Goal: Task Accomplishment & Management: Use online tool/utility

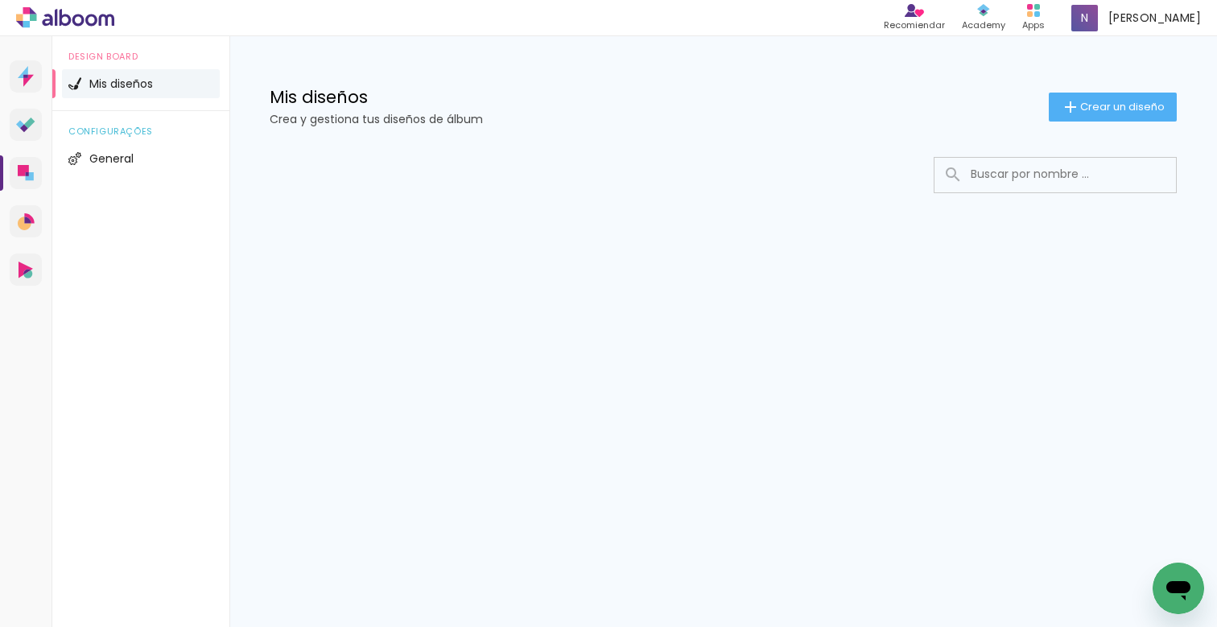
click at [1093, 98] on paper-button "Crear un diseño" at bounding box center [1113, 107] width 128 height 29
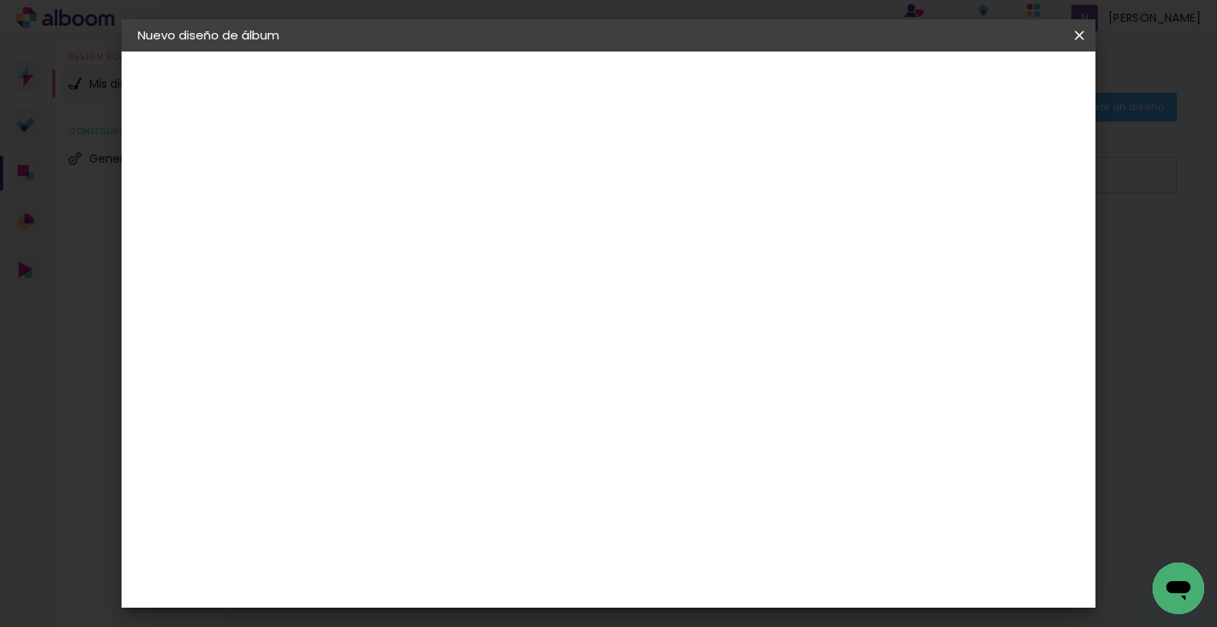
click at [401, 211] on input at bounding box center [401, 216] width 0 height 25
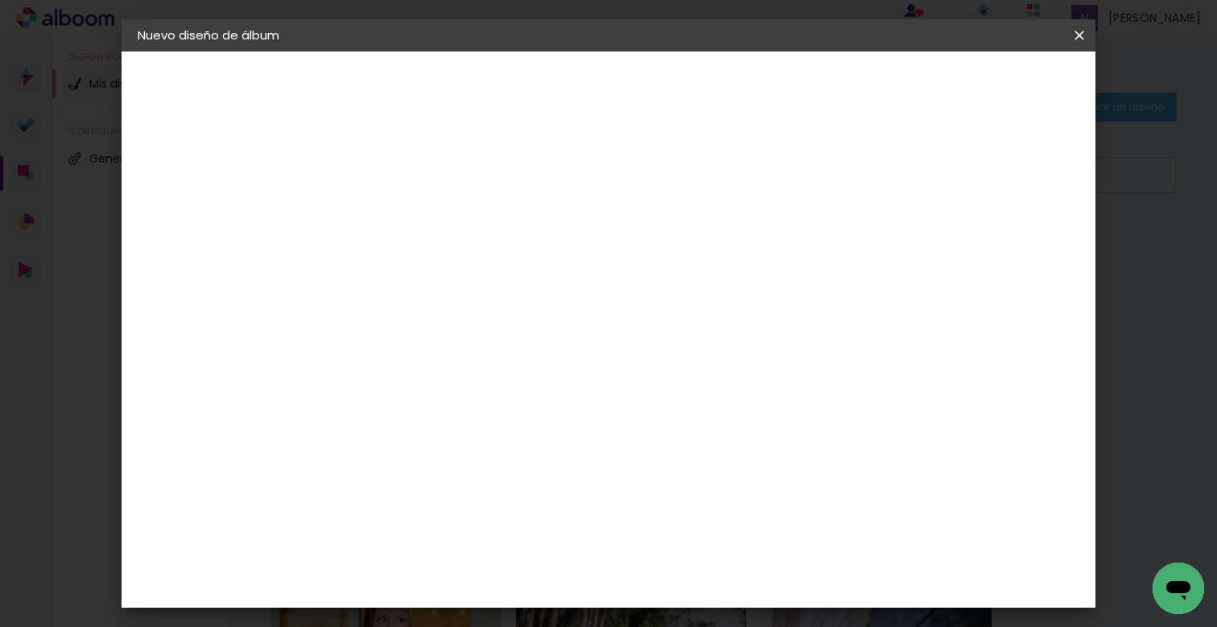
type input "PANTALLA JULI"
type paper-input "PANTALLA JULI"
drag, startPoint x: 1055, startPoint y: 85, endPoint x: 1055, endPoint y: 99, distance: 14.5
click at [559, 82] on paper-button "Avanzar" at bounding box center [520, 85] width 77 height 27
drag, startPoint x: 815, startPoint y: 237, endPoint x: 777, endPoint y: 332, distance: 101.8
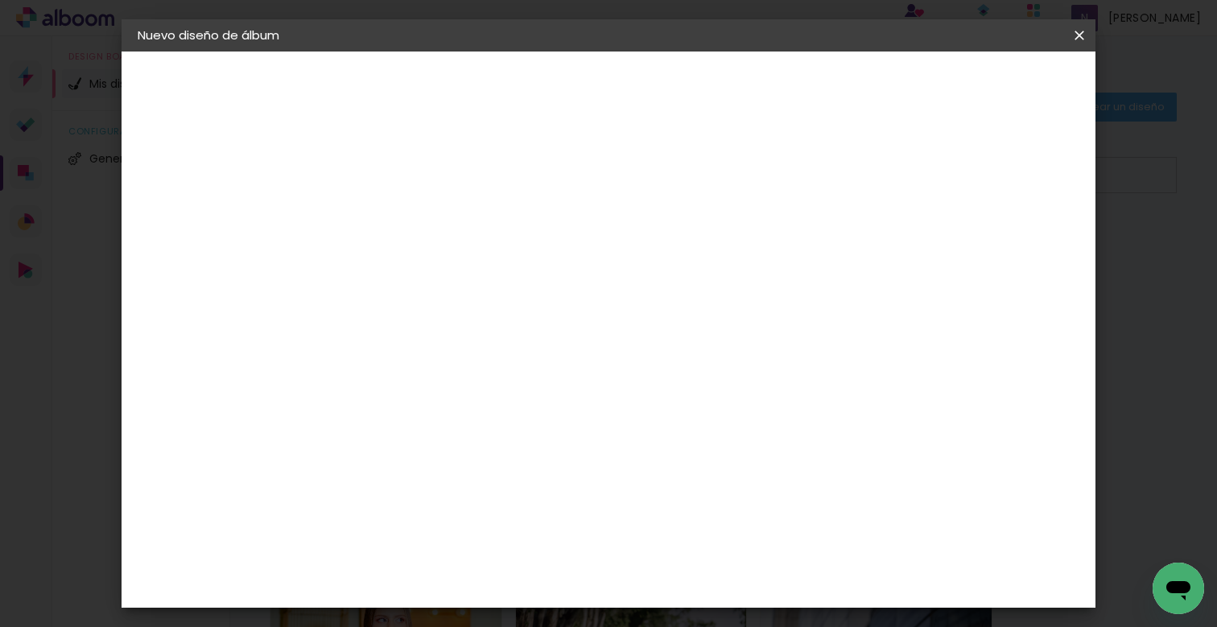
click at [0, 0] on slot "Tamaño libre" at bounding box center [0, 0] width 0 height 0
drag, startPoint x: 1035, startPoint y: 74, endPoint x: 1023, endPoint y: 93, distance: 22.1
click at [675, 75] on paper-button "Avanzar" at bounding box center [635, 85] width 77 height 27
drag, startPoint x: 369, startPoint y: 440, endPoint x: 313, endPoint y: 450, distance: 57.3
click at [315, 52] on quentale-album-spec "Empezar diseño Empezar diseño" at bounding box center [609, 52] width 974 height 0
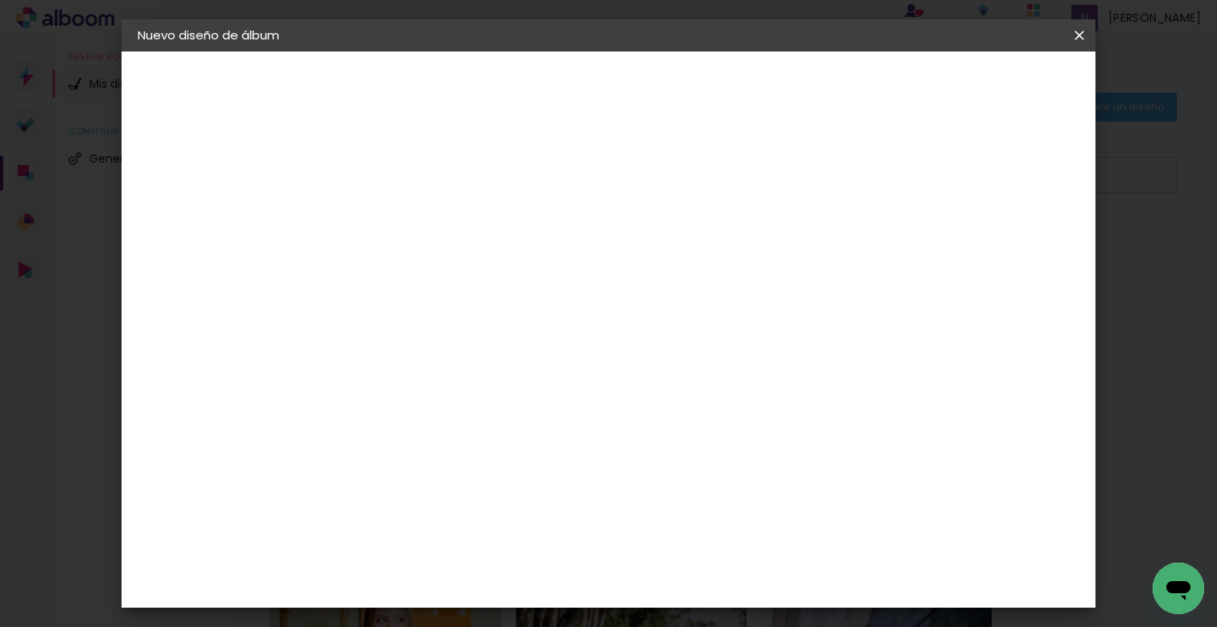
drag, startPoint x: 369, startPoint y: 443, endPoint x: 335, endPoint y: 447, distance: 34.8
click at [335, 447] on input "30" at bounding box center [350, 439] width 42 height 24
type input "16,87"
type paper-input "16,87"
drag, startPoint x: 718, startPoint y: 513, endPoint x: 665, endPoint y: 523, distance: 54.1
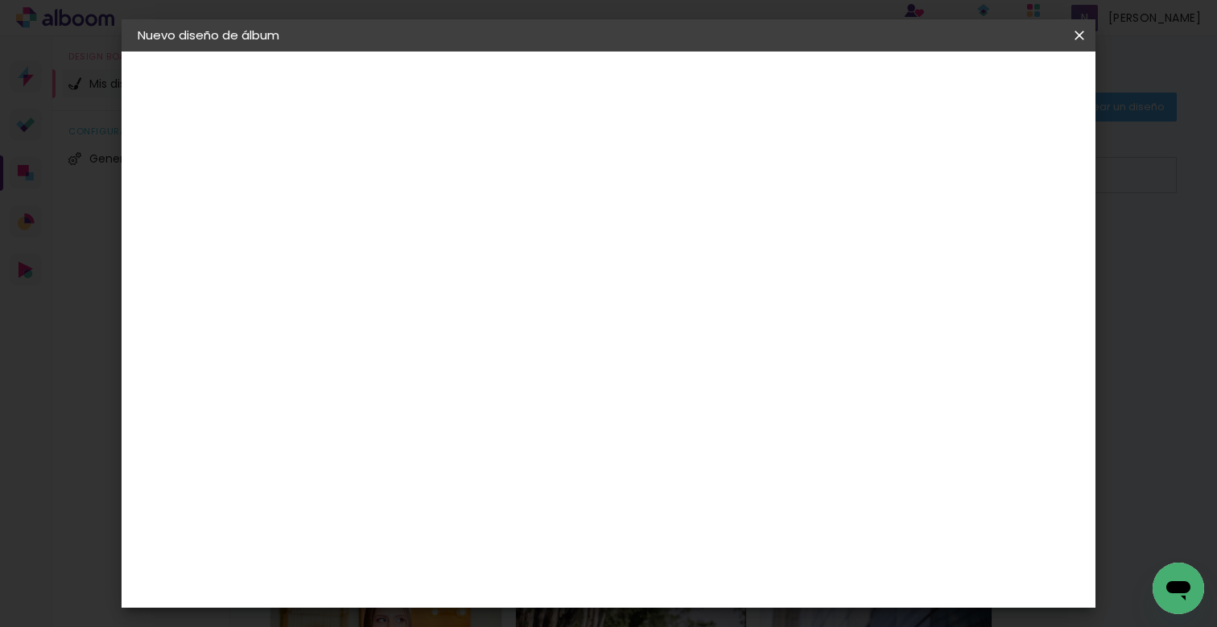
click at [666, 523] on div "cm" at bounding box center [706, 513] width 559 height 56
drag, startPoint x: 713, startPoint y: 509, endPoint x: 698, endPoint y: 512, distance: 15.6
click at [698, 511] on input "60" at bounding box center [697, 513] width 42 height 24
drag, startPoint x: 713, startPoint y: 511, endPoint x: 683, endPoint y: 514, distance: 30.8
click at [683, 514] on input "60" at bounding box center [697, 513] width 42 height 24
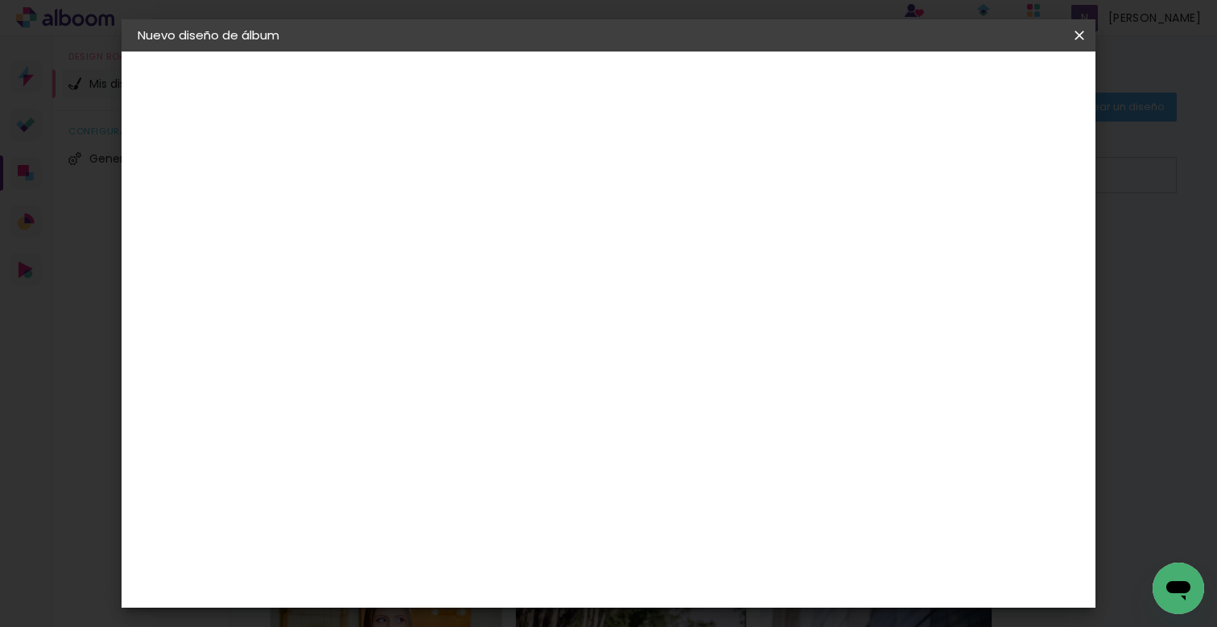
scroll to position [266, 0]
type input "28"
type paper-input "28"
type input "4"
type paper-input "4"
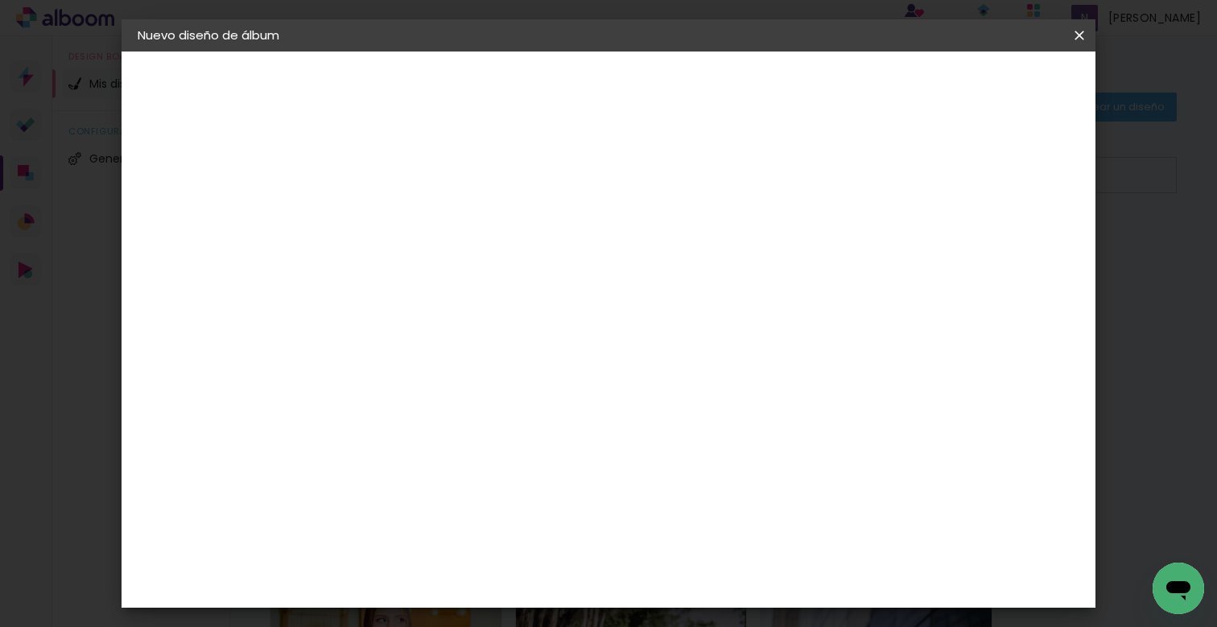
click at [993, 231] on input "4" at bounding box center [990, 243] width 29 height 24
click at [992, 67] on div "14 cm cm cm mm La mayoría de las encuadernadoras sugieren sangrado." at bounding box center [674, 2] width 687 height 129
type input "3"
type paper-input "3"
click at [997, 249] on input "3" at bounding box center [990, 243] width 29 height 24
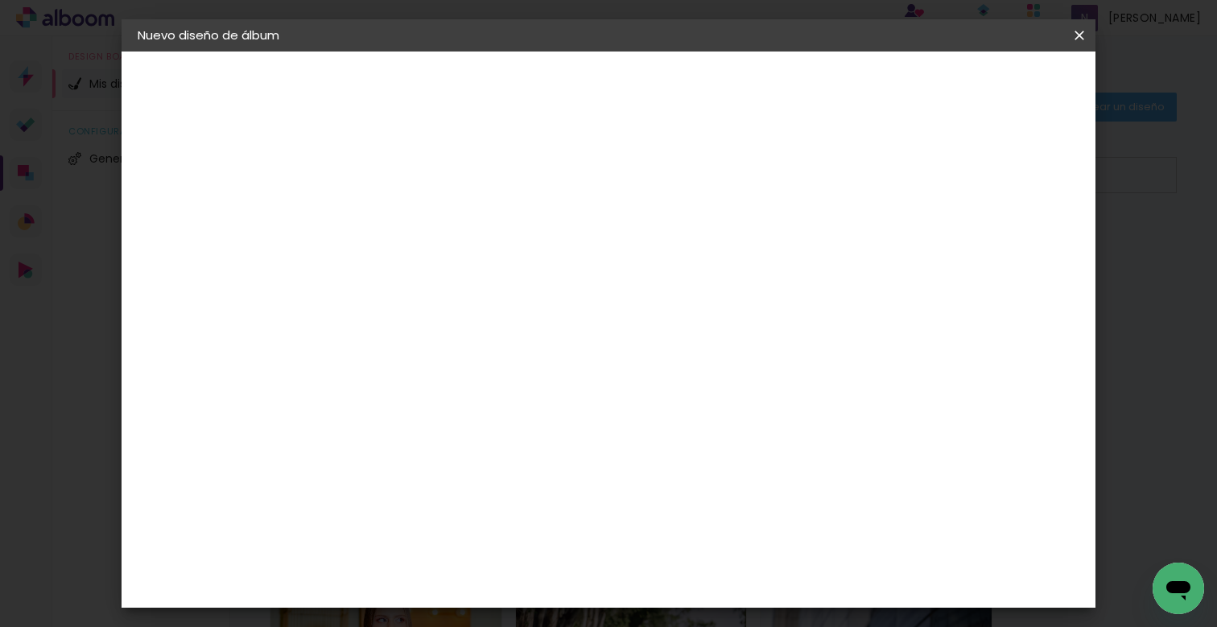
type input "2"
type paper-input "2"
click at [997, 249] on input "2" at bounding box center [994, 243] width 29 height 24
type input "1"
type paper-input "1"
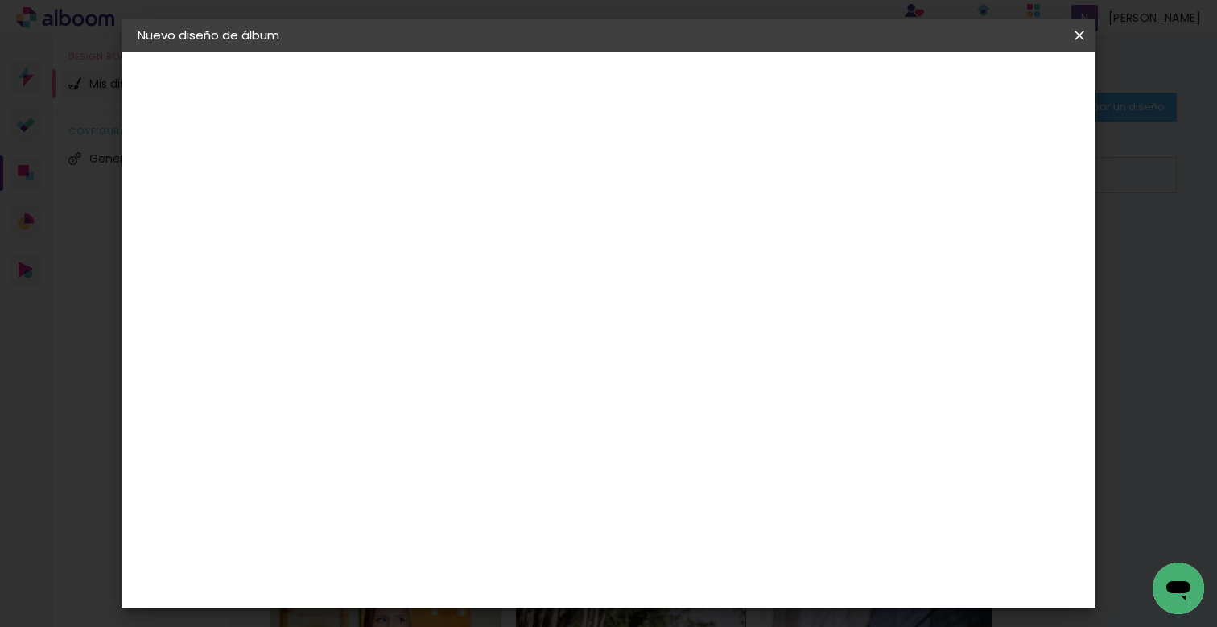
click at [1002, 249] on input "1" at bounding box center [1002, 243] width 29 height 24
type input "0"
click at [1008, 248] on input "0" at bounding box center [1002, 243] width 29 height 24
type input "1"
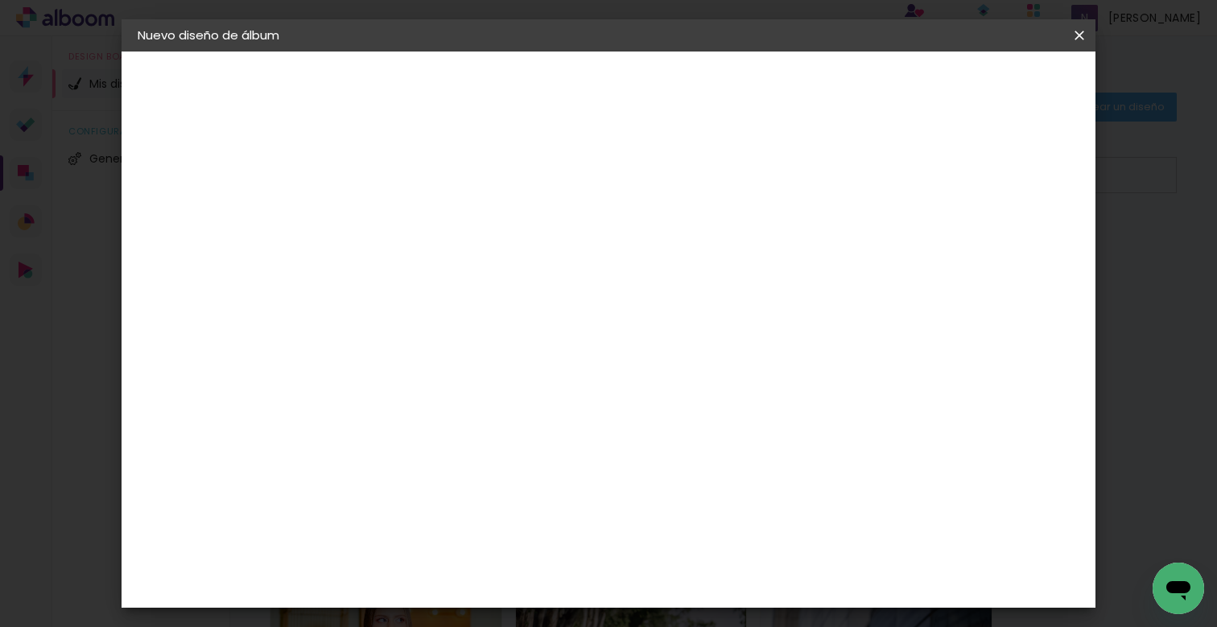
type paper-input "1"
click at [411, 189] on input "1" at bounding box center [390, 185] width 56 height 20
type input "0"
type paper-input "0"
click at [411, 189] on input "0" at bounding box center [390, 185] width 56 height 20
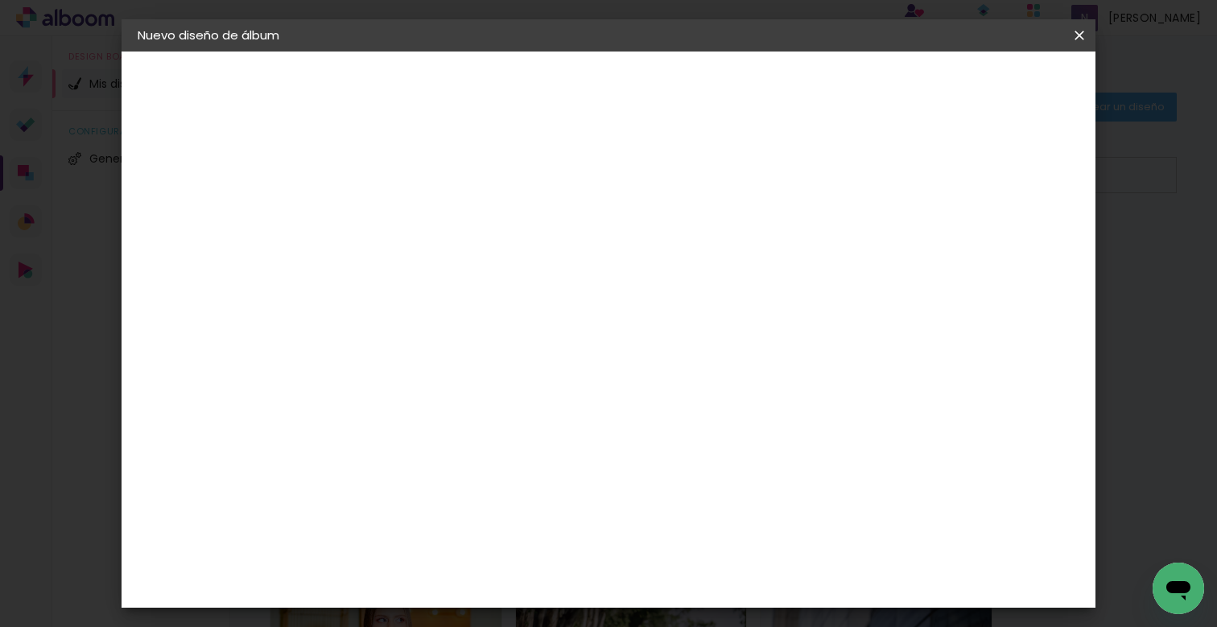
click at [978, 81] on span "Empezar diseño" at bounding box center [933, 85] width 89 height 11
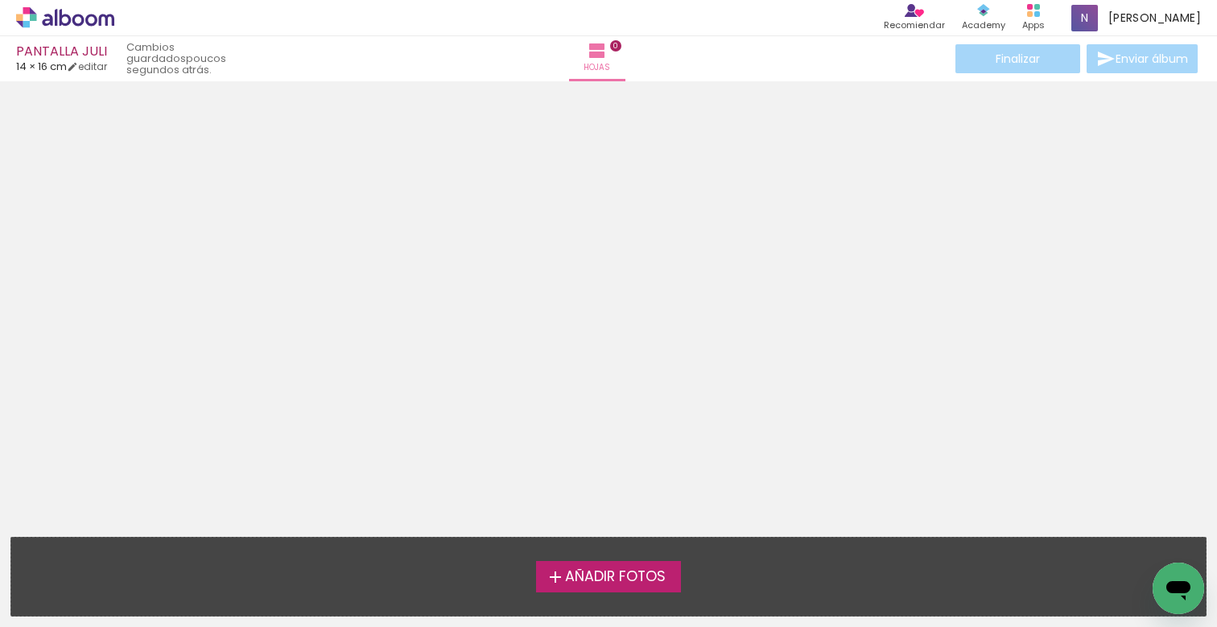
click at [653, 577] on span "Añadir Fotos" at bounding box center [615, 577] width 101 height 14
click at [0, 0] on input "file" at bounding box center [0, 0] width 0 height 0
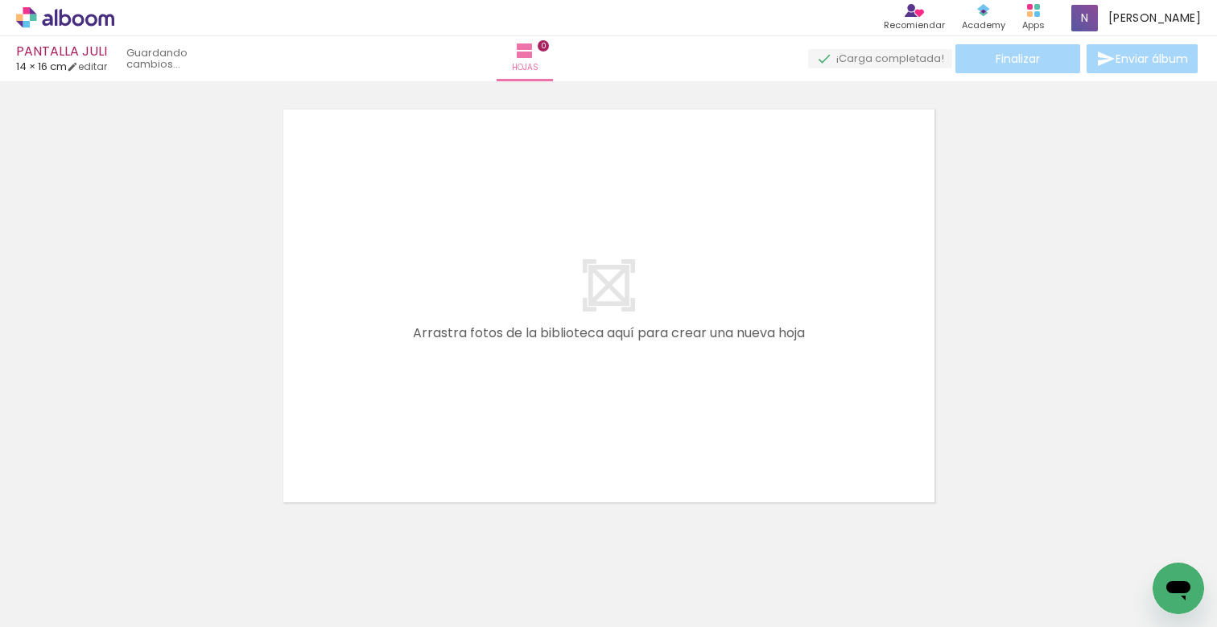
scroll to position [20, 0]
click at [43, 614] on span "Añadir Fotos" at bounding box center [48, 605] width 31 height 18
click at [0, 0] on input "file" at bounding box center [0, 0] width 0 height 0
drag, startPoint x: 222, startPoint y: 621, endPoint x: 637, endPoint y: 609, distance: 414.7
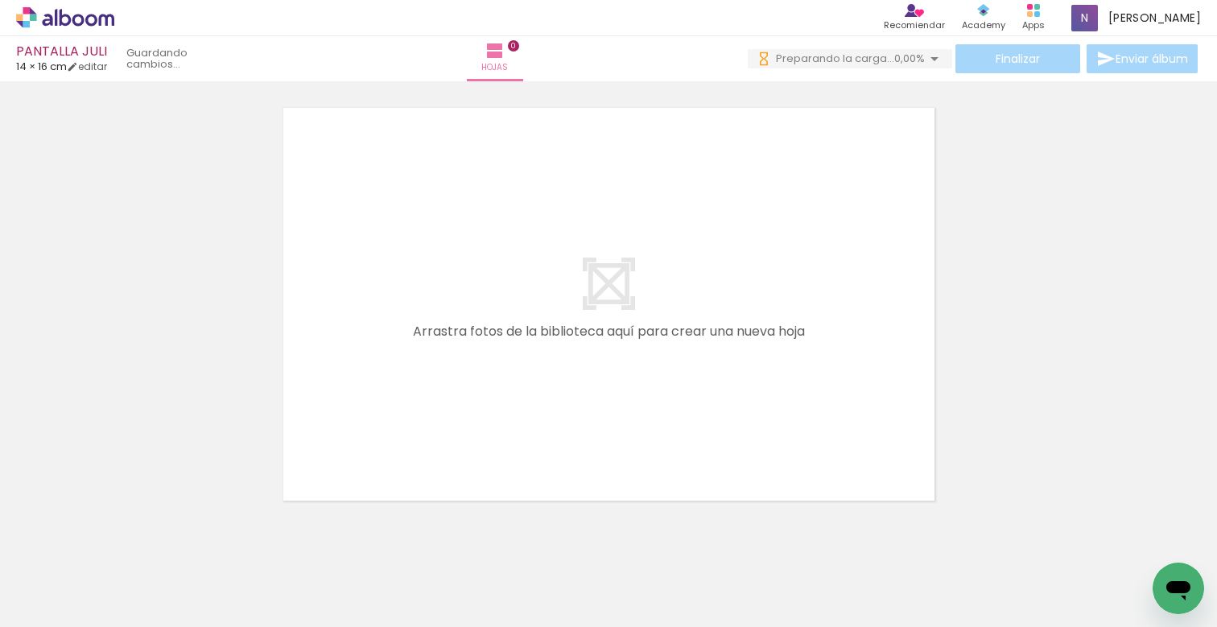
click at [115, 581] on iron-horizontal-list at bounding box center [99, 576] width 32 height 101
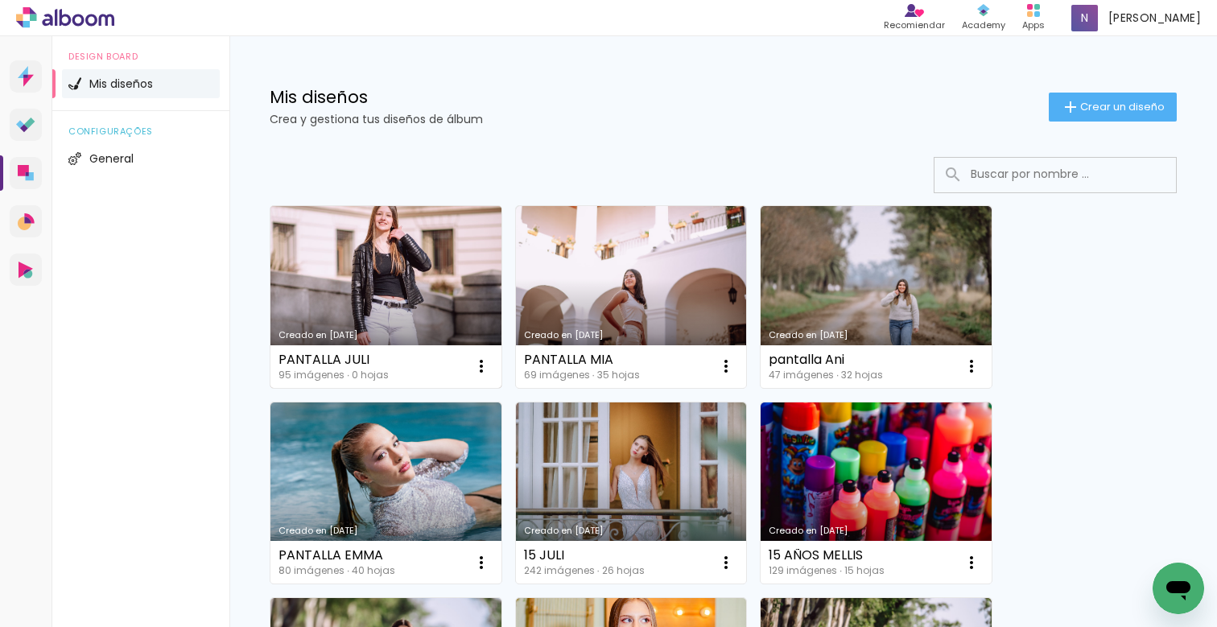
click at [424, 290] on link "Creado en [DATE]" at bounding box center [385, 297] width 231 height 182
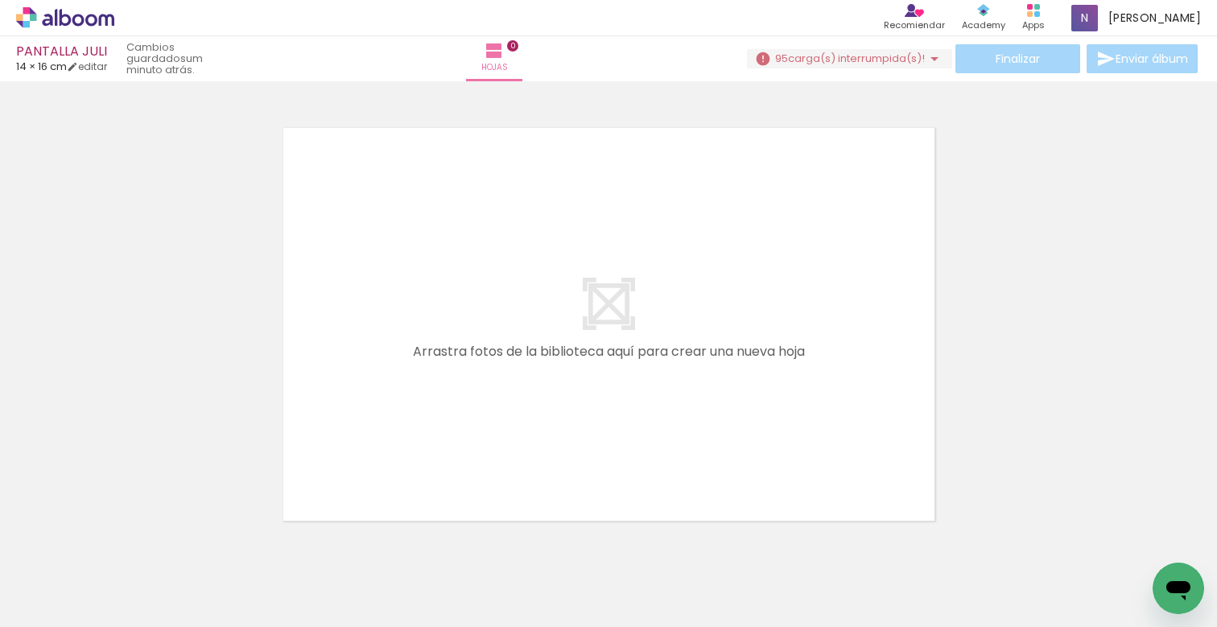
click at [53, 605] on span "Añadir Fotos" at bounding box center [48, 605] width 31 height 18
click at [0, 0] on input "file" at bounding box center [0, 0] width 0 height 0
drag, startPoint x: 208, startPoint y: 621, endPoint x: 370, endPoint y: 600, distance: 163.8
click at [115, 600] on iron-horizontal-list at bounding box center [99, 576] width 32 height 101
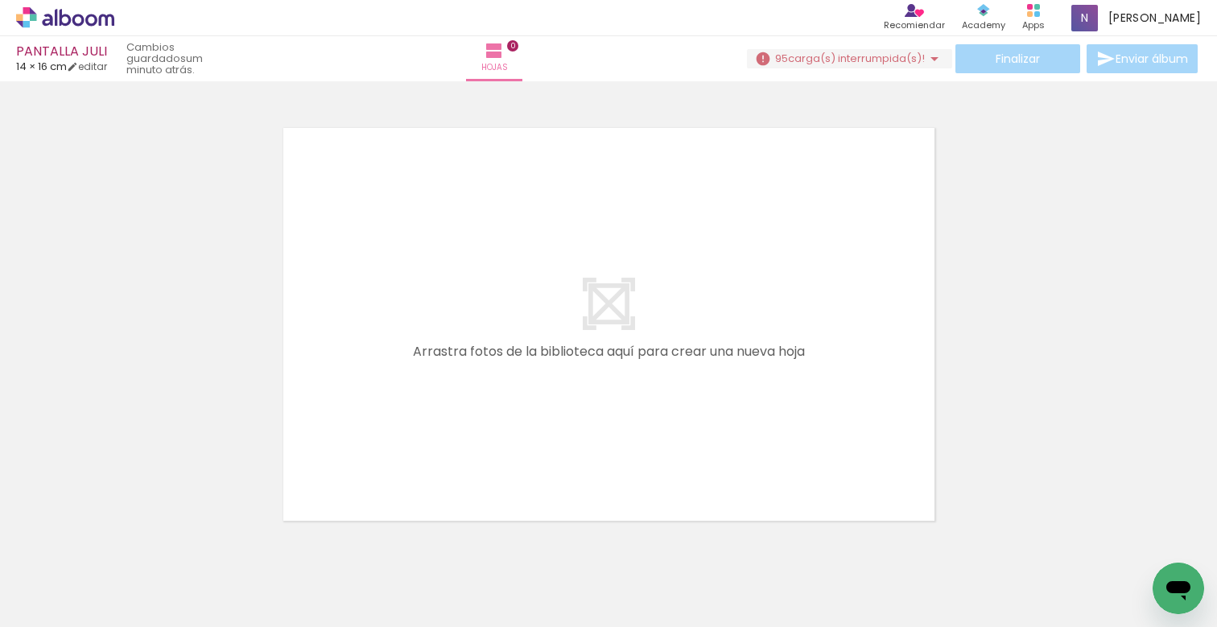
click at [115, 546] on iron-horizontal-list at bounding box center [99, 576] width 32 height 101
drag, startPoint x: 1071, startPoint y: 569, endPoint x: 724, endPoint y: 369, distance: 400.7
click at [724, 369] on quentale-workspace at bounding box center [608, 313] width 1217 height 627
click at [926, 58] on iron-icon at bounding box center [934, 58] width 19 height 19
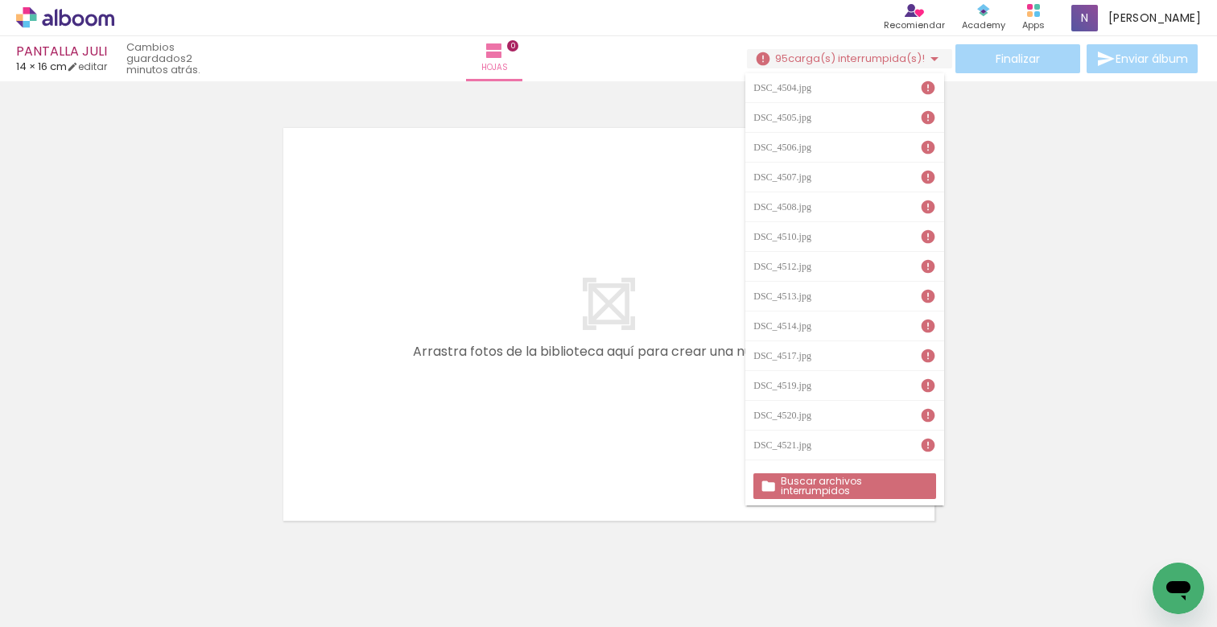
click at [1064, 308] on div at bounding box center [608, 304] width 1217 height 434
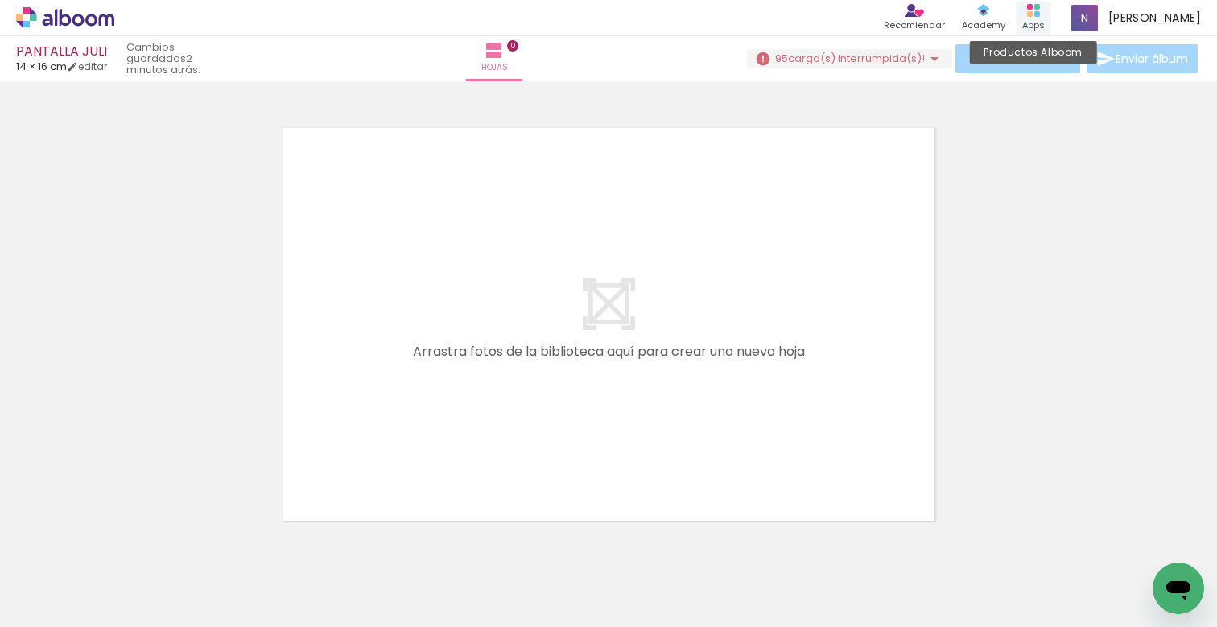
click at [1033, 15] on rect at bounding box center [1030, 14] width 6 height 6
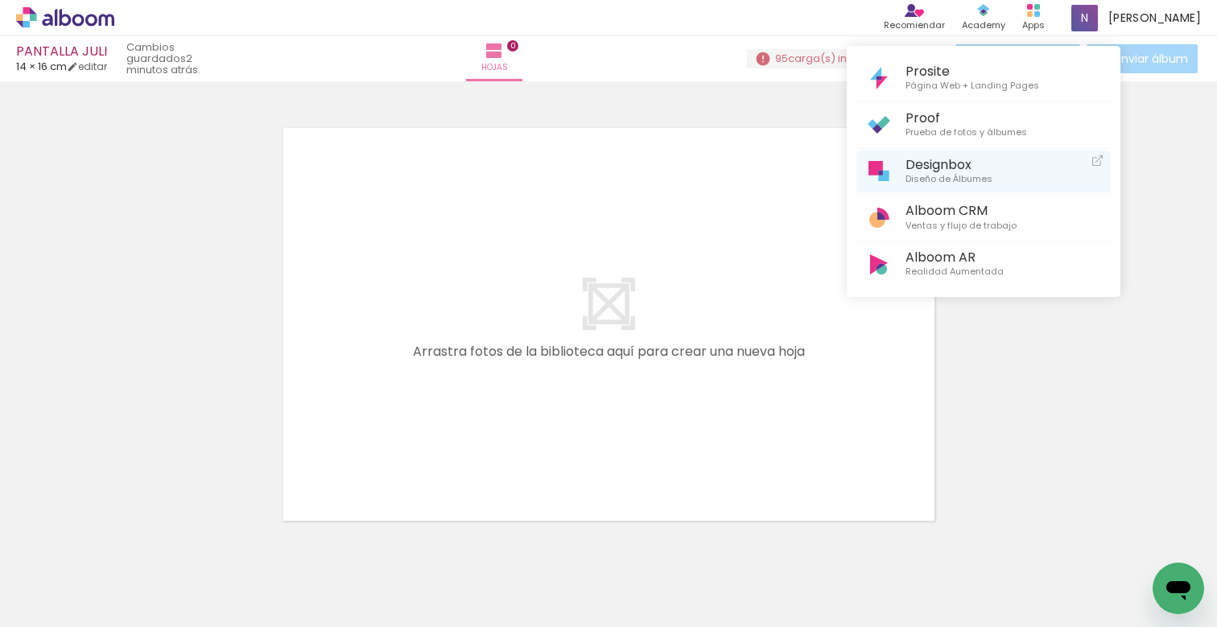
click at [959, 172] on span "Diseño de Álbumes" at bounding box center [949, 179] width 87 height 14
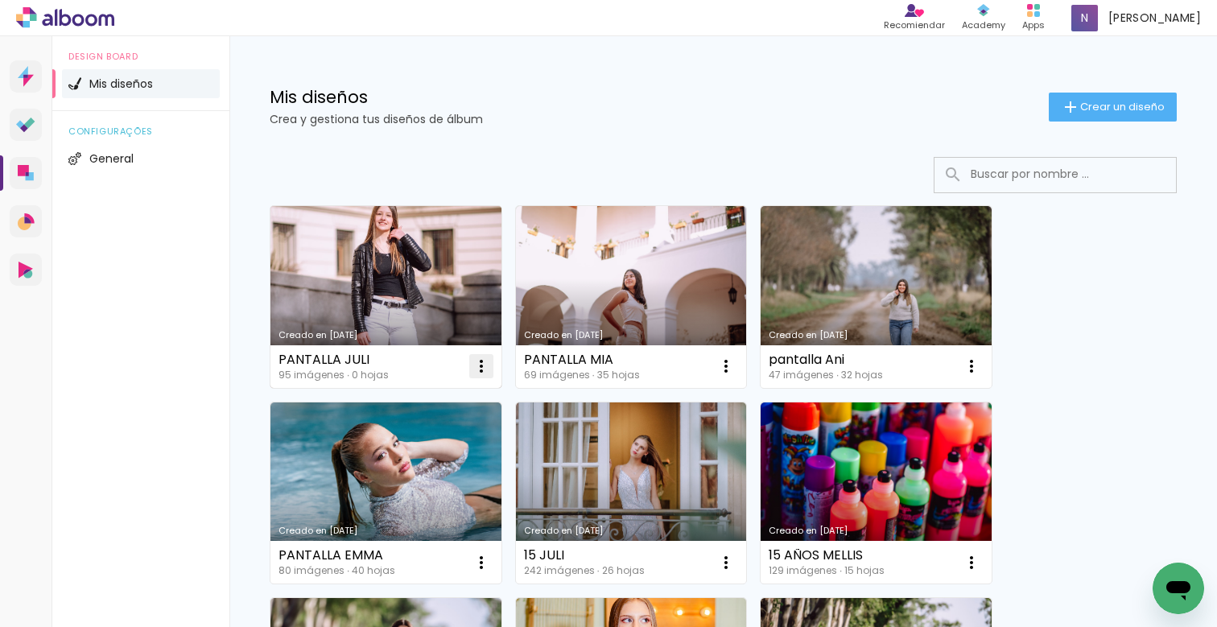
click at [478, 366] on iron-icon at bounding box center [481, 366] width 19 height 19
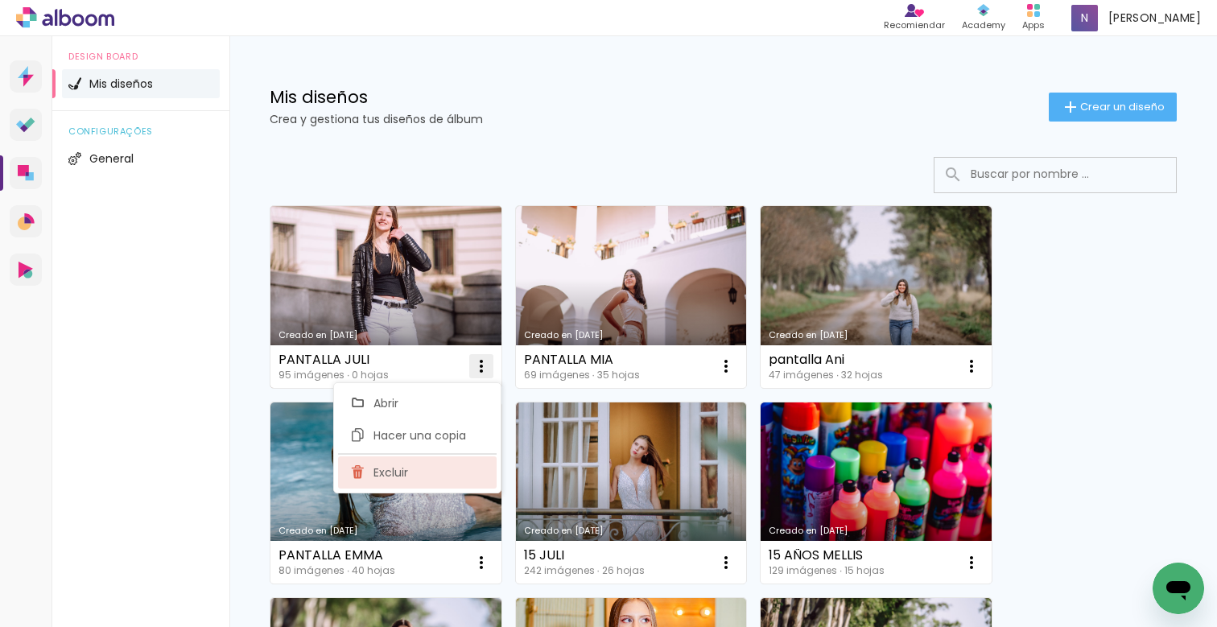
click at [404, 477] on span "Excluir" at bounding box center [390, 472] width 35 height 11
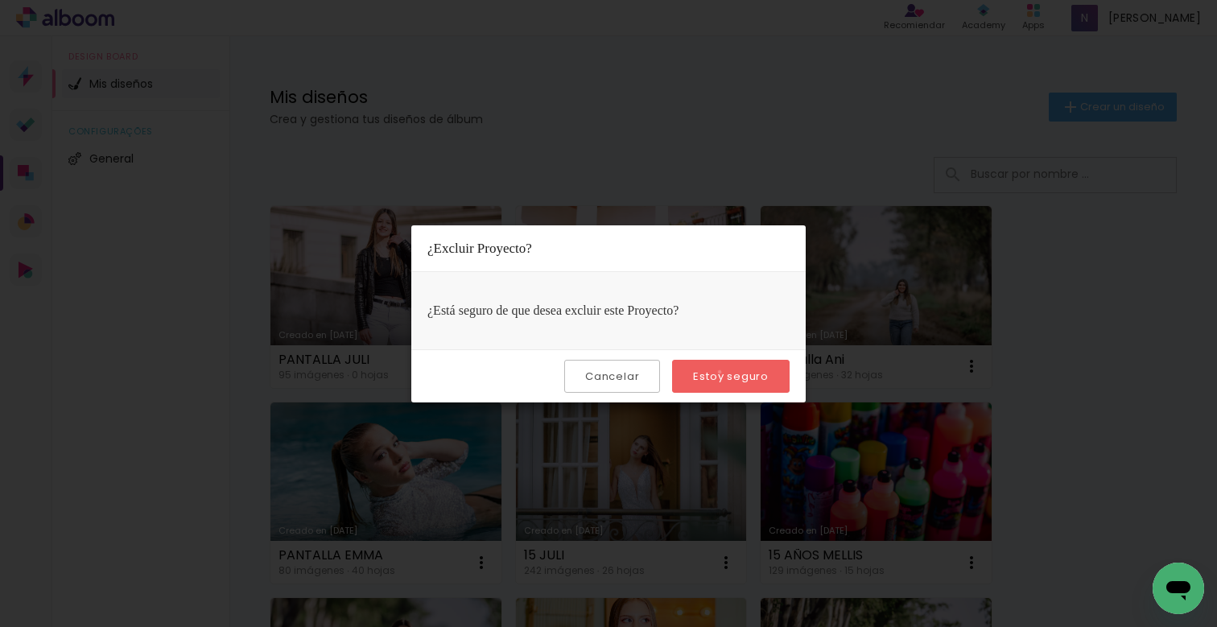
click at [0, 0] on slot "Estoy seguro" at bounding box center [0, 0] width 0 height 0
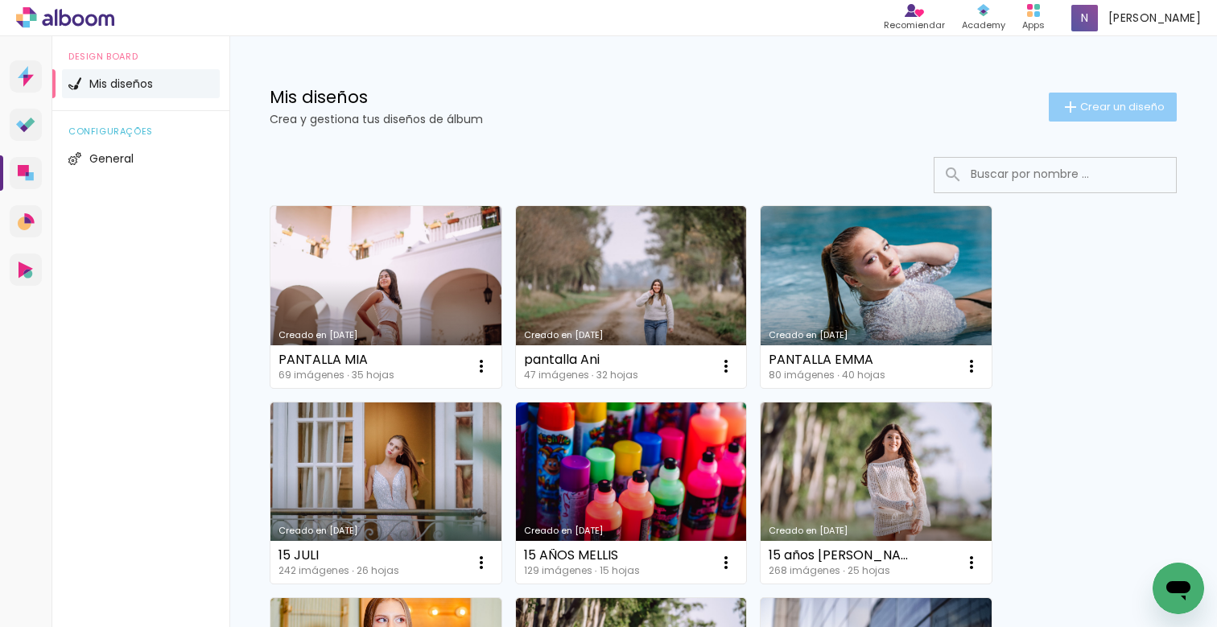
click at [1116, 112] on span "Crear un diseño" at bounding box center [1122, 106] width 85 height 10
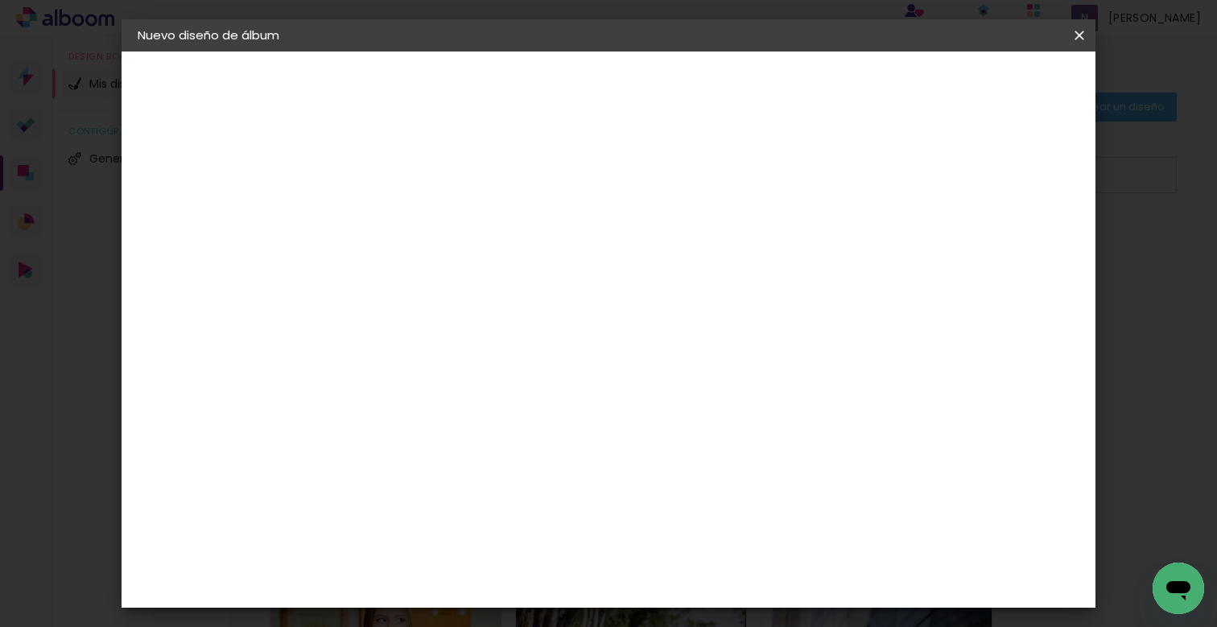
click at [401, 223] on input at bounding box center [401, 216] width 0 height 25
type input "PANTALLA JULI"
type paper-input "PANTALLA JULI"
click at [0, 0] on slot "Avanzar" at bounding box center [0, 0] width 0 height 0
click at [0, 0] on slot "Tamaño libre" at bounding box center [0, 0] width 0 height 0
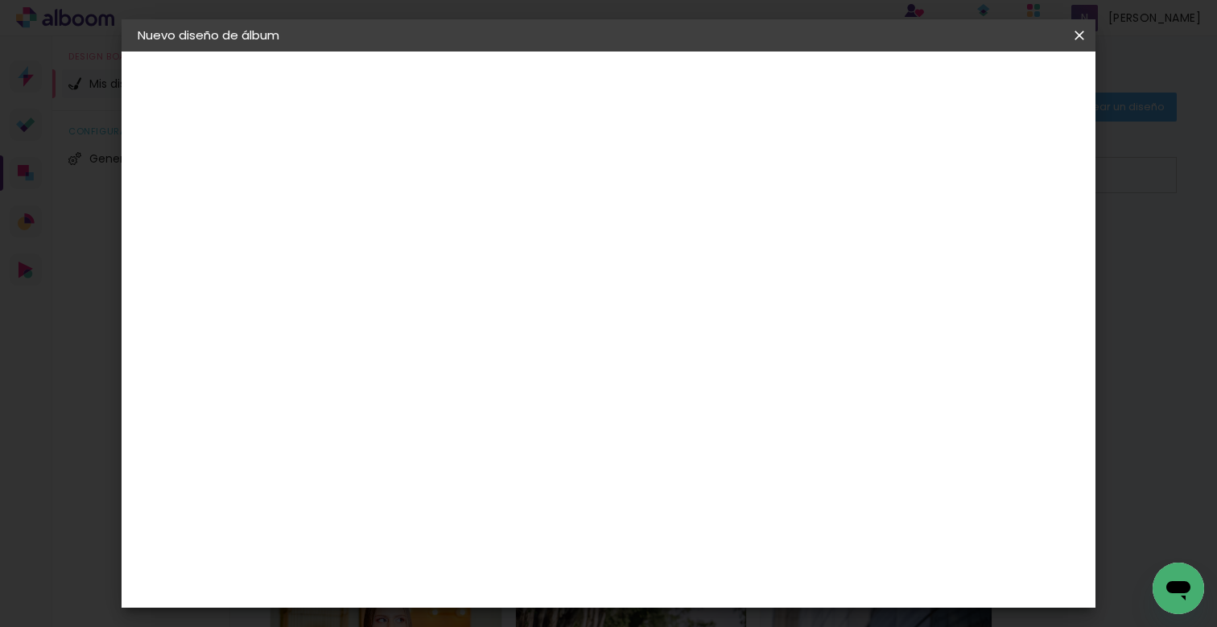
drag, startPoint x: 1048, startPoint y: 82, endPoint x: 1005, endPoint y: 159, distance: 88.7
click at [0, 0] on slot "Avanzar" at bounding box center [0, 0] width 0 height 0
type input "1"
type paper-input "1"
click at [411, 188] on input "1" at bounding box center [390, 185] width 56 height 20
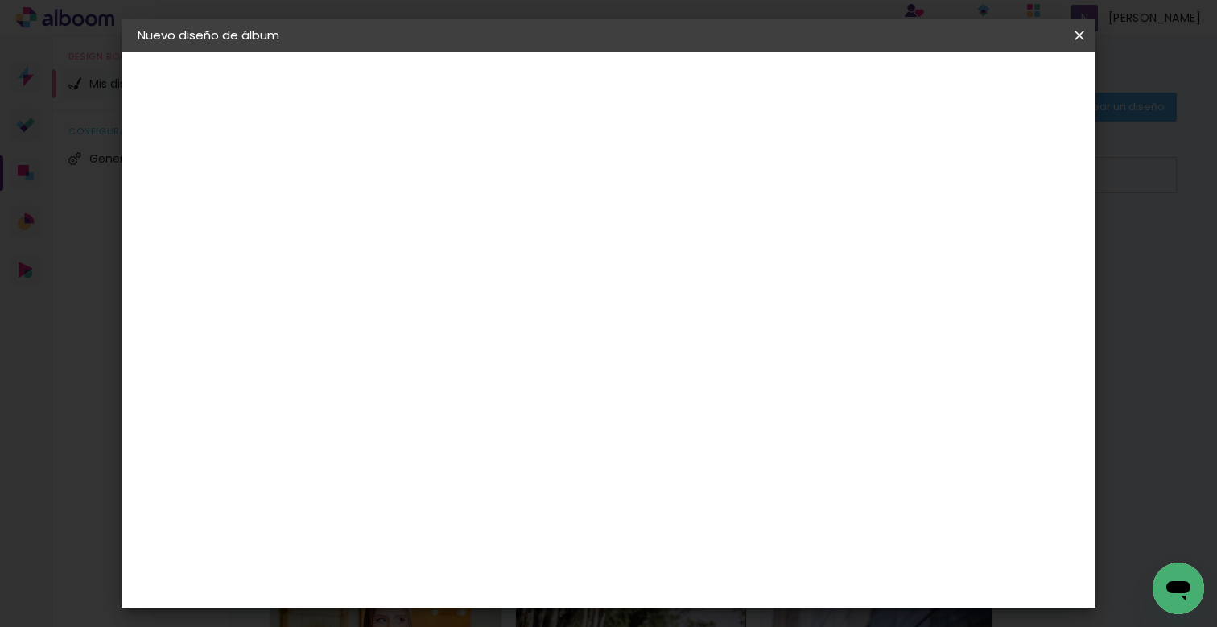
type input "0"
type paper-input "0"
click at [411, 188] on input "0" at bounding box center [390, 185] width 56 height 20
type input "4"
type paper-input "4"
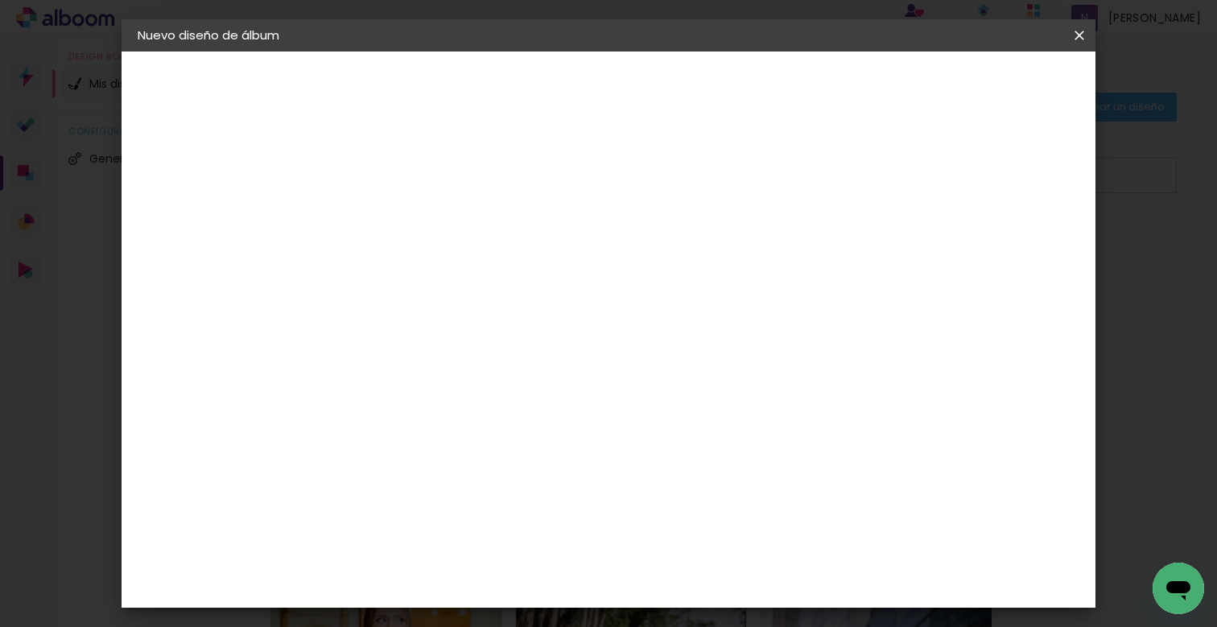
click at [1003, 246] on input "4" at bounding box center [998, 243] width 29 height 24
type input "3"
type paper-input "3"
click at [1003, 246] on input "3" at bounding box center [1000, 243] width 29 height 24
type input "2"
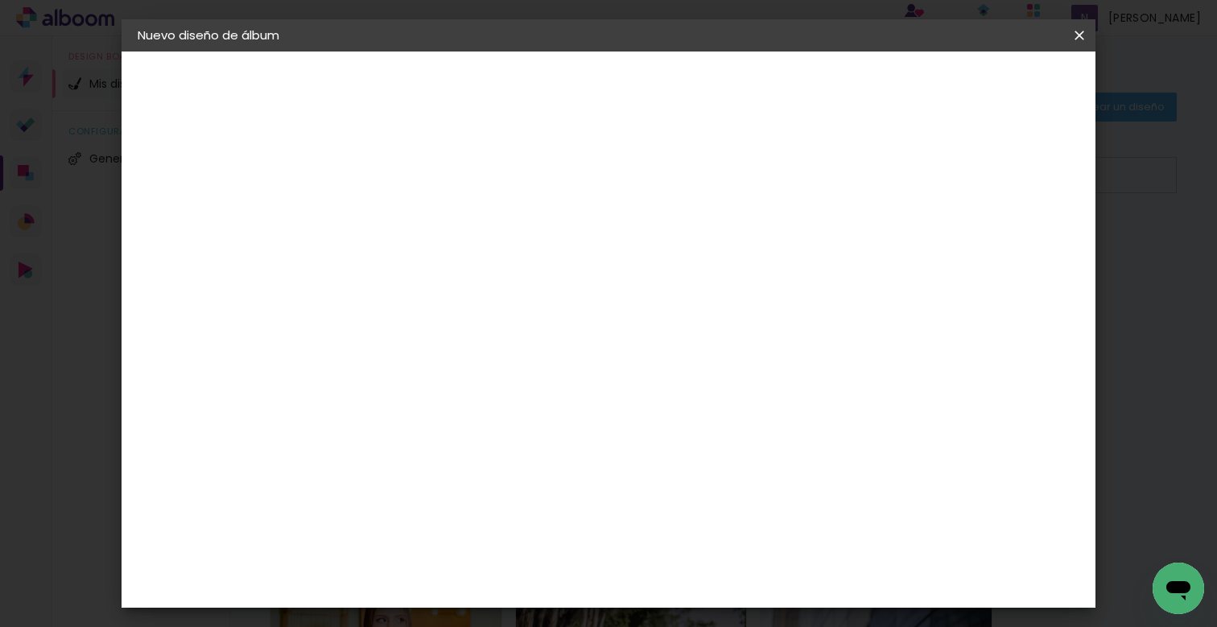
type paper-input "2"
click at [1003, 246] on input "2" at bounding box center [1000, 243] width 29 height 24
type input "1"
type paper-input "1"
click at [1003, 246] on input "1" at bounding box center [1002, 243] width 29 height 24
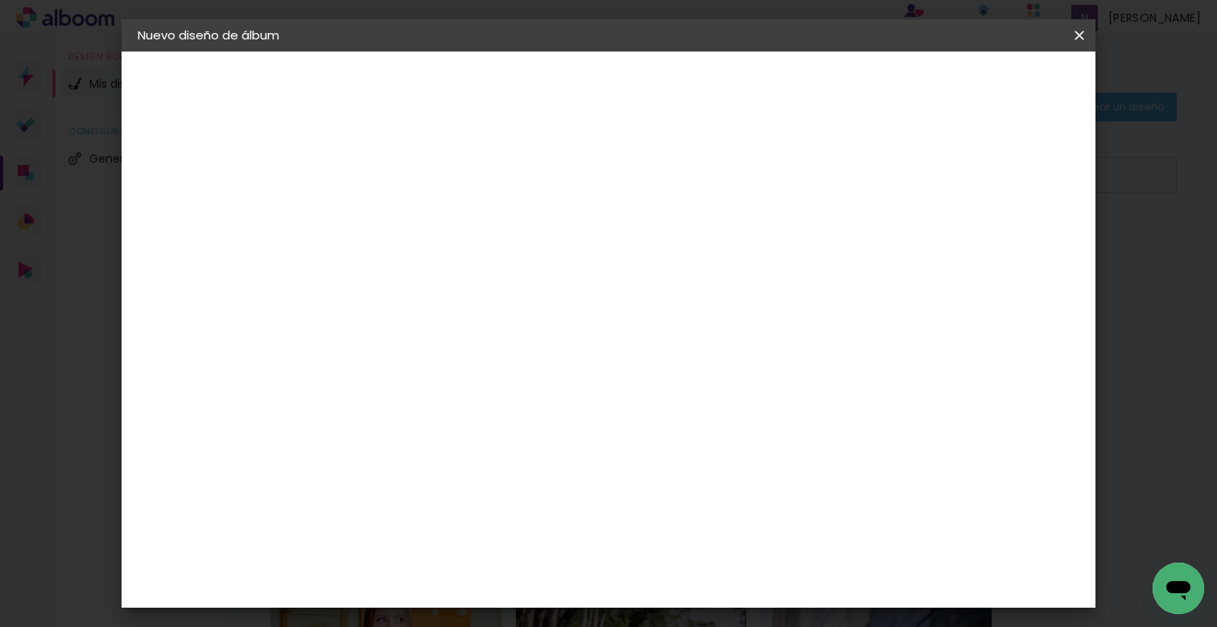
type input "0"
drag, startPoint x: 1008, startPoint y: 246, endPoint x: 996, endPoint y: 258, distance: 17.1
click at [1009, 246] on input "0" at bounding box center [1004, 243] width 29 height 24
drag, startPoint x: 715, startPoint y: 484, endPoint x: 671, endPoint y: 489, distance: 44.5
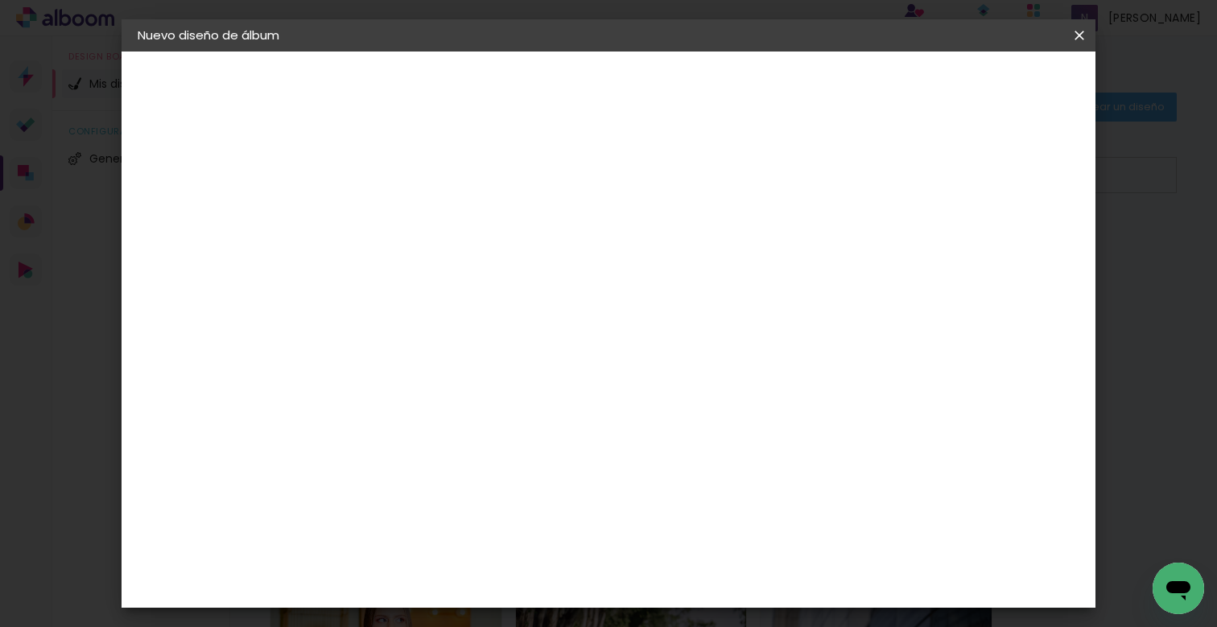
click at [671, 489] on paper-input-container "60 cm" at bounding box center [707, 484] width 72 height 40
type input "28"
type paper-input "28"
click at [368, 185] on input "0" at bounding box center [390, 185] width 56 height 20
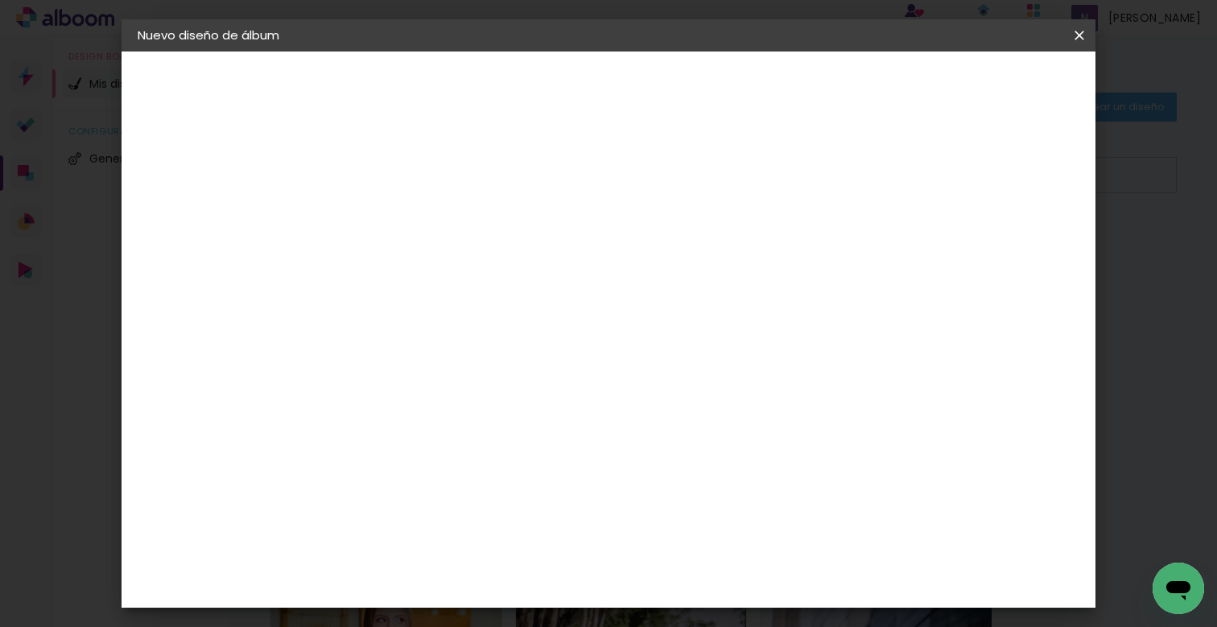
scroll to position [348, 0]
drag, startPoint x: 480, startPoint y: 424, endPoint x: 417, endPoint y: 433, distance: 63.4
click at [418, 52] on div "mm Mostrar sangría 14 cm cm cm mm La mayoría de las encuadernadoras sugieren sa…" at bounding box center [564, 52] width 467 height 0
drag, startPoint x: 481, startPoint y: 427, endPoint x: 455, endPoint y: 427, distance: 25.8
click at [455, 427] on input "30" at bounding box center [461, 426] width 42 height 24
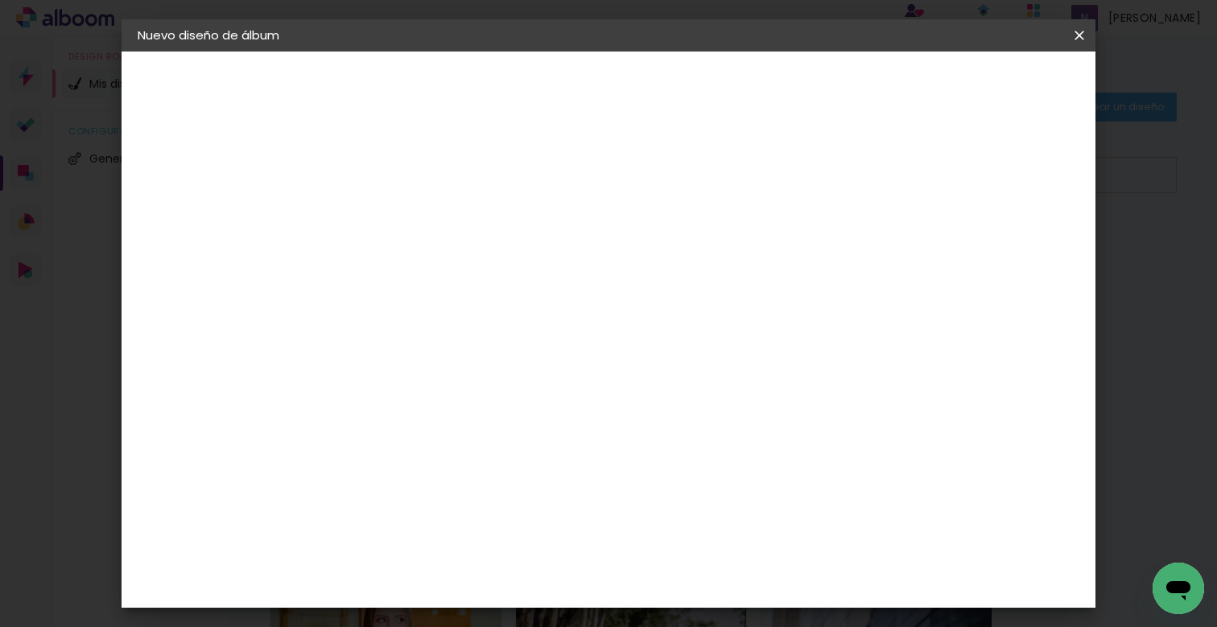
scroll to position [152, 0]
type input "16,87"
type paper-input "16,87"
drag, startPoint x: 1054, startPoint y: 82, endPoint x: 1027, endPoint y: 202, distance: 122.8
click at [978, 82] on span "Empezar diseño" at bounding box center [933, 85] width 89 height 11
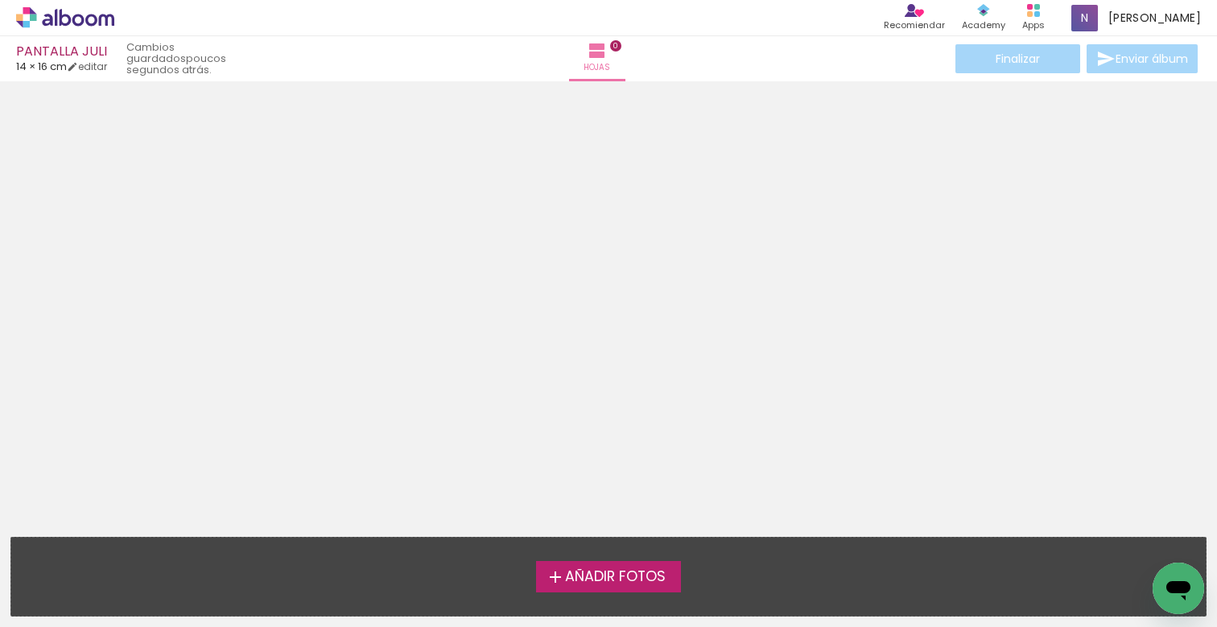
scroll to position [51, 0]
click at [634, 581] on span "Añadir Fotos" at bounding box center [615, 577] width 101 height 14
click at [0, 0] on input "file" at bounding box center [0, 0] width 0 height 0
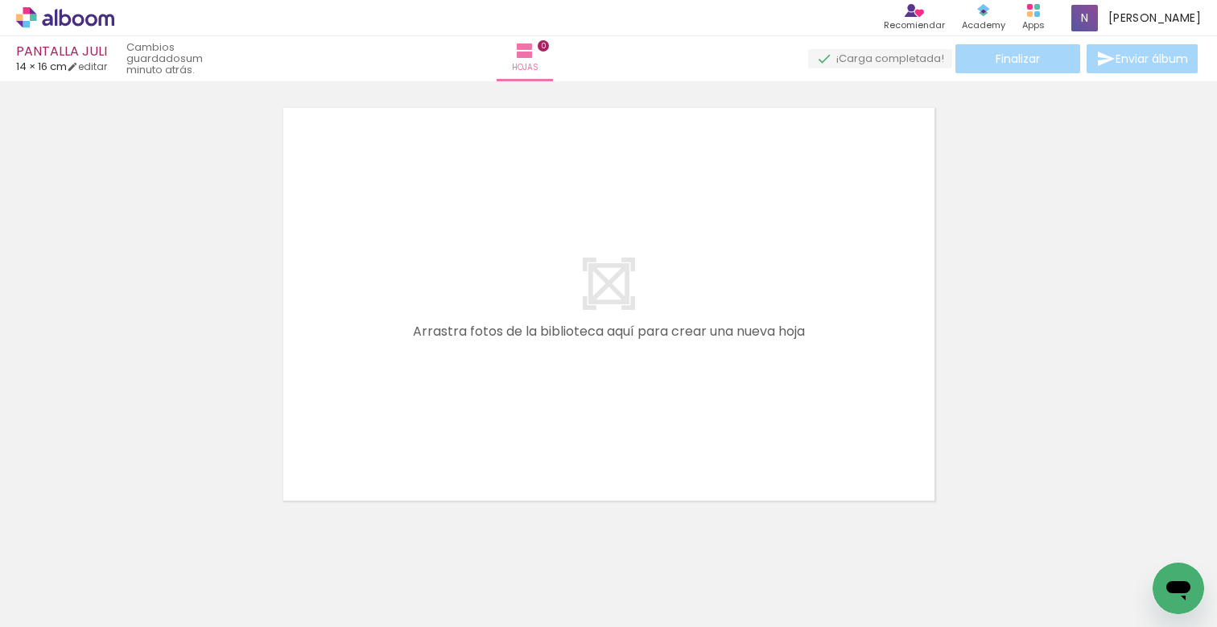
scroll to position [0, 757]
drag, startPoint x: 238, startPoint y: 622, endPoint x: 473, endPoint y: 600, distance: 236.0
click at [115, 612] on iron-horizontal-list at bounding box center [99, 576] width 32 height 101
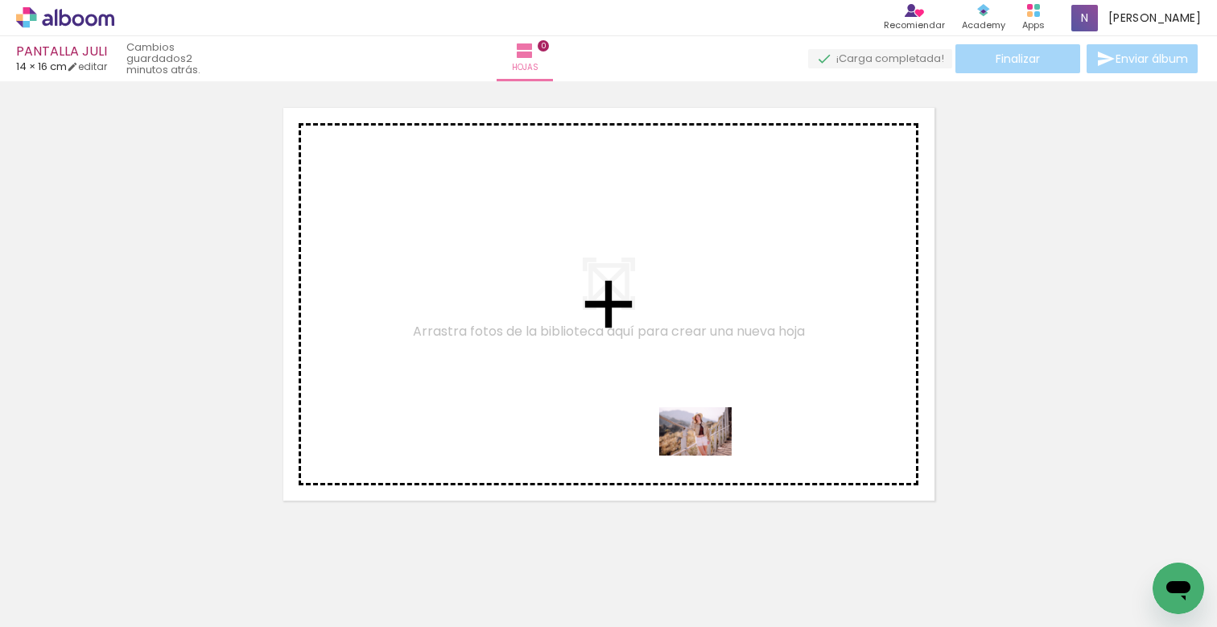
drag, startPoint x: 1148, startPoint y: 562, endPoint x: 682, endPoint y: 423, distance: 486.4
click at [682, 423] on quentale-workspace at bounding box center [608, 313] width 1217 height 627
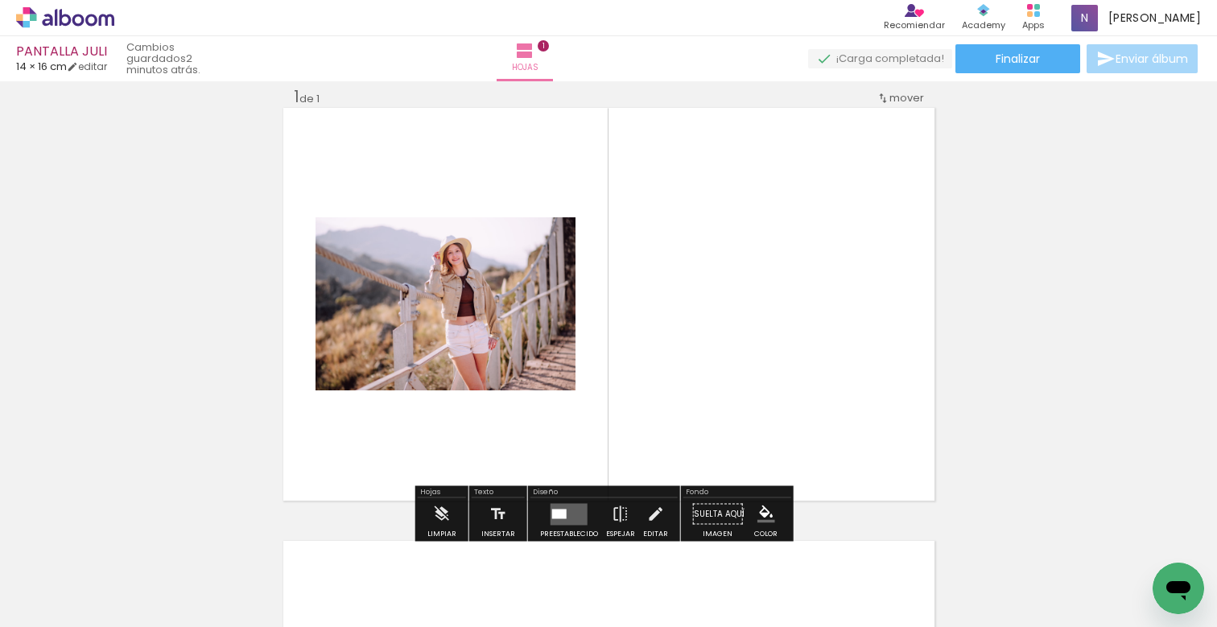
click at [567, 514] on quentale-layouter at bounding box center [569, 514] width 37 height 22
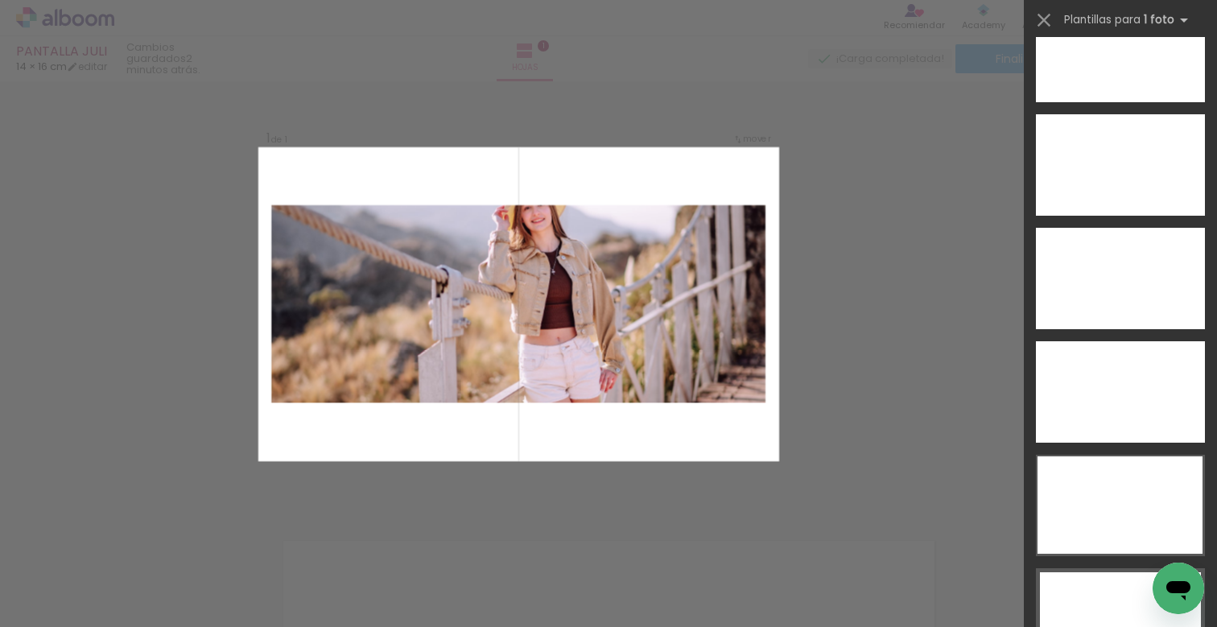
scroll to position [5809, 0]
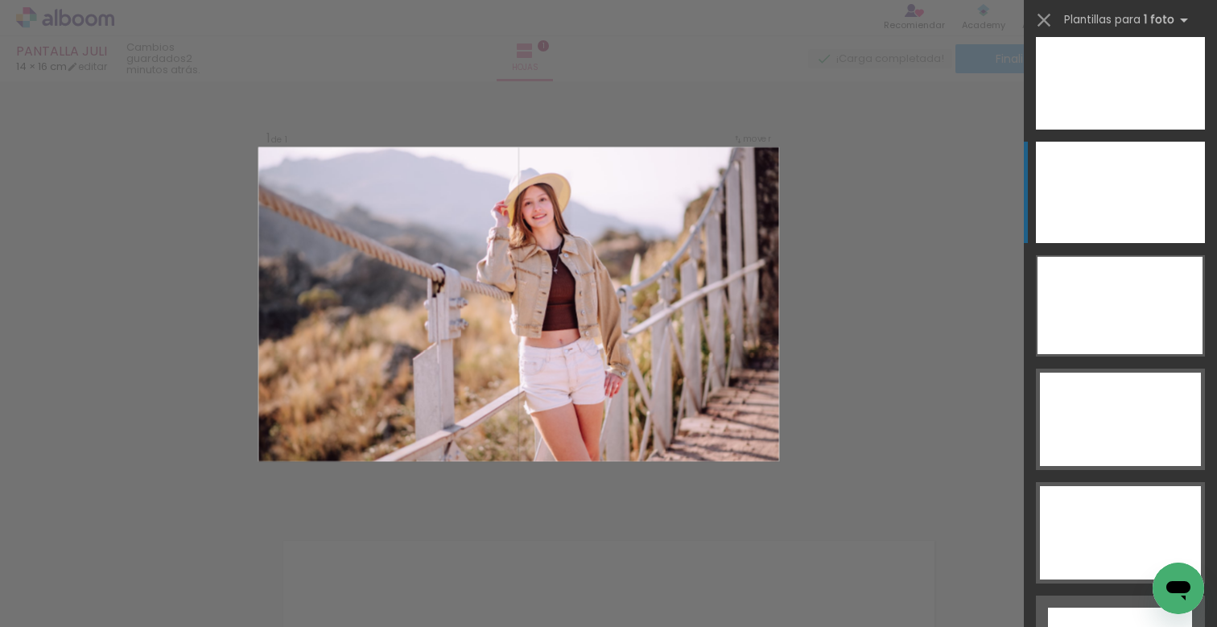
click at [1135, 204] on div at bounding box center [1120, 192] width 169 height 101
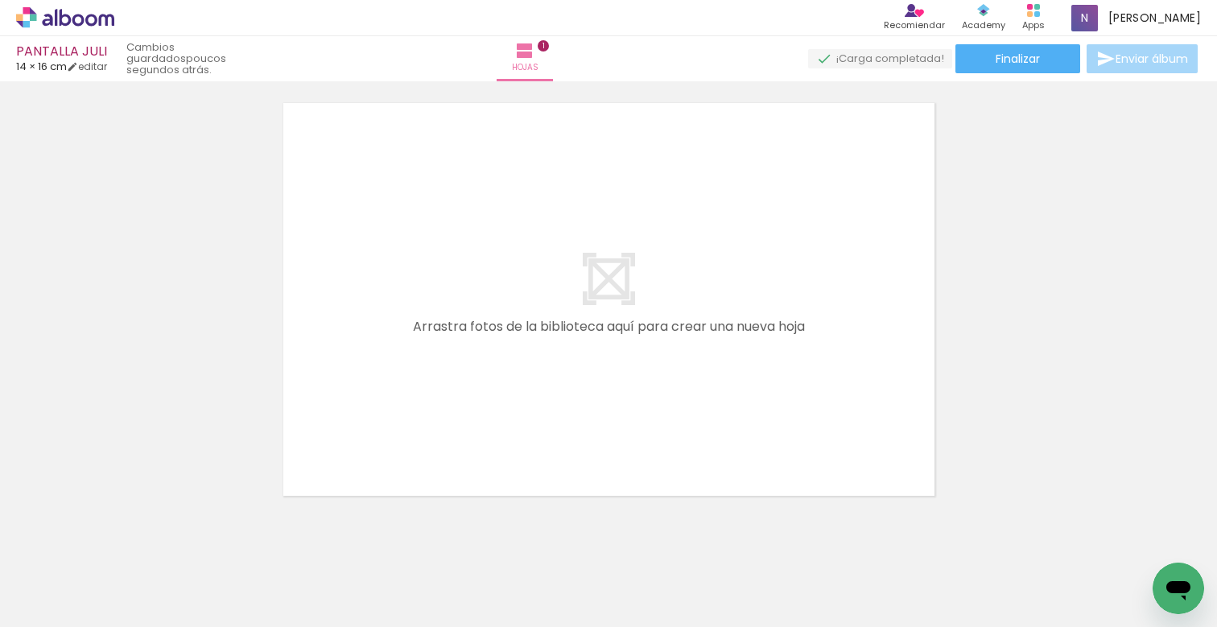
scroll to position [0, 1565]
drag, startPoint x: 576, startPoint y: 600, endPoint x: 580, endPoint y: 359, distance: 240.7
click at [580, 359] on quentale-workspace at bounding box center [608, 313] width 1217 height 627
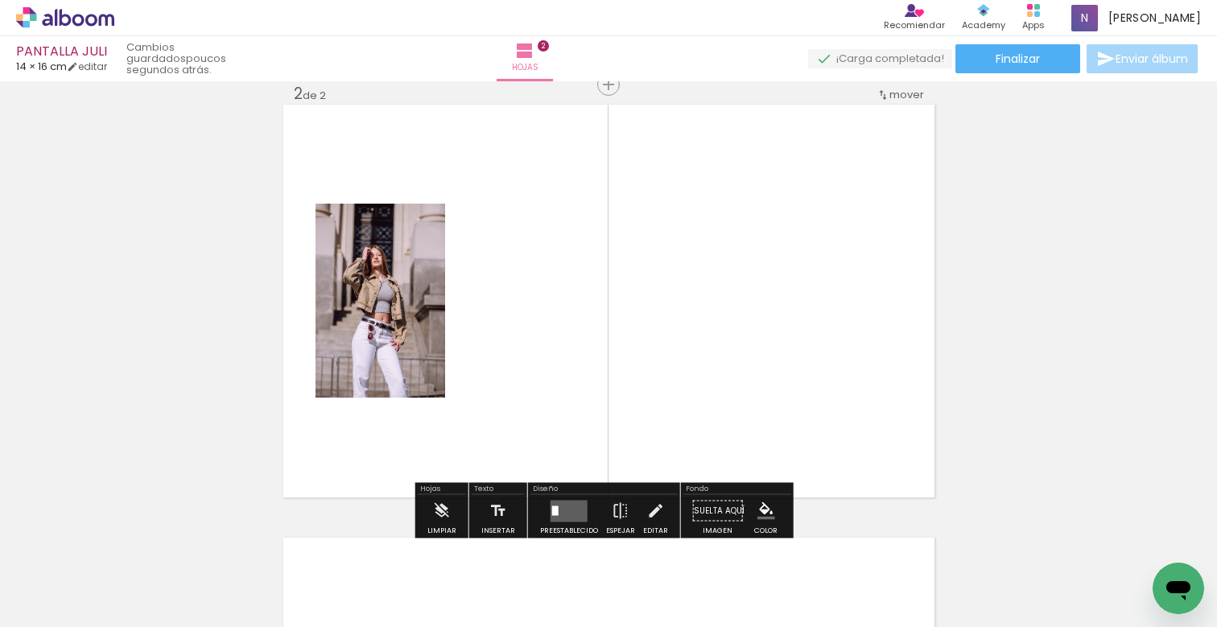
scroll to position [453, 0]
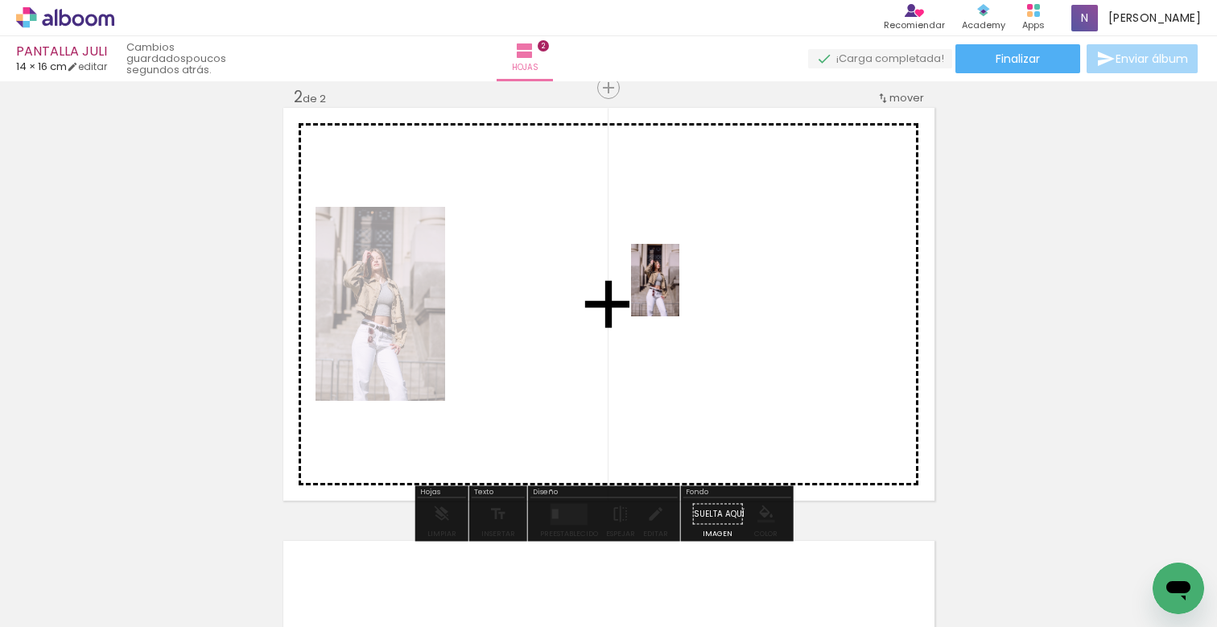
drag, startPoint x: 407, startPoint y: 583, endPoint x: 678, endPoint y: 290, distance: 398.8
click at [678, 290] on quentale-workspace at bounding box center [608, 313] width 1217 height 627
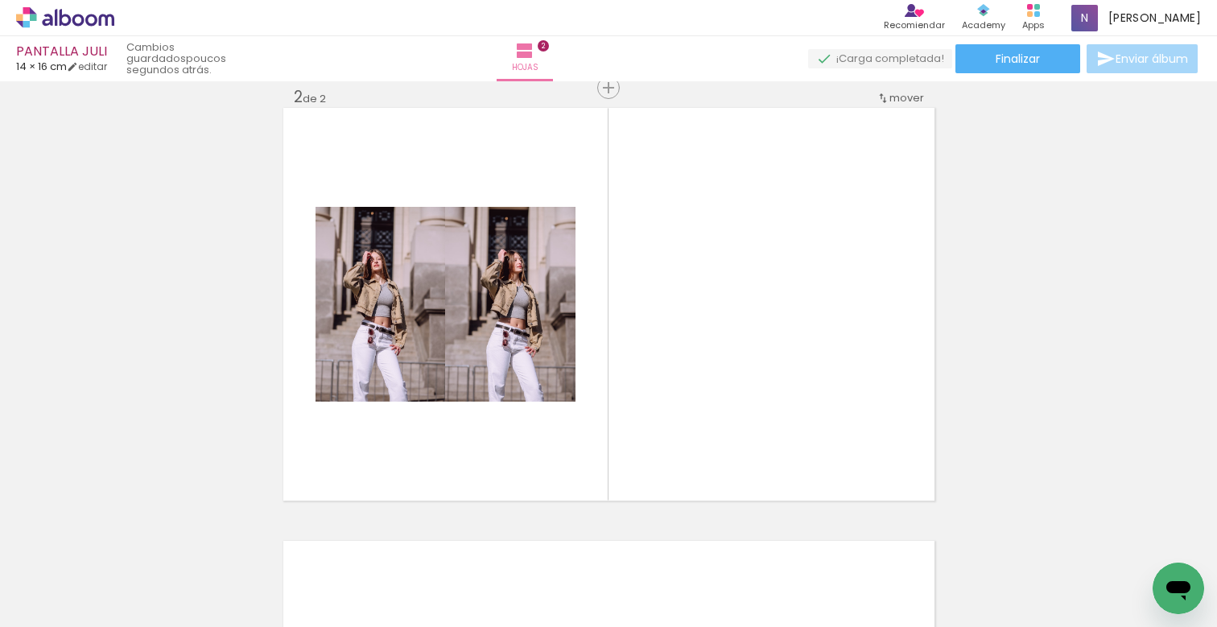
scroll to position [0, 0]
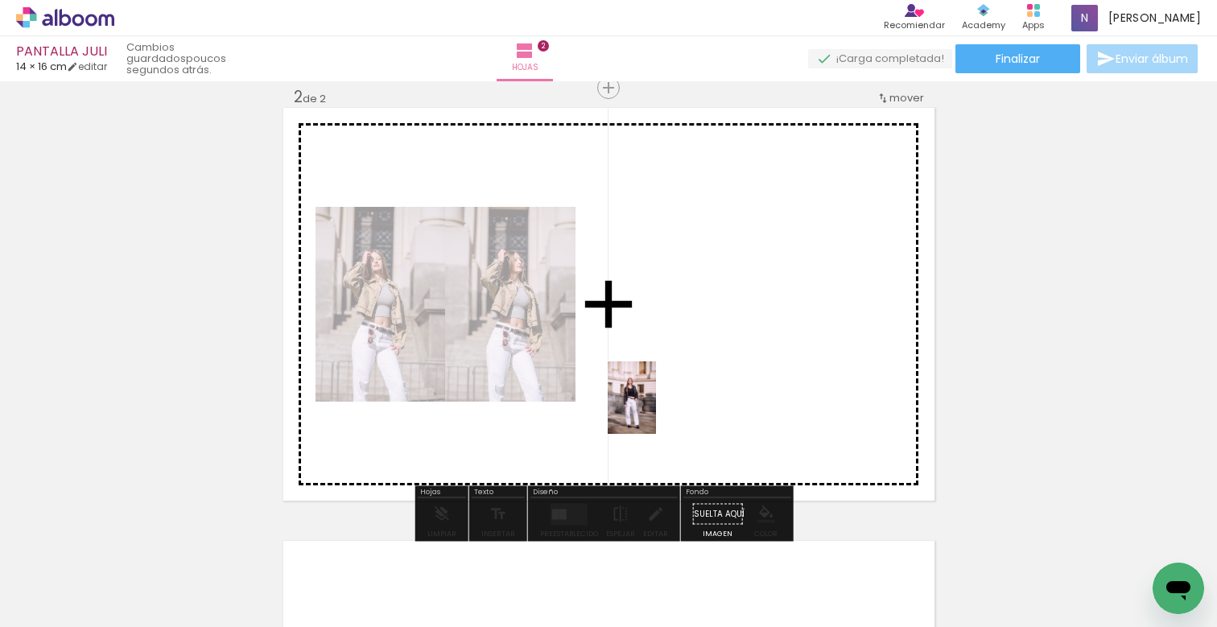
drag, startPoint x: 266, startPoint y: 573, endPoint x: 699, endPoint y: 341, distance: 491.2
click at [699, 341] on quentale-workspace at bounding box center [608, 313] width 1217 height 627
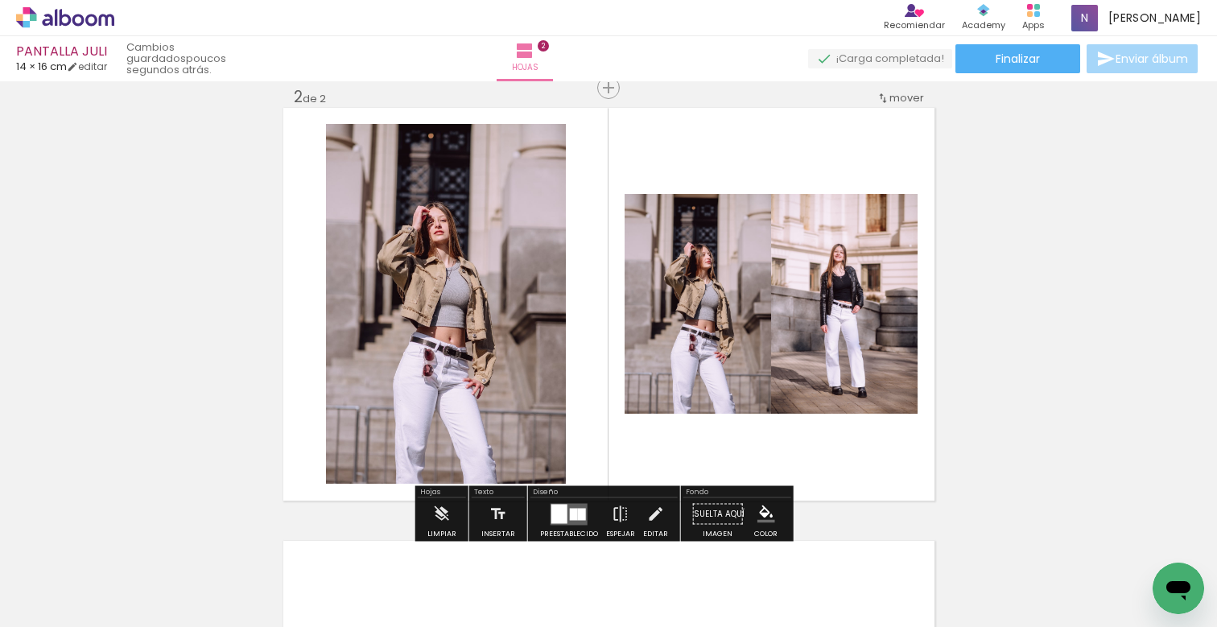
click at [559, 518] on div at bounding box center [559, 513] width 16 height 19
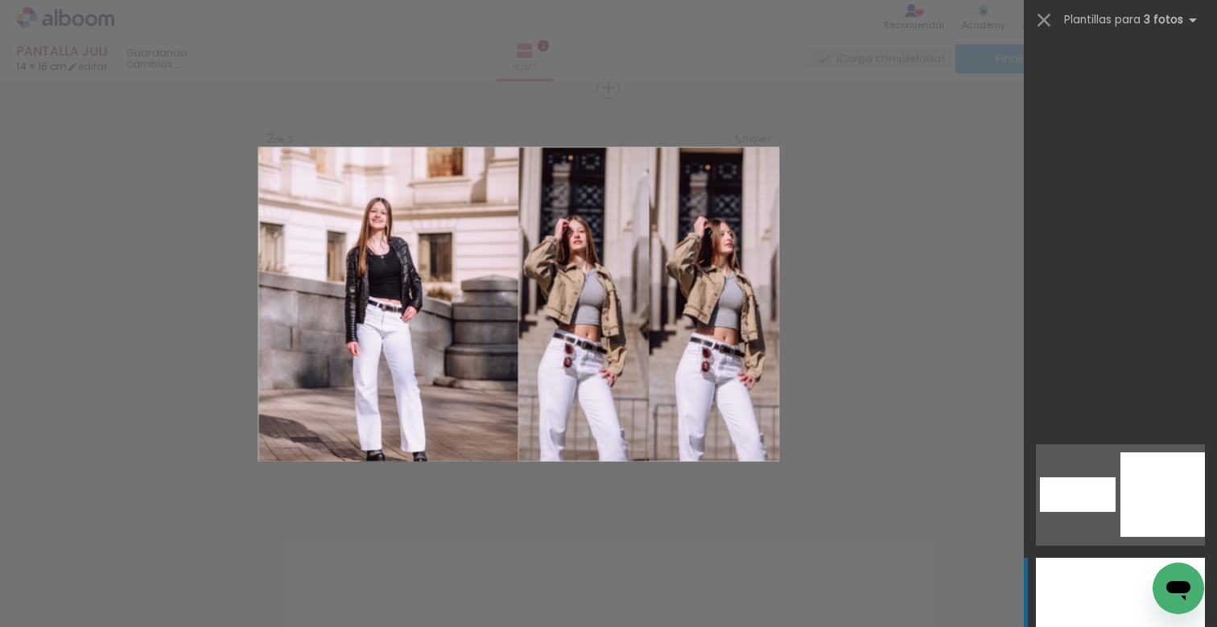
scroll to position [9152, 0]
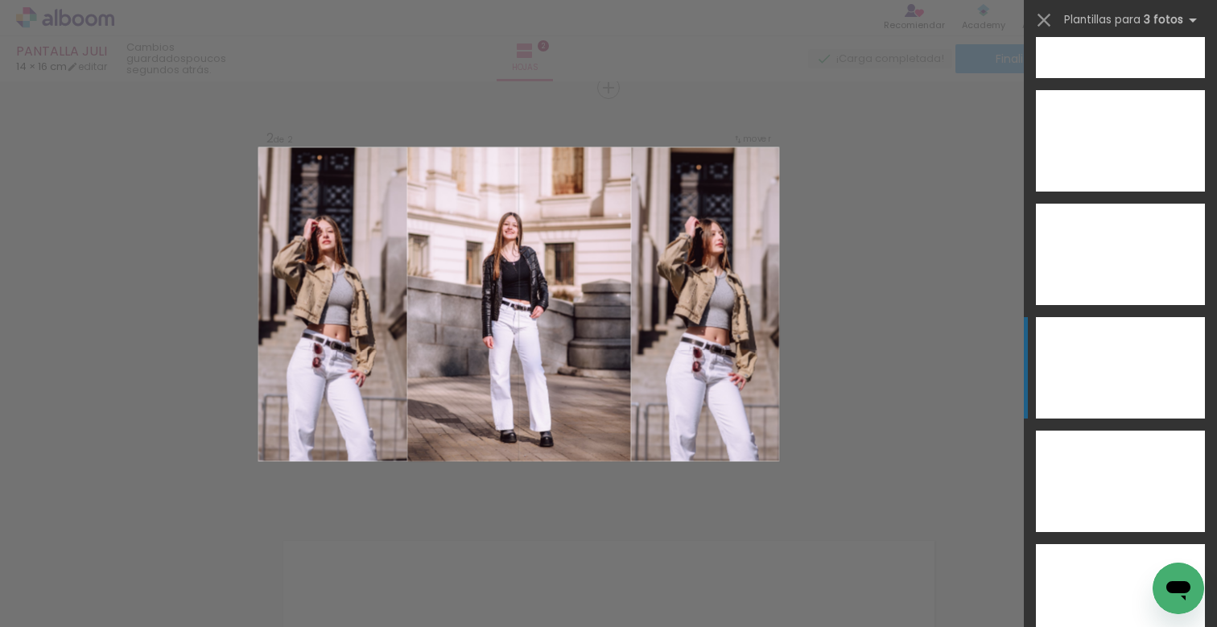
click at [1114, 344] on div at bounding box center [1120, 367] width 72 height 101
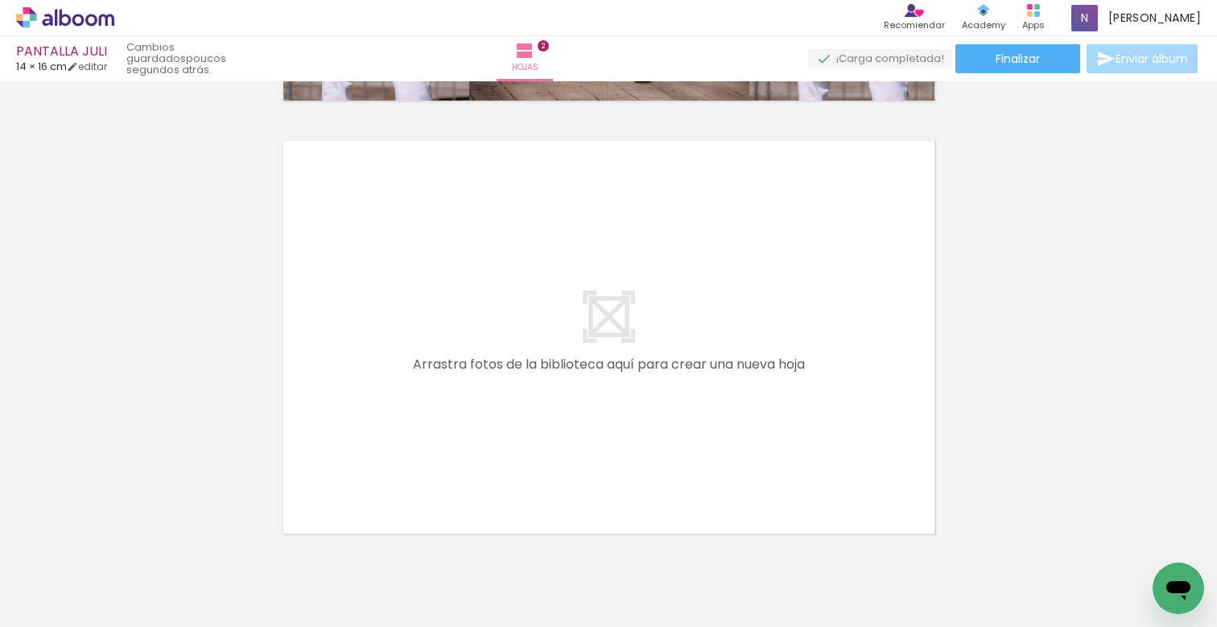
scroll to position [0, 2620]
drag, startPoint x: 193, startPoint y: 621, endPoint x: 596, endPoint y: 605, distance: 402.8
click at [115, 605] on iron-horizontal-list at bounding box center [99, 576] width 32 height 101
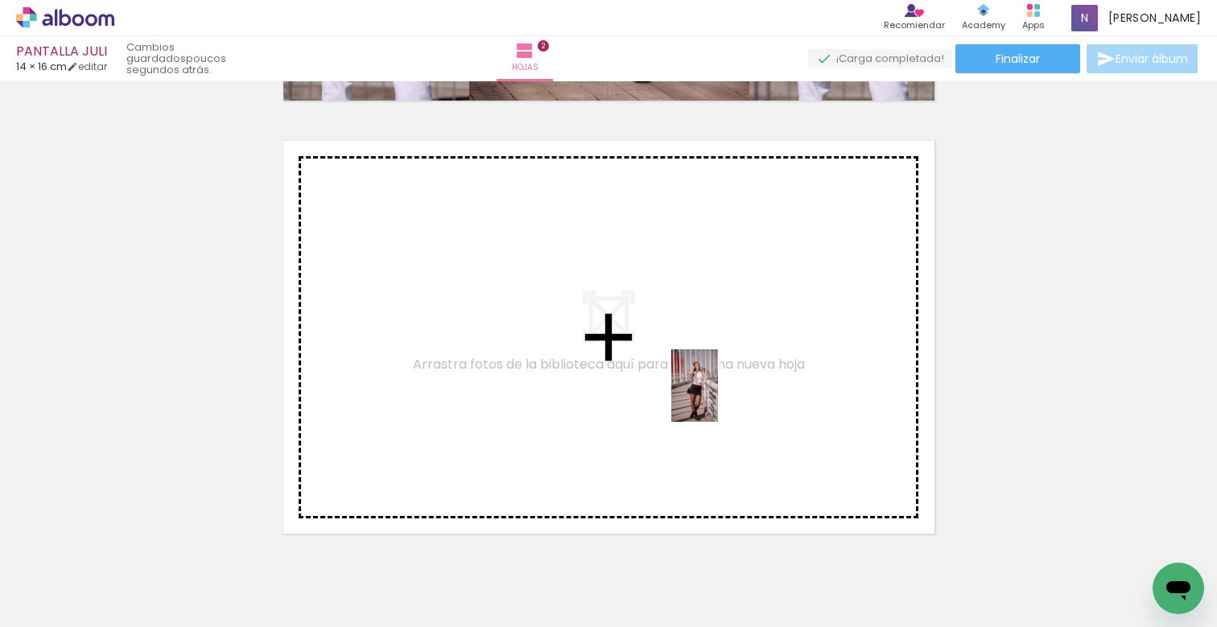
drag, startPoint x: 980, startPoint y: 572, endPoint x: 719, endPoint y: 392, distance: 317.7
click at [719, 392] on quentale-workspace at bounding box center [608, 313] width 1217 height 627
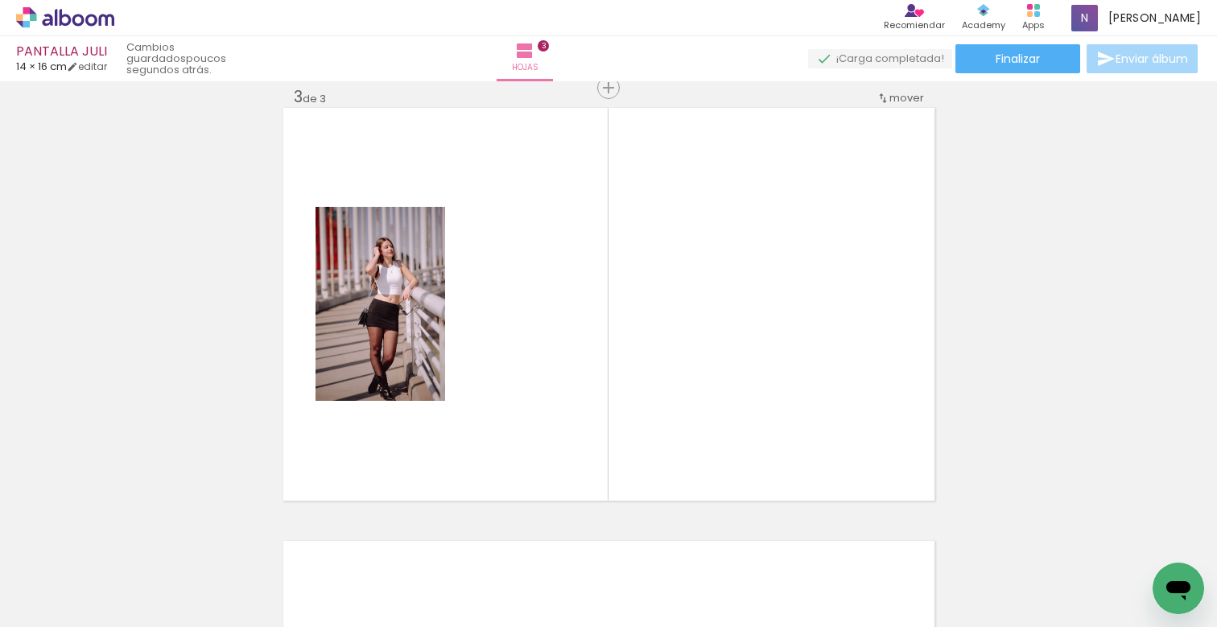
scroll to position [0, 4042]
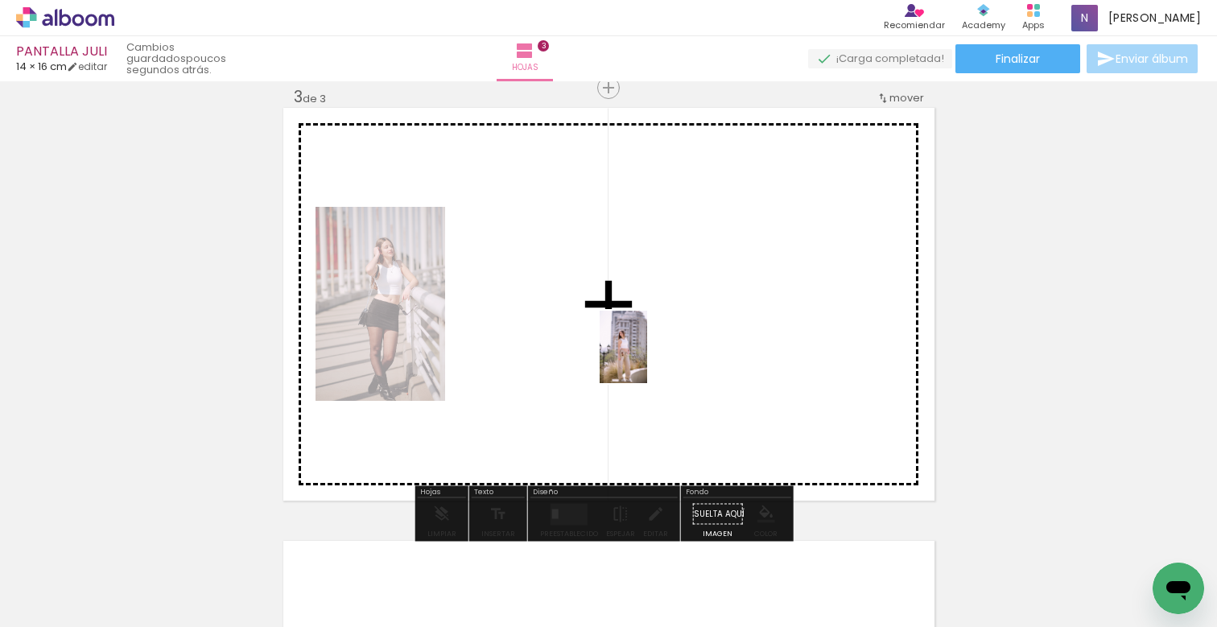
drag, startPoint x: 542, startPoint y: 583, endPoint x: 648, endPoint y: 358, distance: 248.4
click at [648, 358] on quentale-workspace at bounding box center [608, 313] width 1217 height 627
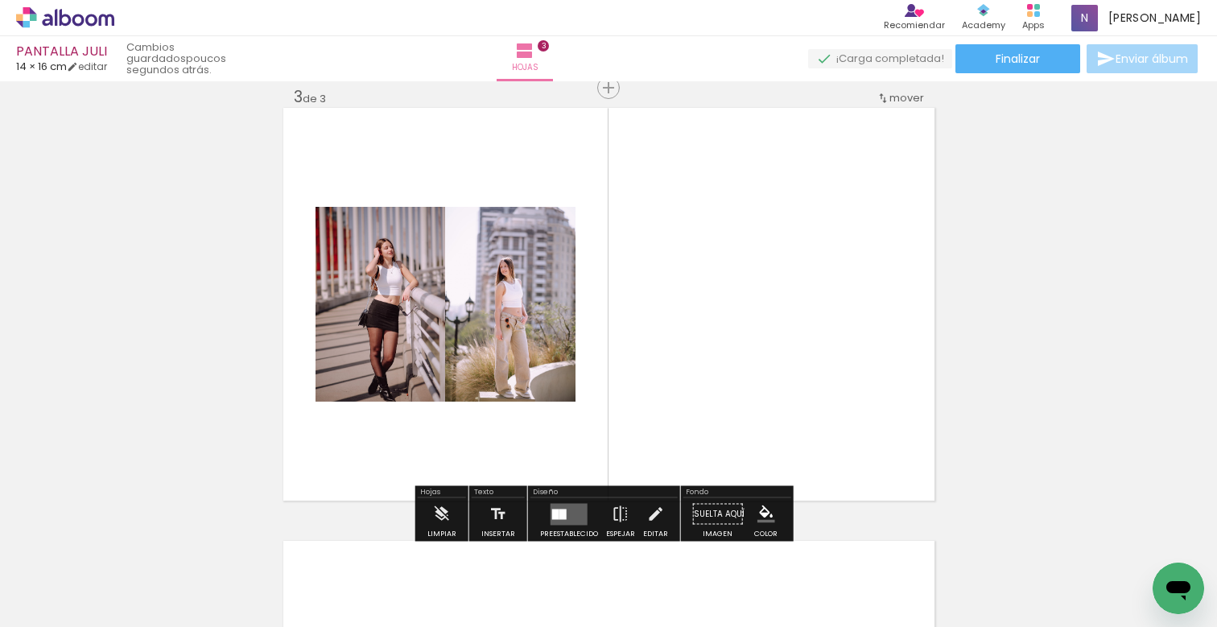
scroll to position [0, 4047]
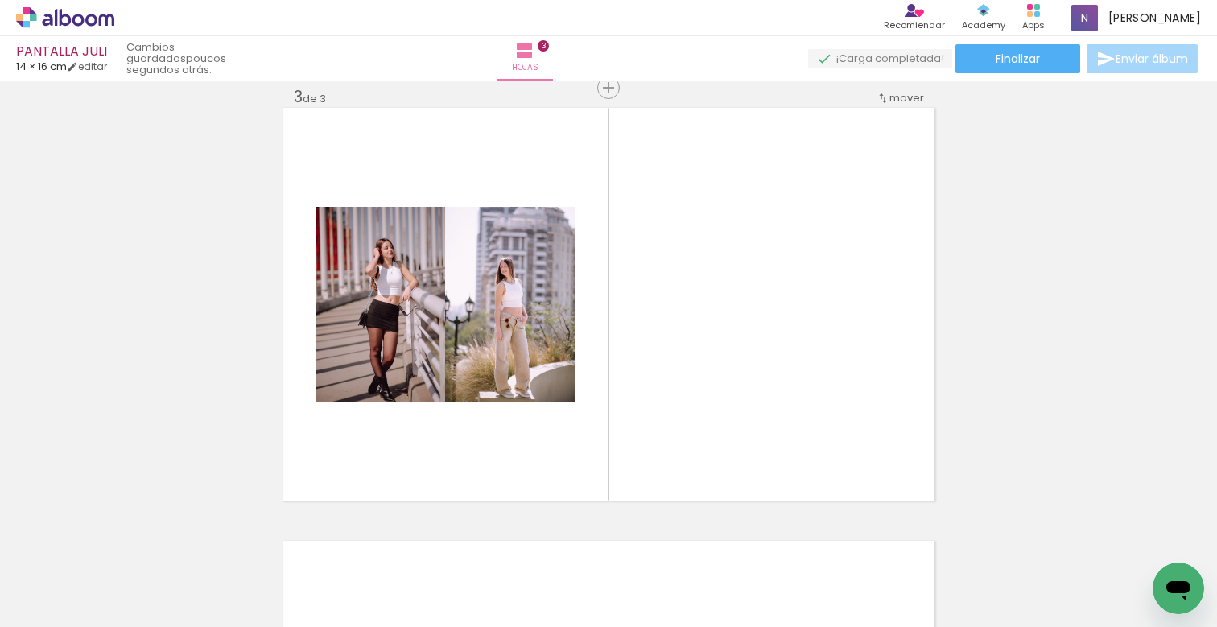
drag, startPoint x: 663, startPoint y: 621, endPoint x: 716, endPoint y: 617, distance: 53.3
click at [115, 617] on iron-horizontal-list at bounding box center [99, 576] width 32 height 101
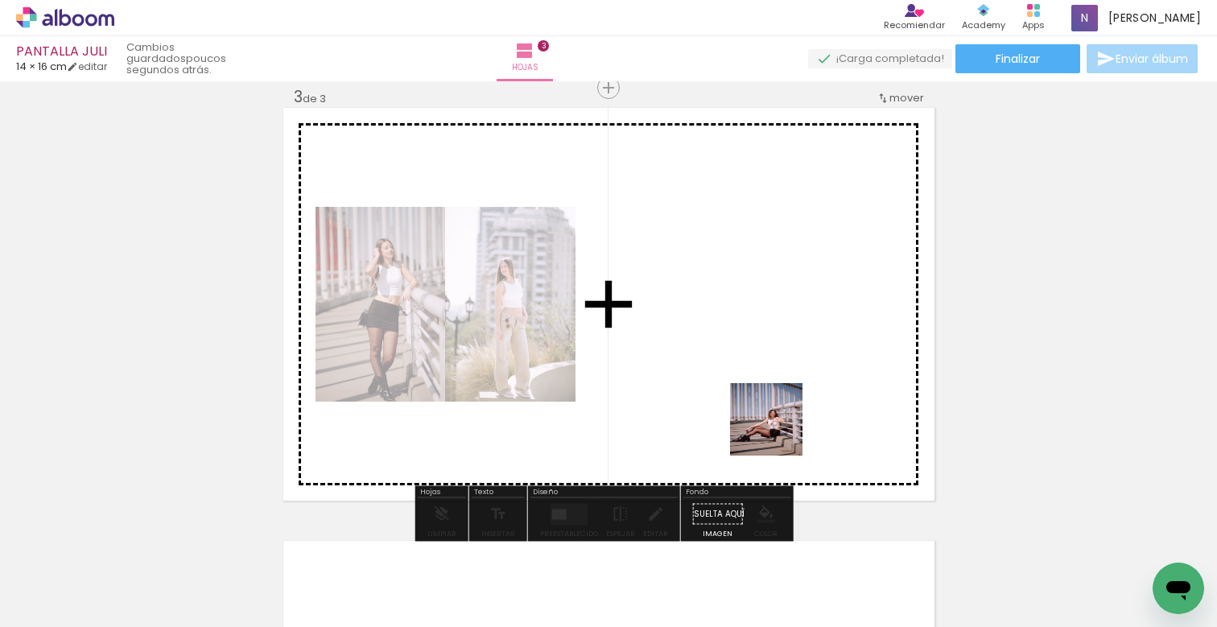
drag, startPoint x: 779, startPoint y: 588, endPoint x: 778, endPoint y: 310, distance: 278.5
click at [778, 310] on quentale-workspace at bounding box center [608, 313] width 1217 height 627
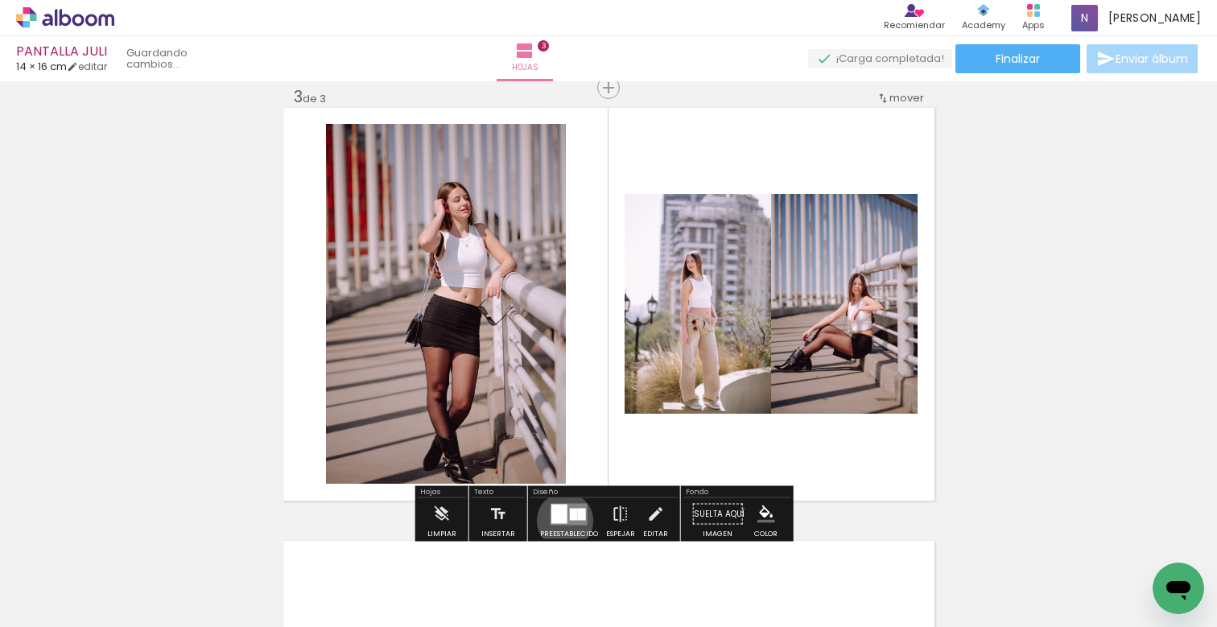
drag, startPoint x: 561, startPoint y: 521, endPoint x: 627, endPoint y: 489, distance: 73.4
click at [561, 520] on div at bounding box center [559, 513] width 16 height 19
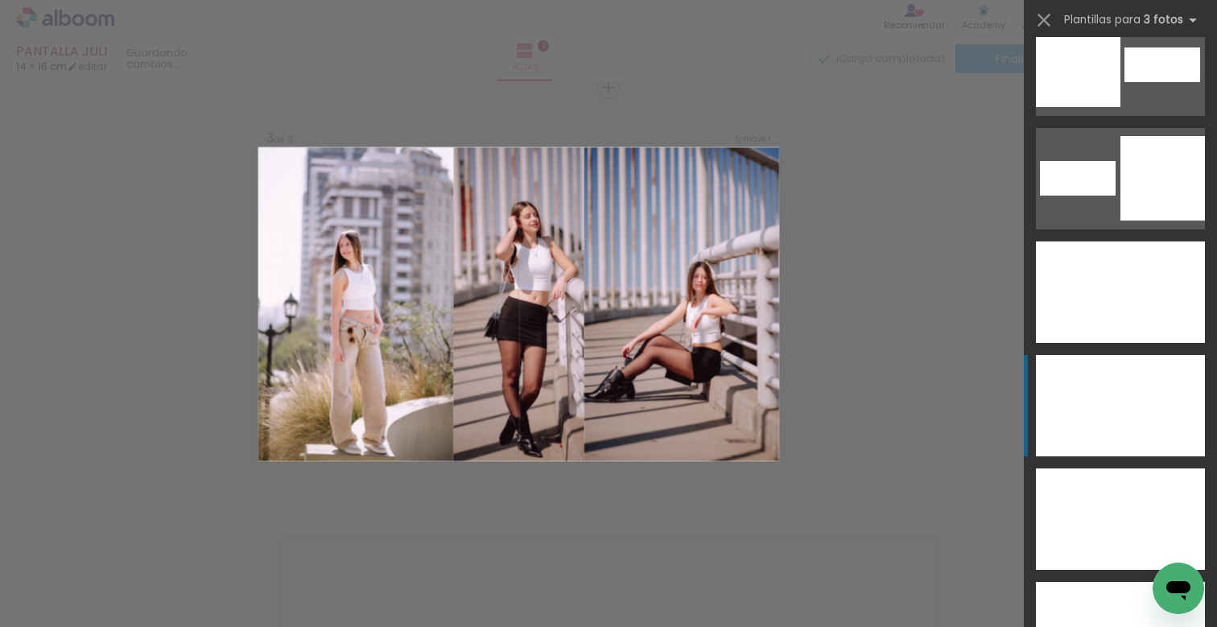
scroll to position [8795, 0]
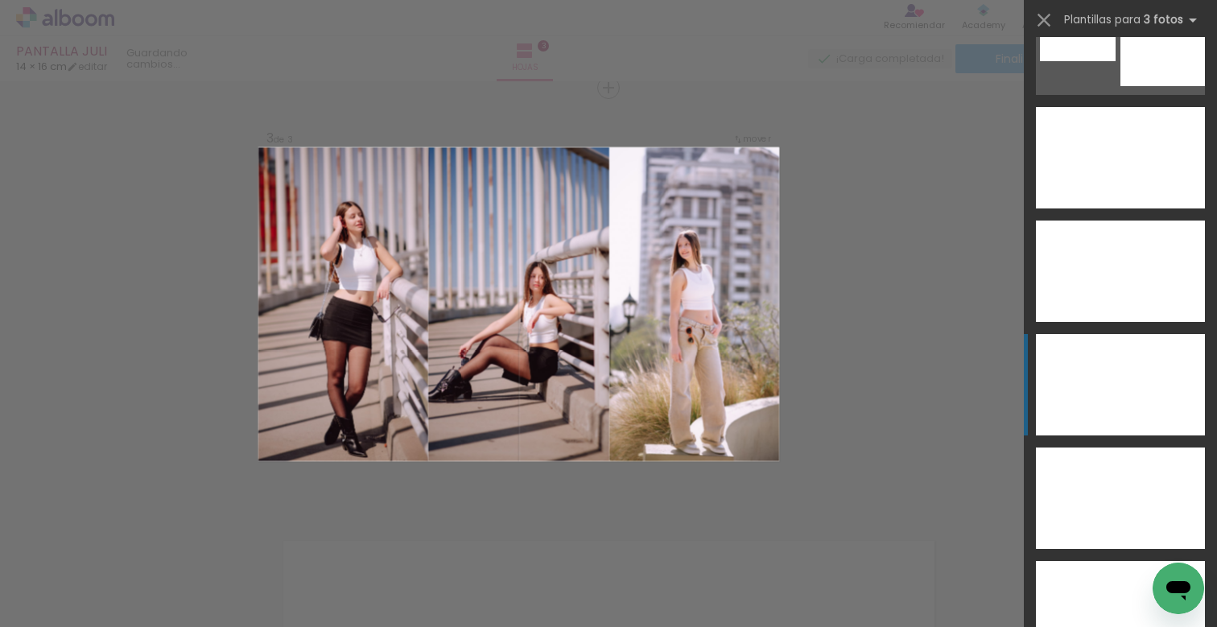
click at [1117, 375] on div at bounding box center [1120, 384] width 63 height 101
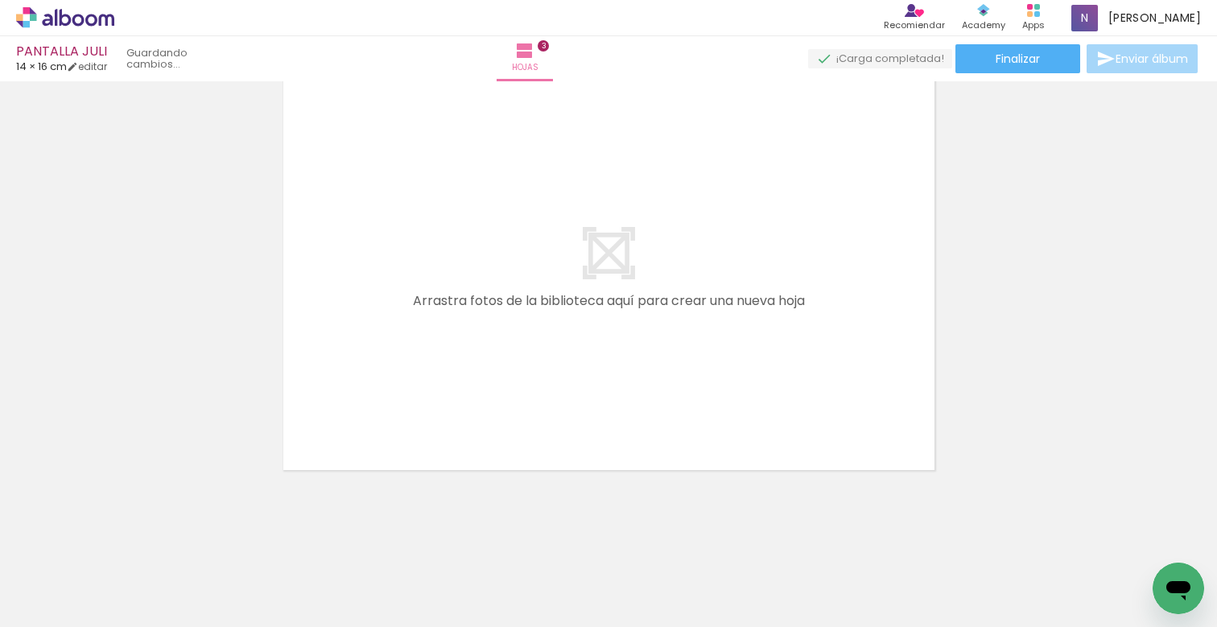
scroll to position [0, 5544]
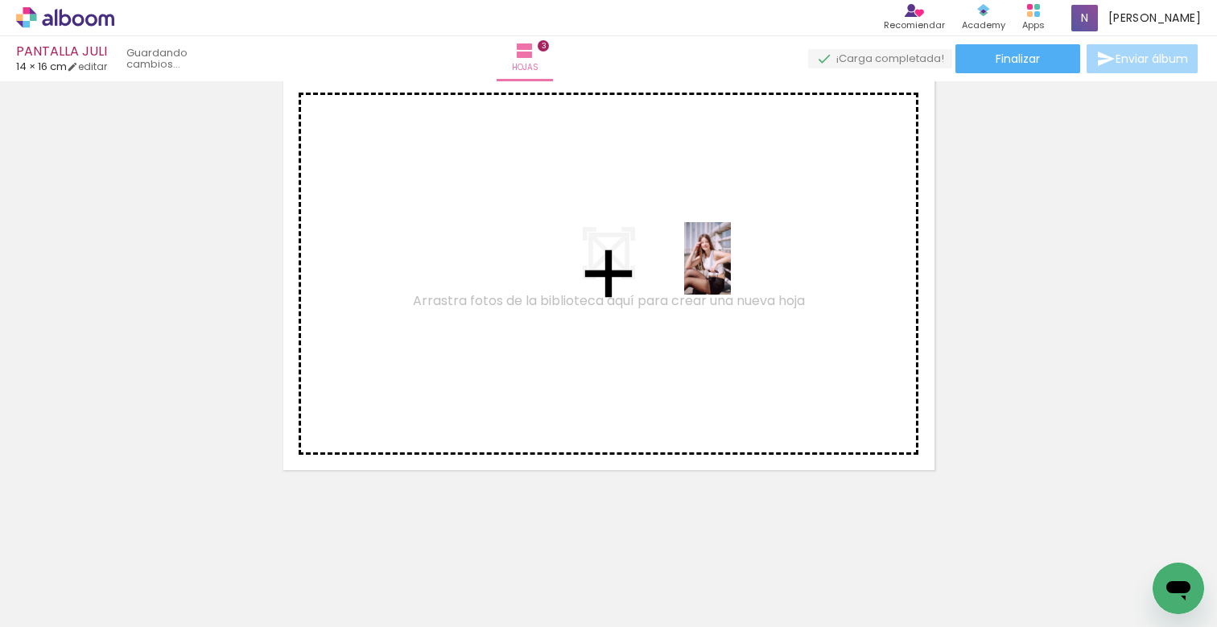
drag, startPoint x: 850, startPoint y: 583, endPoint x: 724, endPoint y: 259, distance: 347.1
click at [724, 259] on quentale-workspace at bounding box center [608, 313] width 1217 height 627
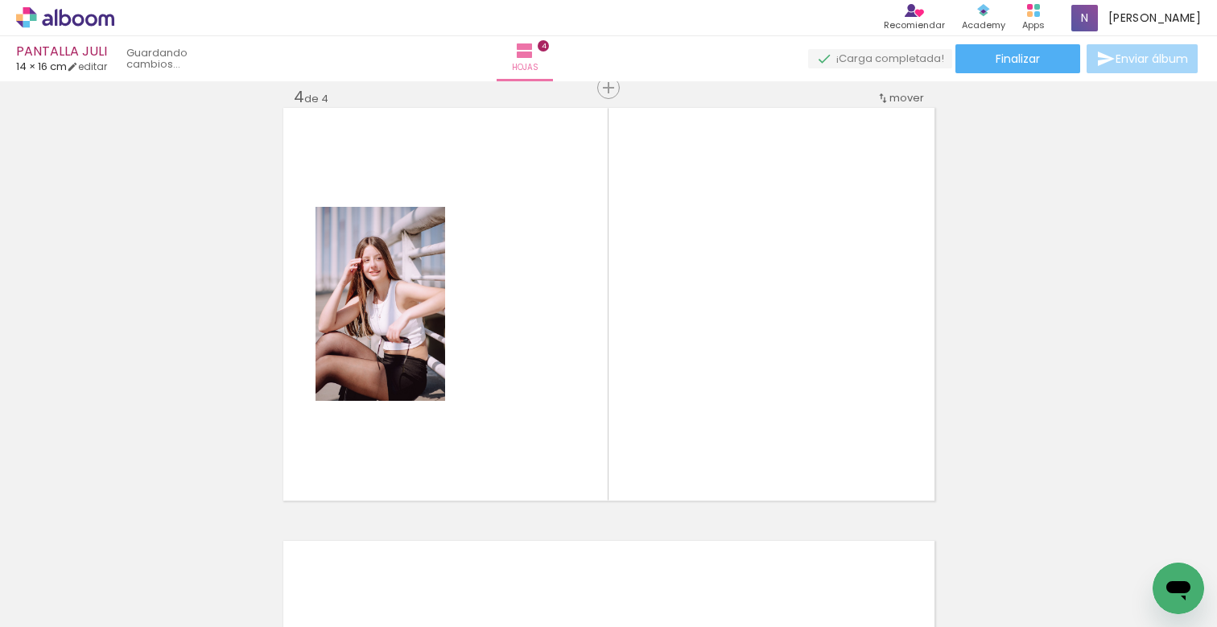
scroll to position [0, 5047]
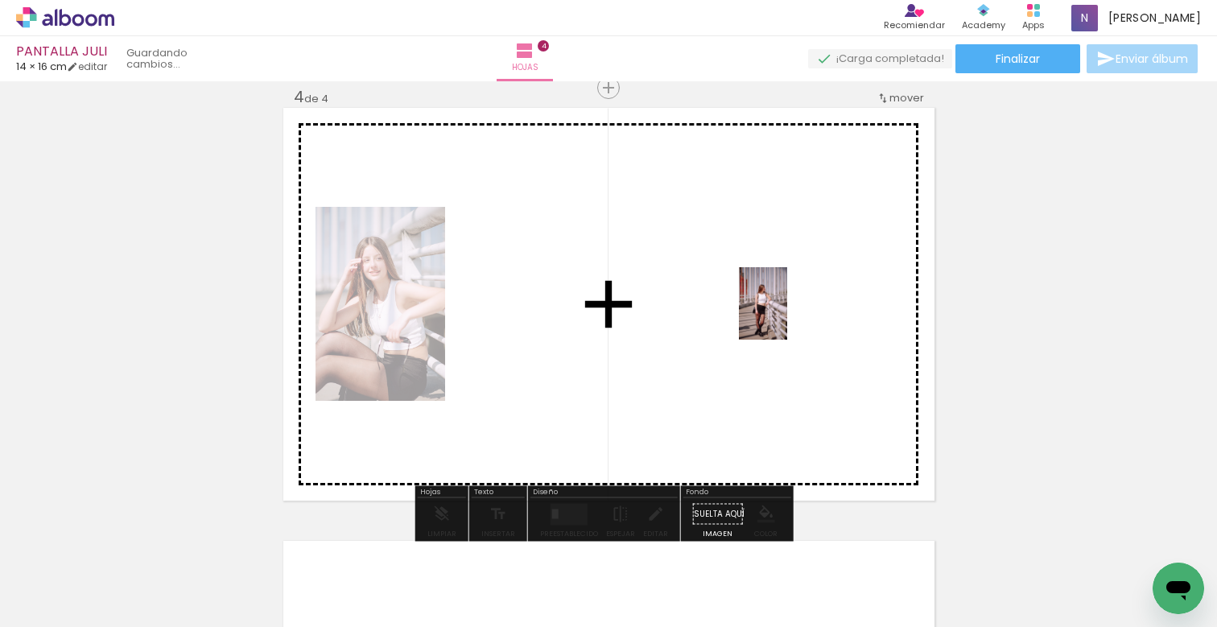
drag, startPoint x: 702, startPoint y: 586, endPoint x: 791, endPoint y: 299, distance: 300.2
click at [791, 299] on quentale-workspace at bounding box center [608, 313] width 1217 height 627
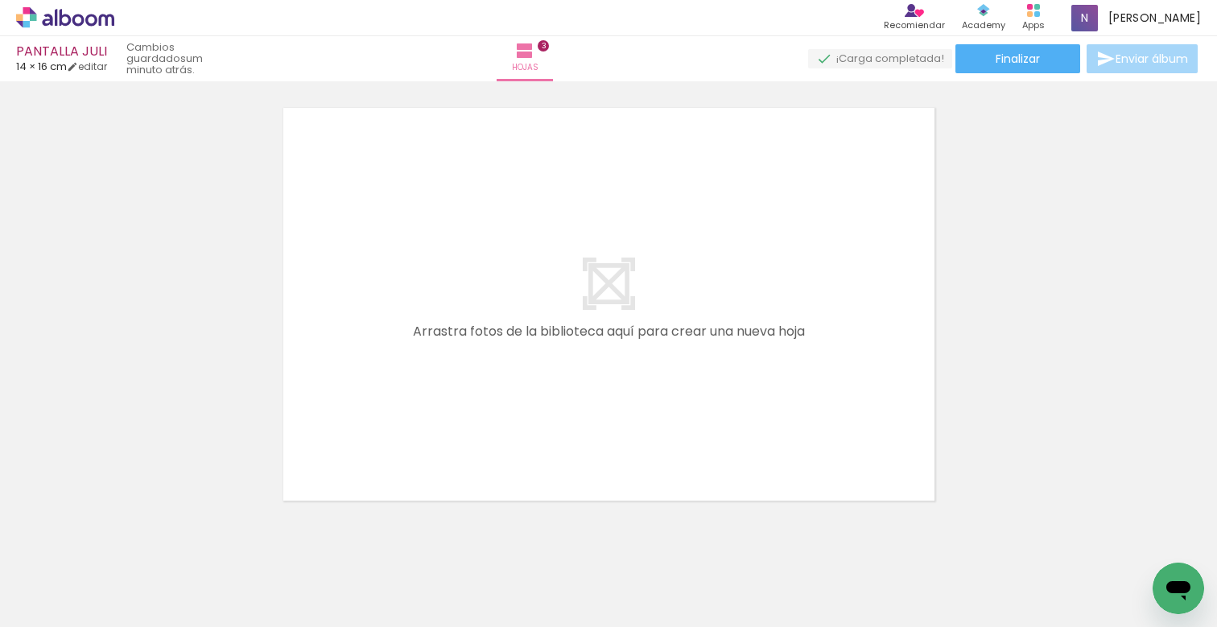
scroll to position [0, 3663]
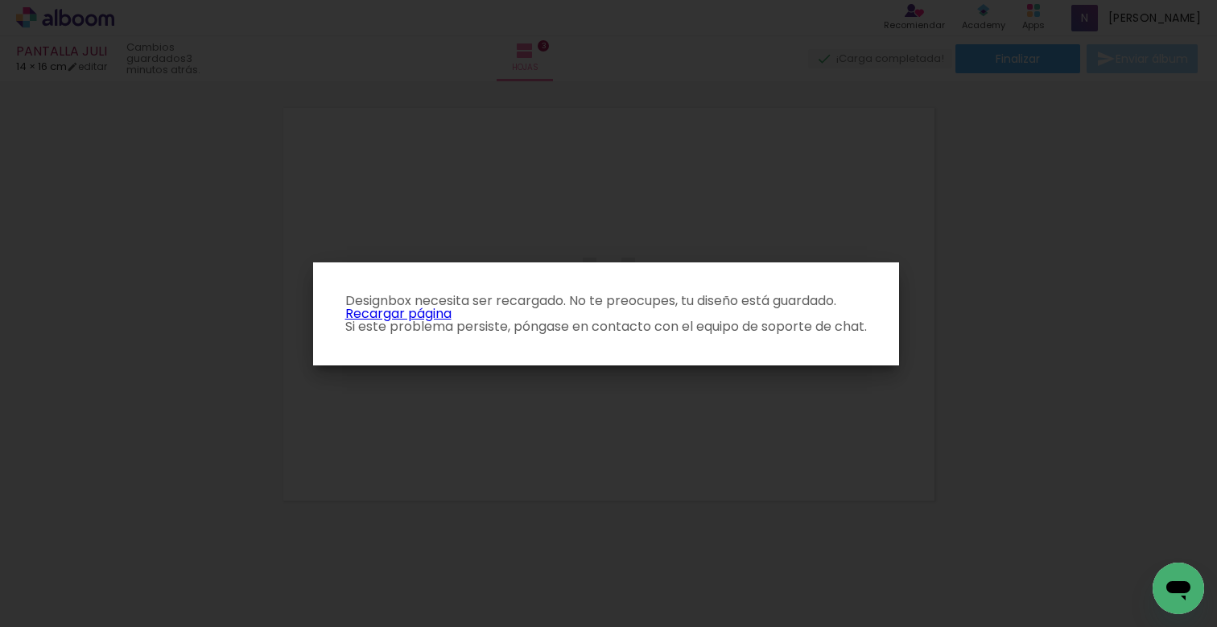
click at [423, 316] on p "Designbox necesita ser recargado. No te preocupes, tu diseño está guardado. Rec…" at bounding box center [606, 314] width 560 height 39
click at [441, 316] on p "Designbox necesita ser recargado. No te preocupes, tu diseño está guardado. Rec…" at bounding box center [606, 314] width 560 height 39
click at [1071, 354] on iron-overlay-backdrop at bounding box center [608, 313] width 1217 height 627
click at [403, 313] on link "Recargar página" at bounding box center [398, 313] width 106 height 19
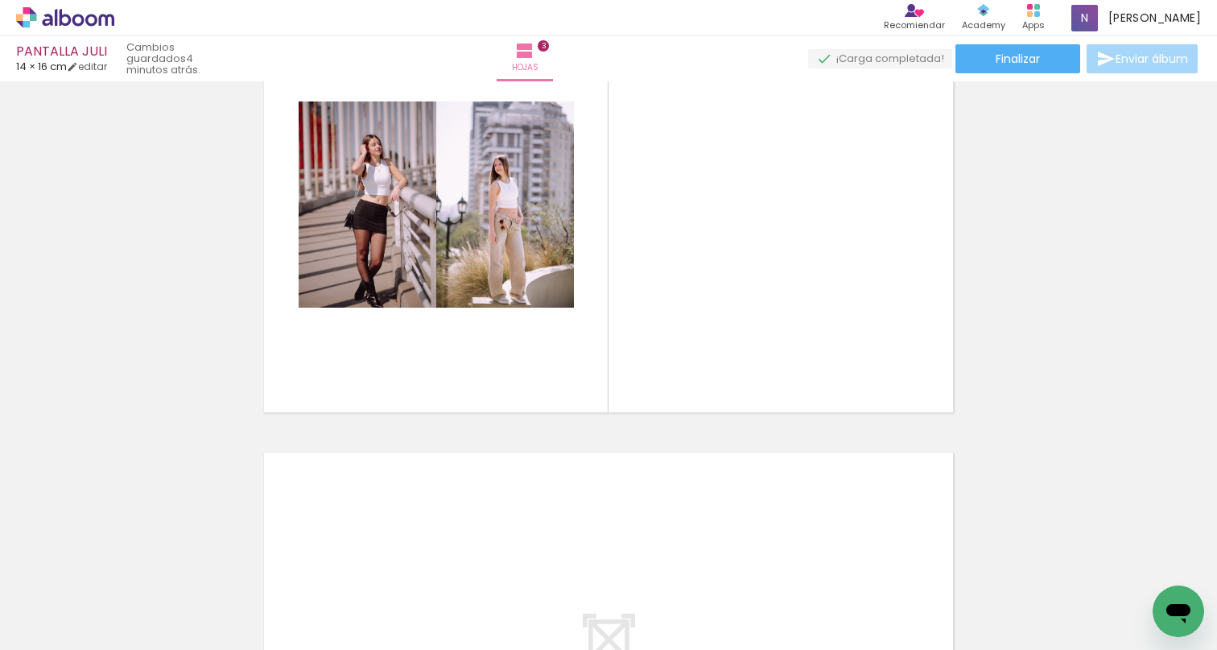
scroll to position [0, 2489]
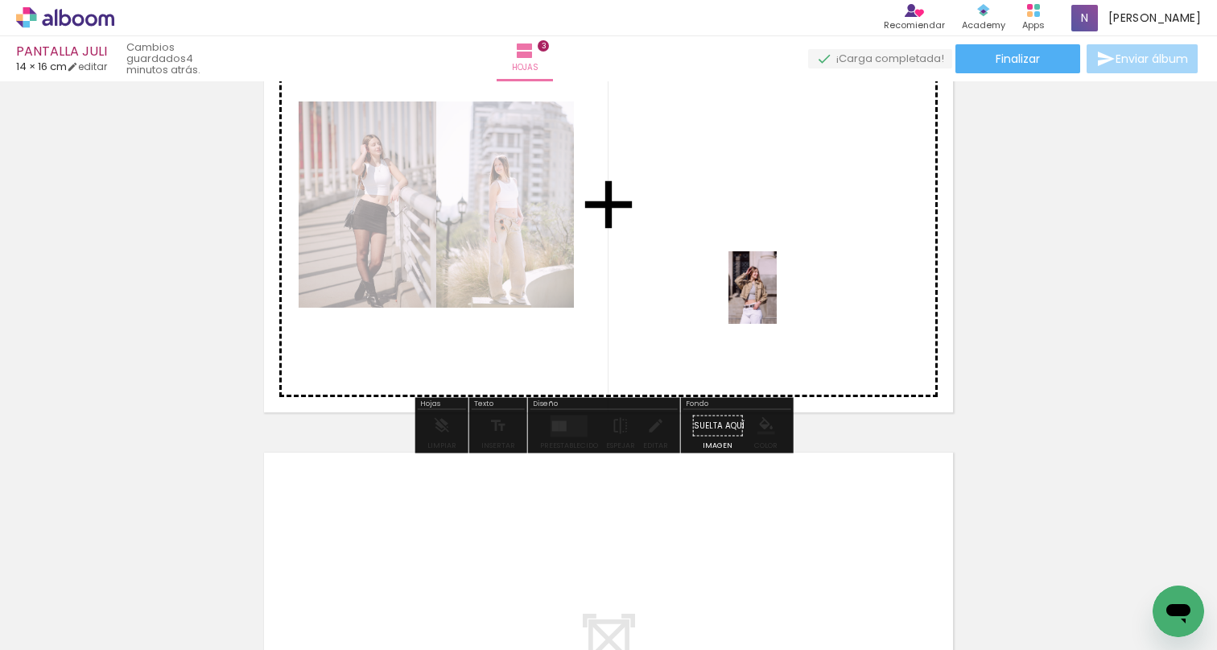
drag, startPoint x: 475, startPoint y: 609, endPoint x: 793, endPoint y: 271, distance: 463.5
click at [793, 271] on quentale-workspace at bounding box center [608, 325] width 1217 height 650
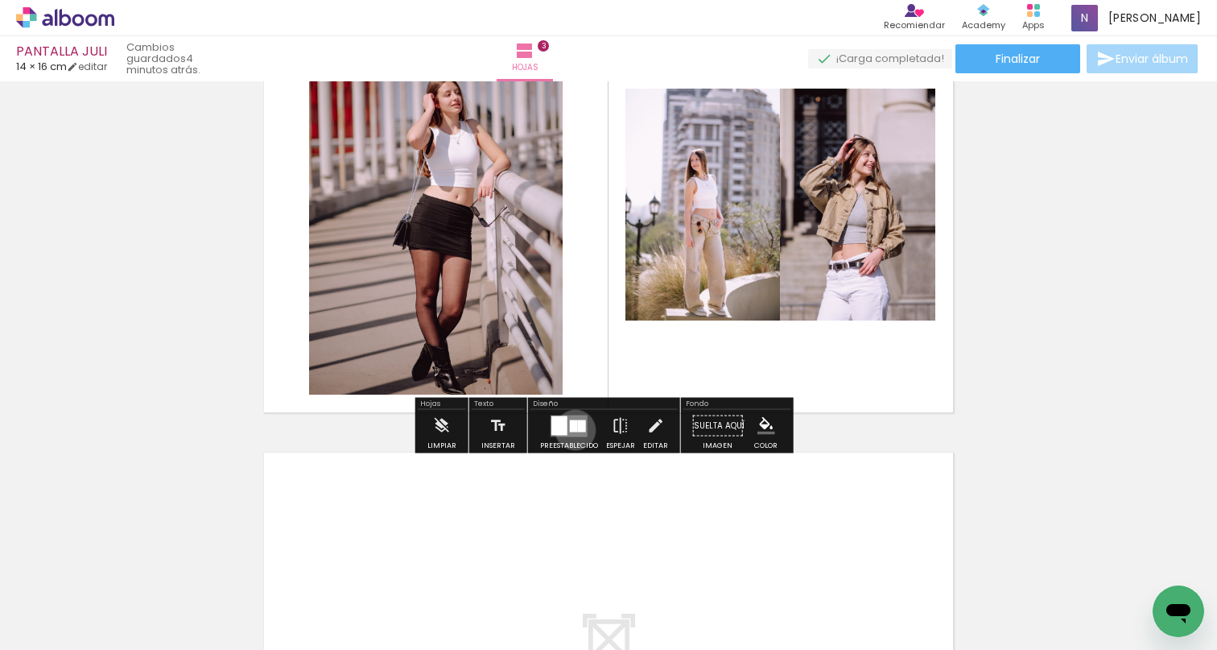
click at [572, 430] on div at bounding box center [574, 425] width 8 height 12
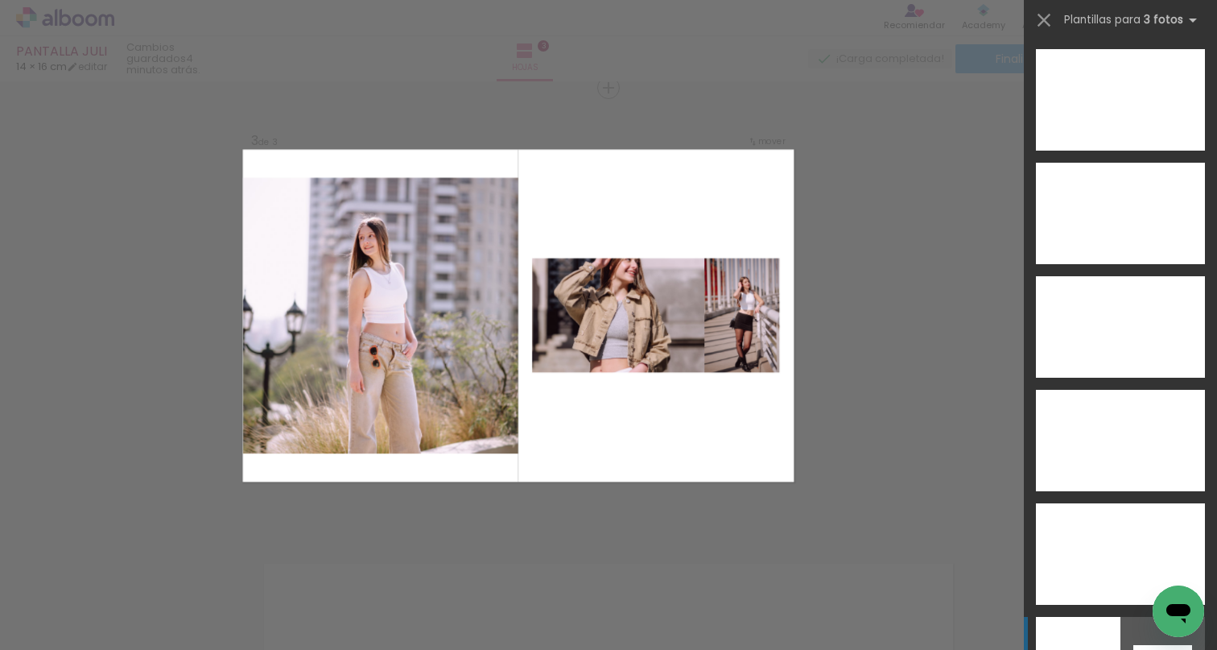
scroll to position [9152, 0]
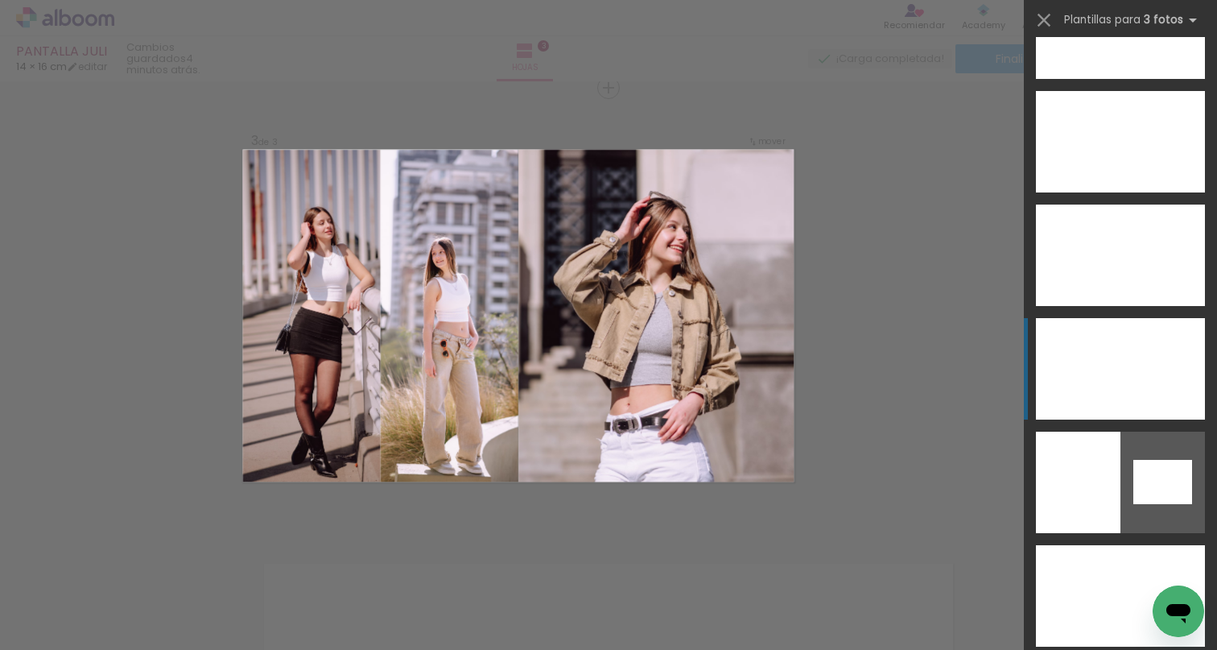
click at [1143, 336] on div at bounding box center [1162, 368] width 85 height 101
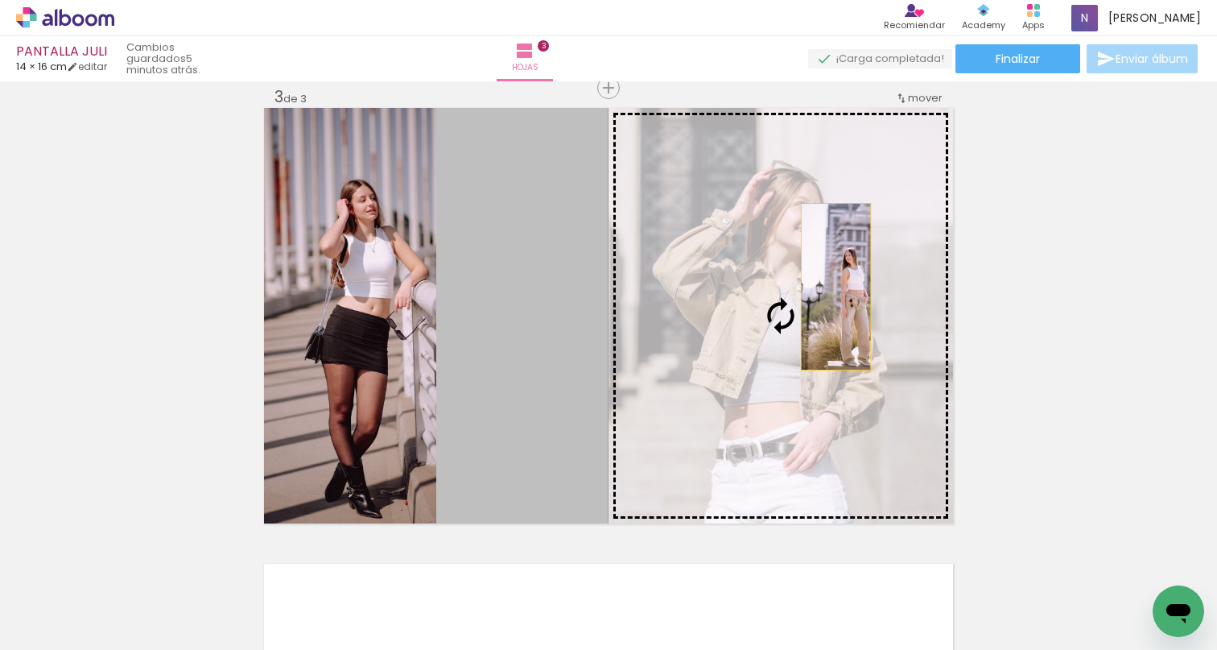
drag, startPoint x: 558, startPoint y: 348, endPoint x: 842, endPoint y: 287, distance: 290.7
click at [0, 0] on slot at bounding box center [0, 0] width 0 height 0
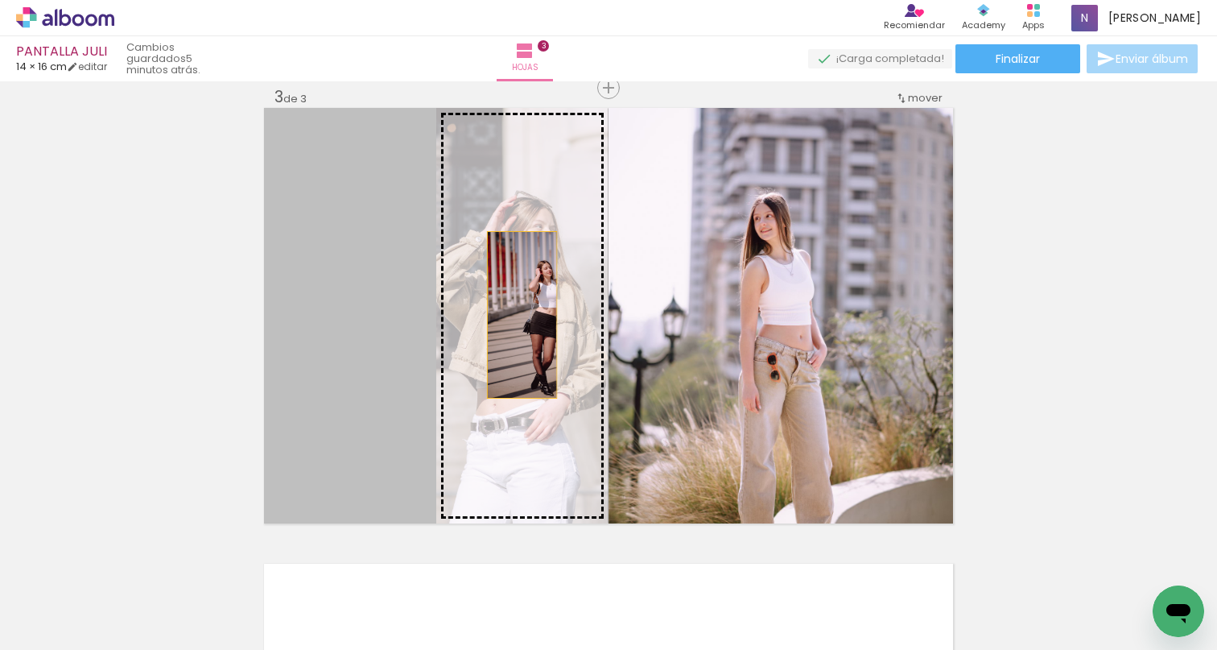
drag, startPoint x: 361, startPoint y: 331, endPoint x: 516, endPoint y: 315, distance: 155.4
click at [0, 0] on slot at bounding box center [0, 0] width 0 height 0
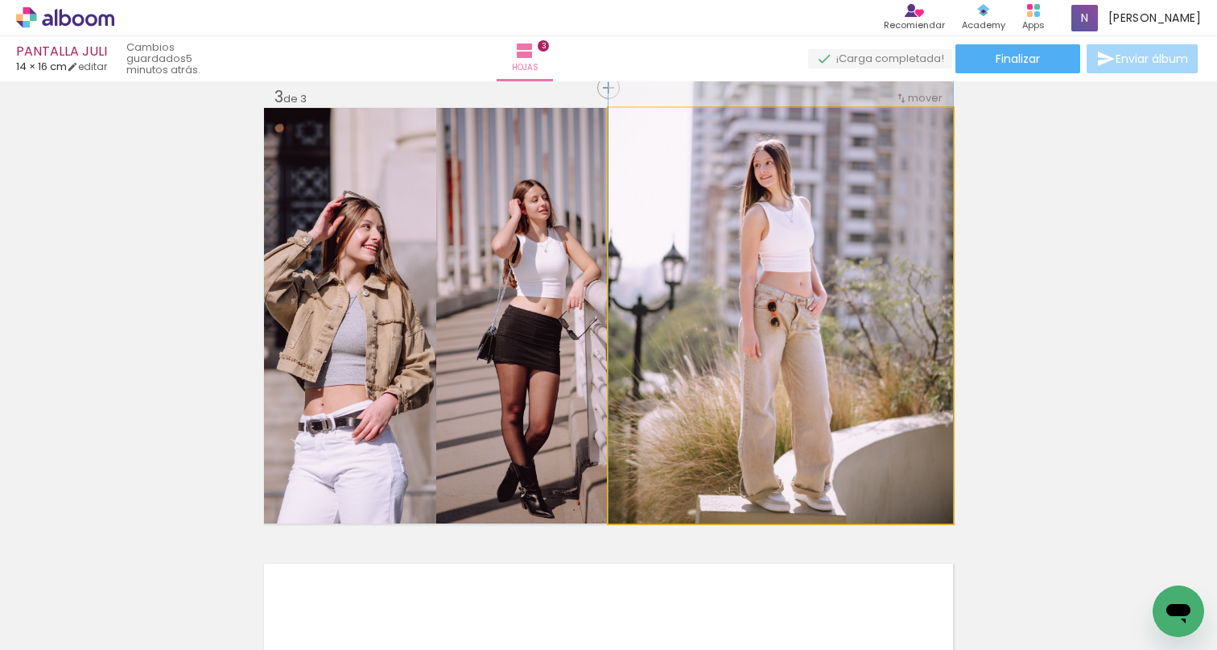
drag, startPoint x: 856, startPoint y: 359, endPoint x: 867, endPoint y: 280, distance: 79.7
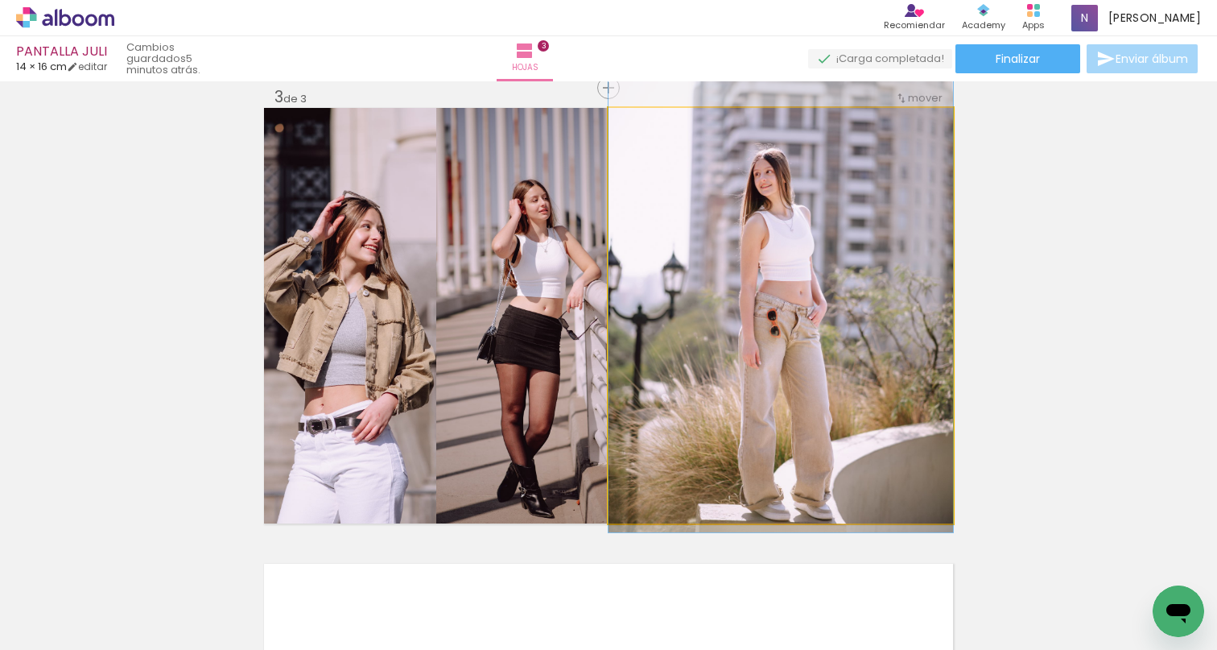
drag, startPoint x: 910, startPoint y: 363, endPoint x: 907, endPoint y: 372, distance: 9.4
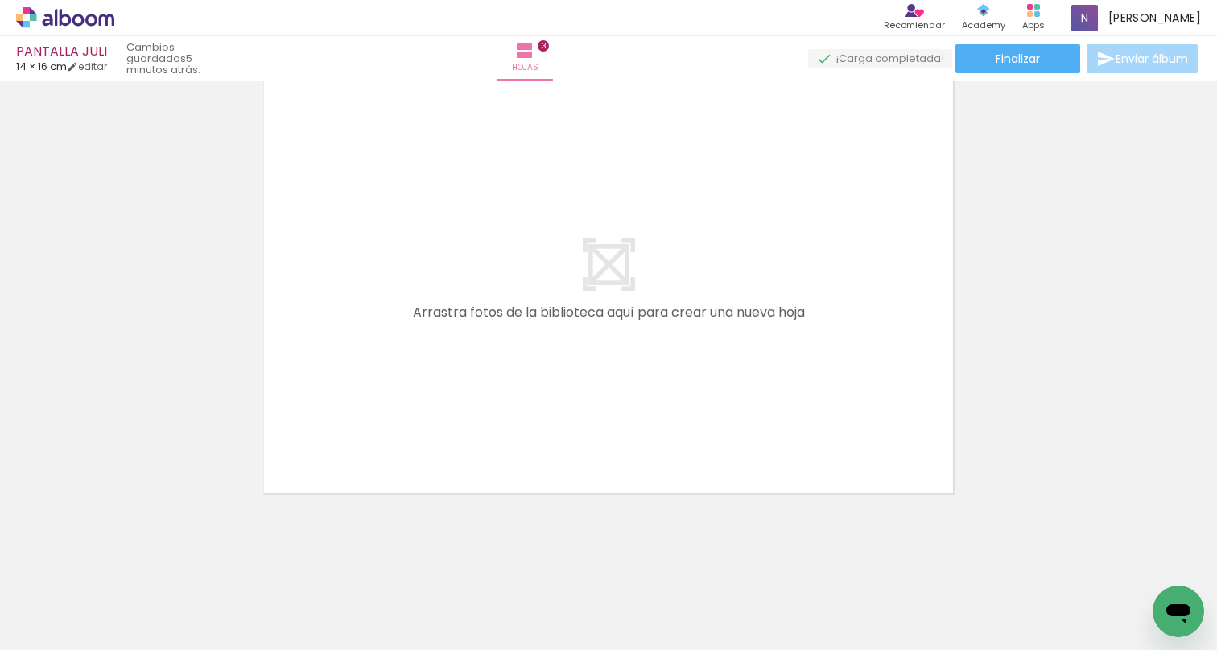
scroll to position [0, 2577]
drag, startPoint x: 547, startPoint y: 646, endPoint x: 649, endPoint y: 642, distance: 101.5
click at [115, 626] on iron-horizontal-list at bounding box center [99, 599] width 32 height 101
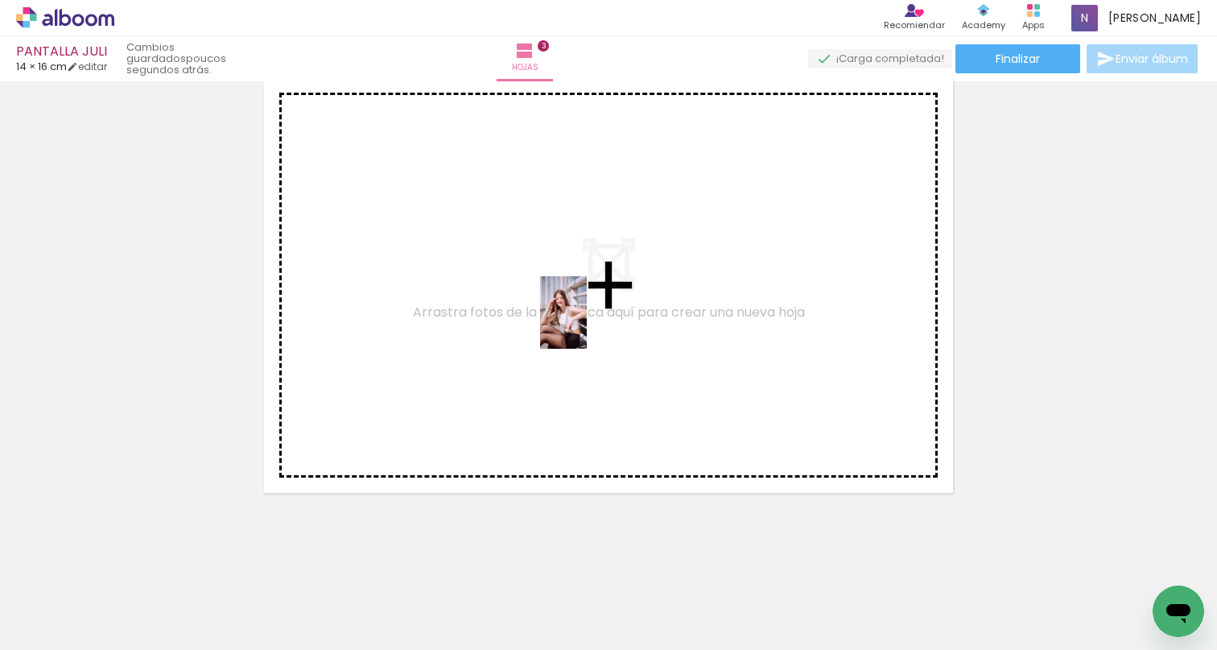
drag, startPoint x: 463, startPoint y: 606, endPoint x: 588, endPoint y: 324, distance: 308.5
click at [588, 324] on quentale-workspace at bounding box center [608, 325] width 1217 height 650
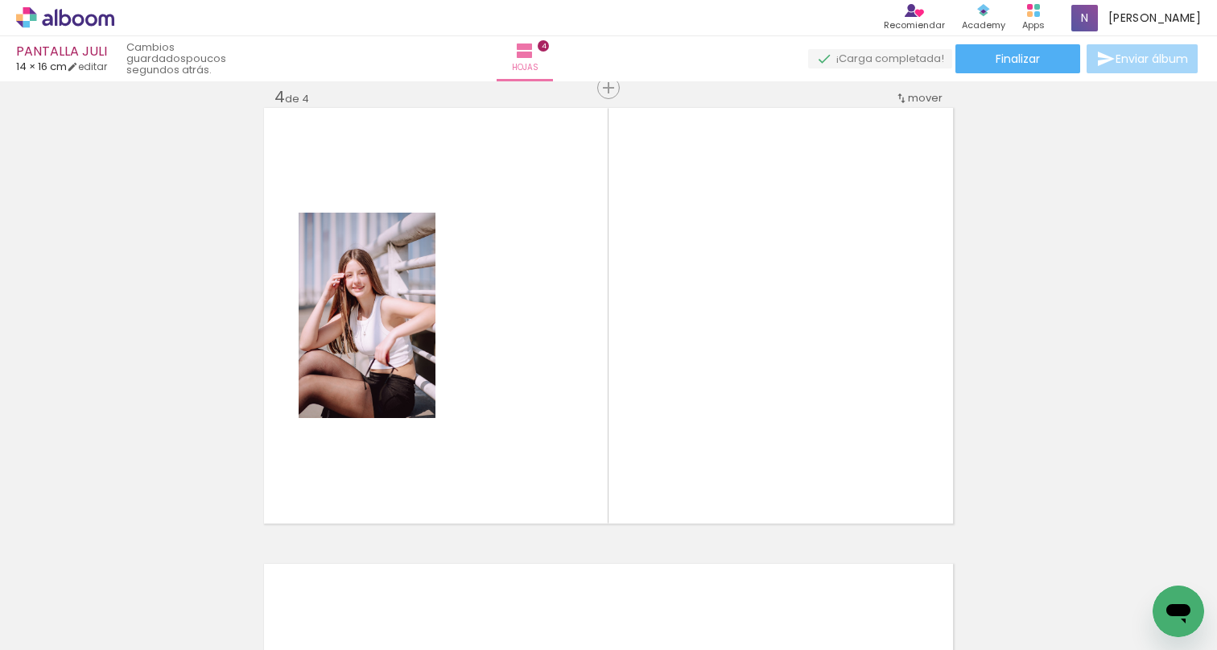
scroll to position [0, 7341]
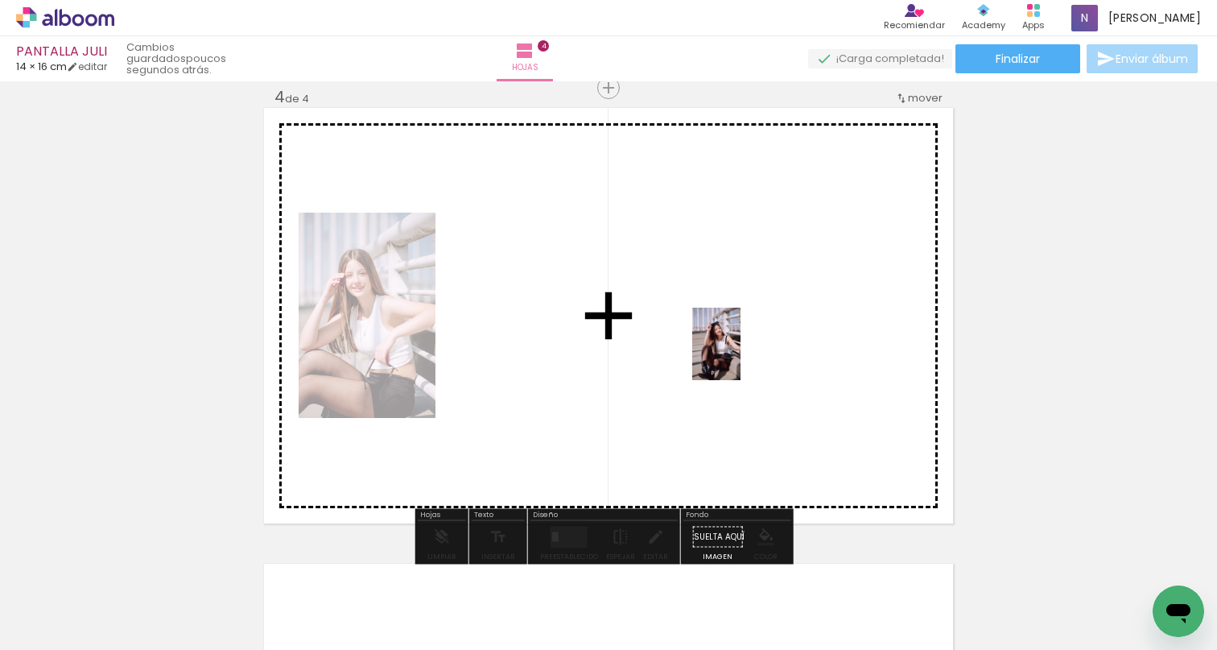
drag, startPoint x: 662, startPoint y: 600, endPoint x: 735, endPoint y: 347, distance: 262.9
click at [735, 347] on quentale-workspace at bounding box center [608, 325] width 1217 height 650
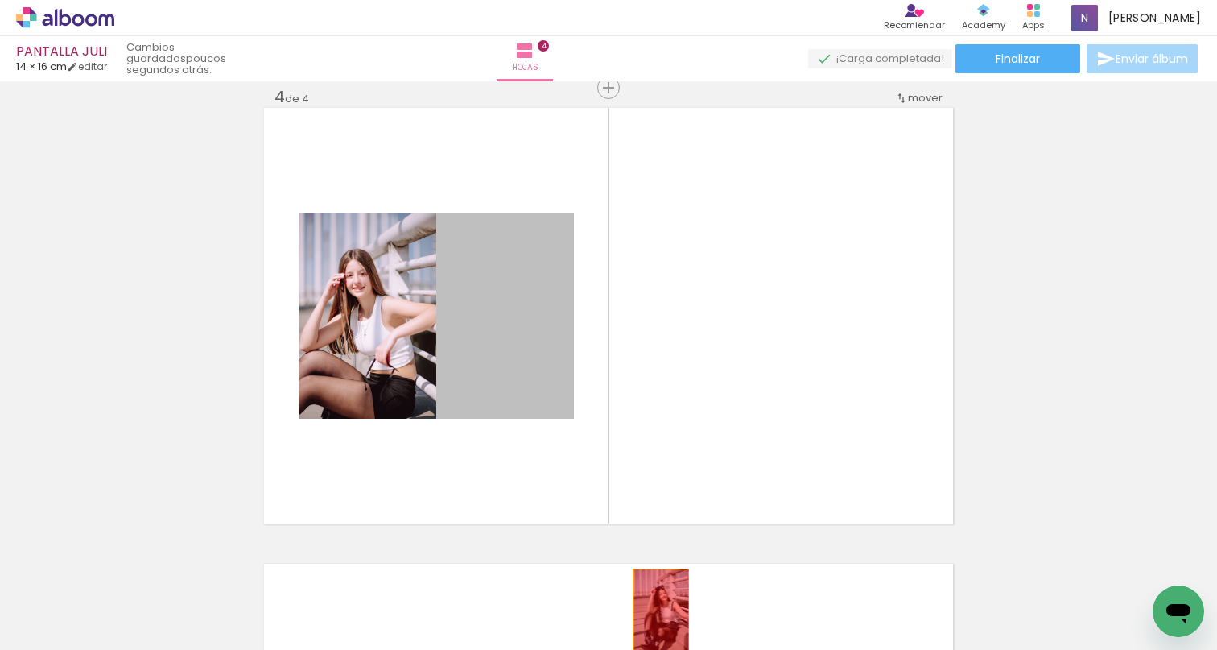
drag, startPoint x: 526, startPoint y: 356, endPoint x: 655, endPoint y: 610, distance: 285.1
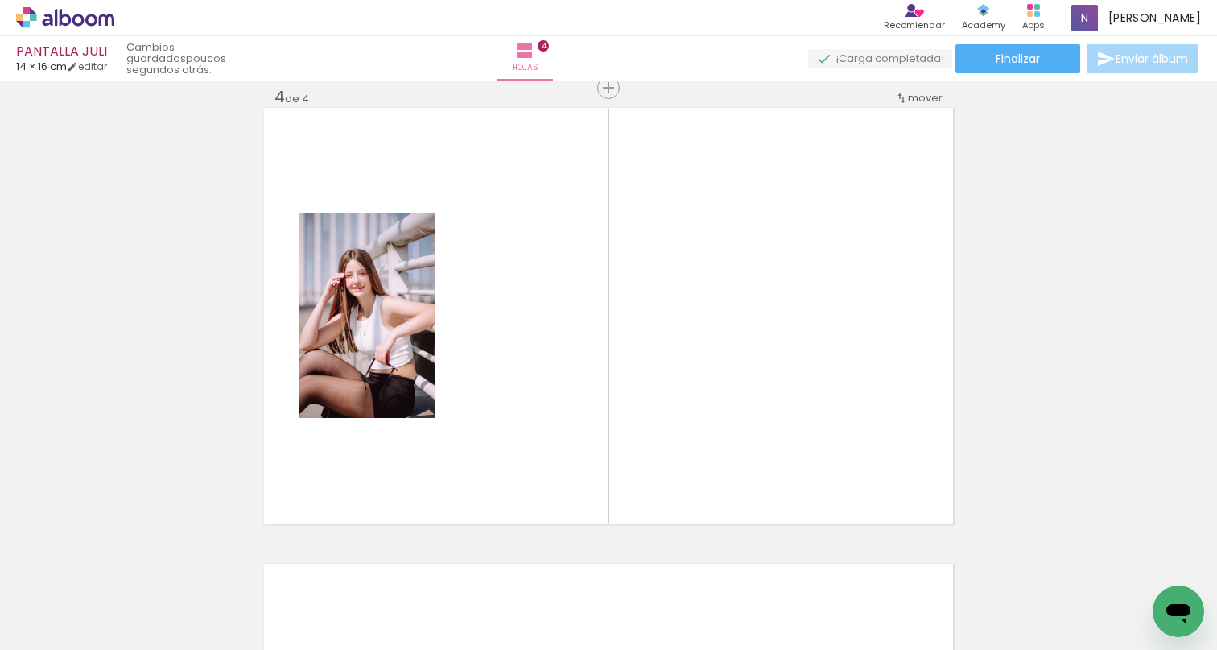
scroll to position [0, 6928]
drag, startPoint x: 897, startPoint y: 574, endPoint x: 785, endPoint y: 357, distance: 243.7
click at [785, 357] on quentale-workspace at bounding box center [608, 325] width 1217 height 650
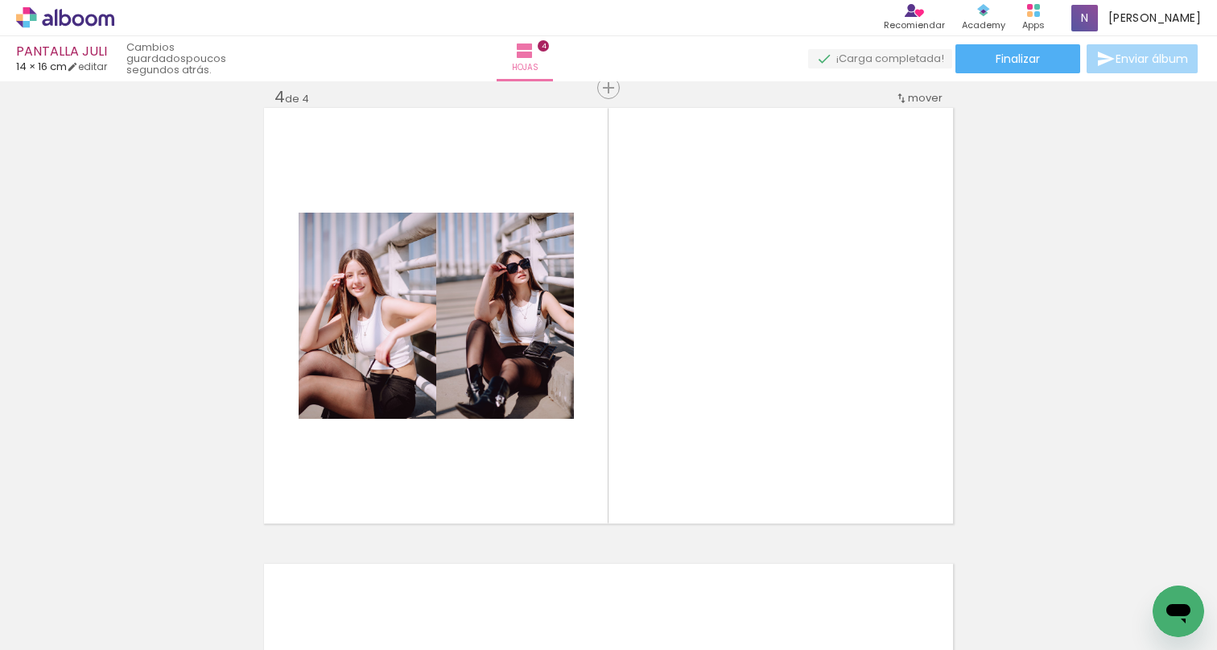
scroll to position [0, 5283]
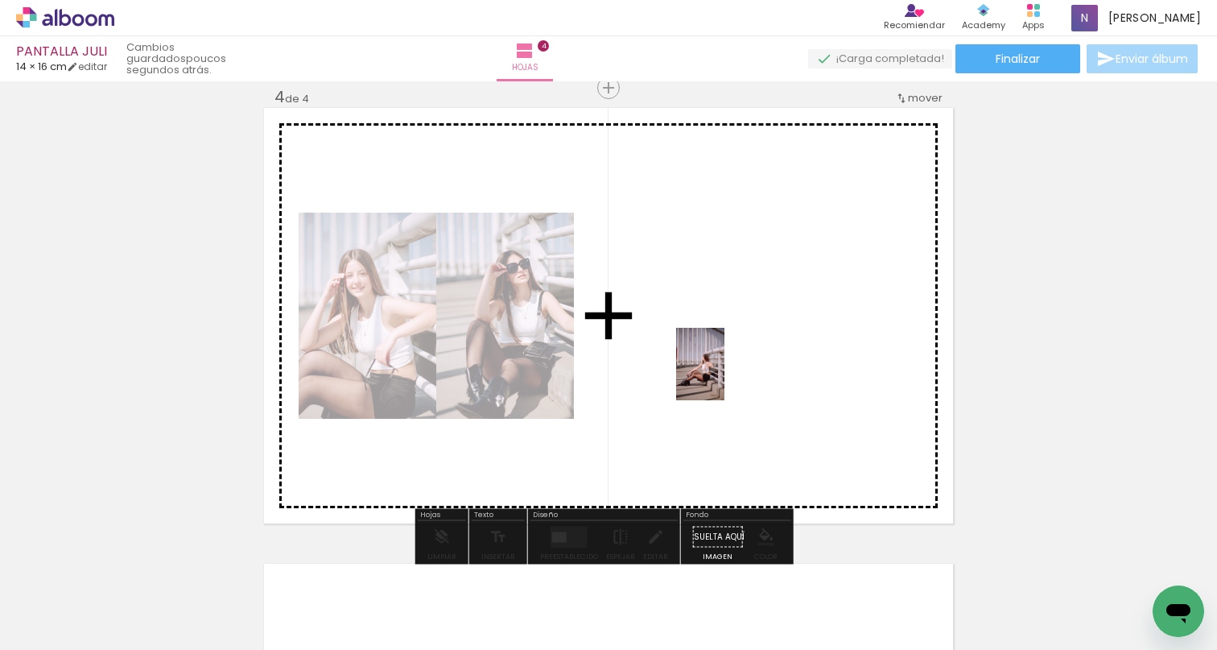
drag, startPoint x: 546, startPoint y: 617, endPoint x: 745, endPoint y: 349, distance: 334.4
click at [745, 349] on quentale-workspace at bounding box center [608, 325] width 1217 height 650
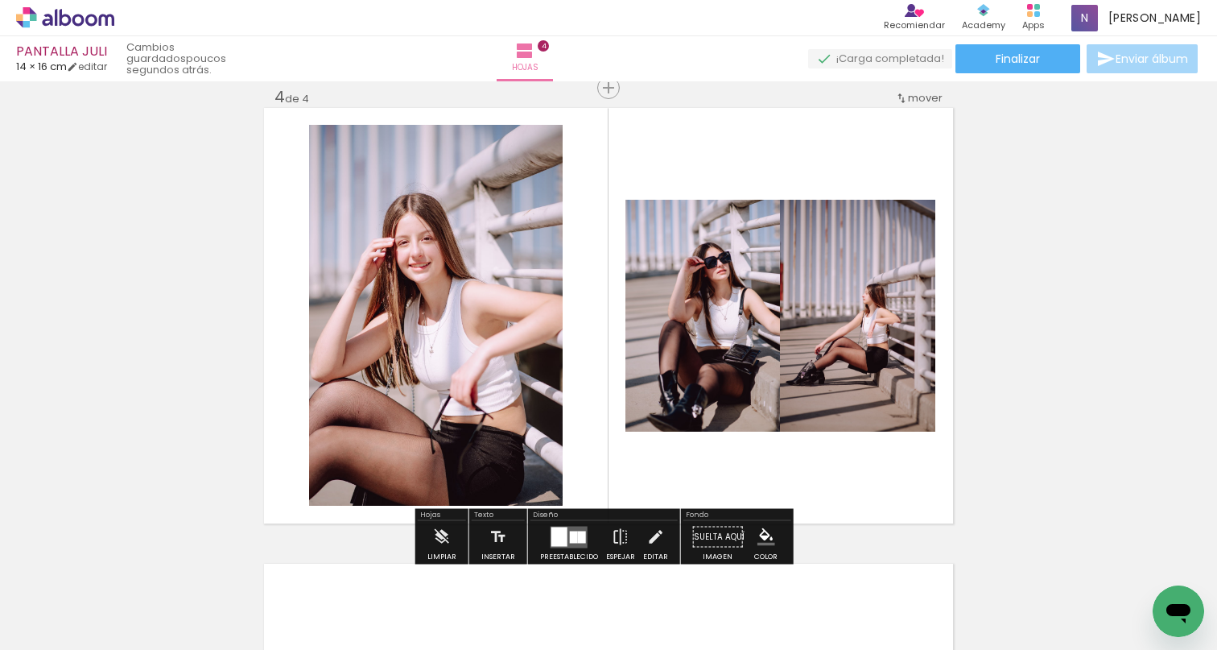
click at [558, 542] on div at bounding box center [559, 535] width 16 height 19
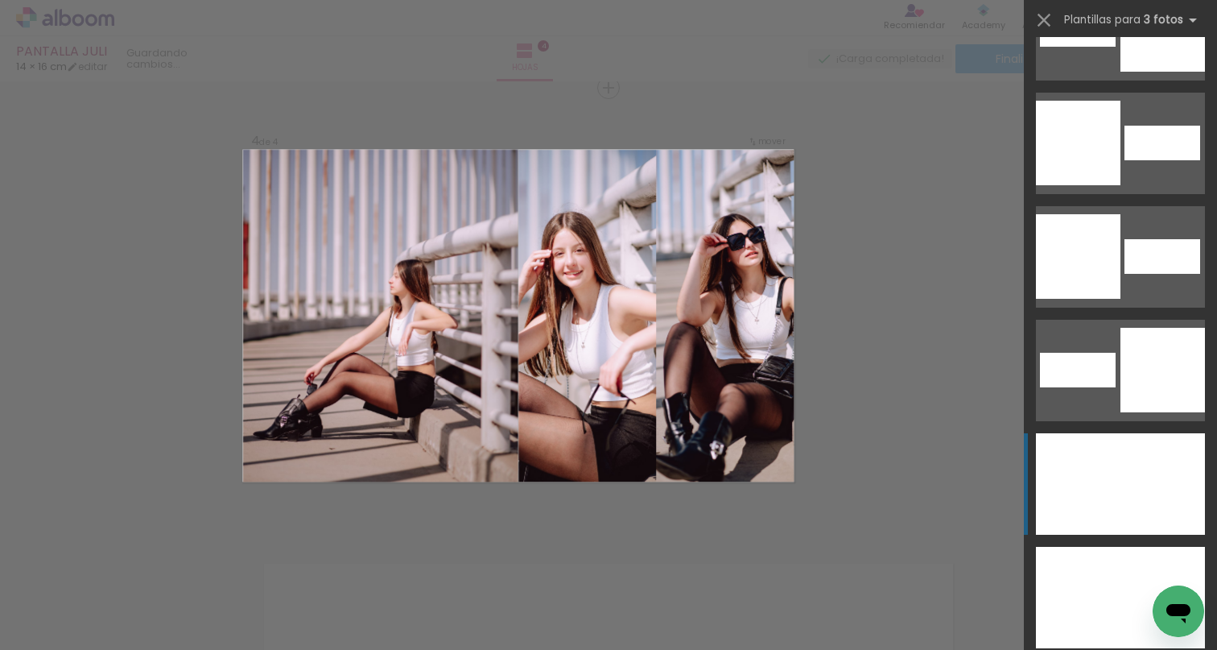
scroll to position [8814, 0]
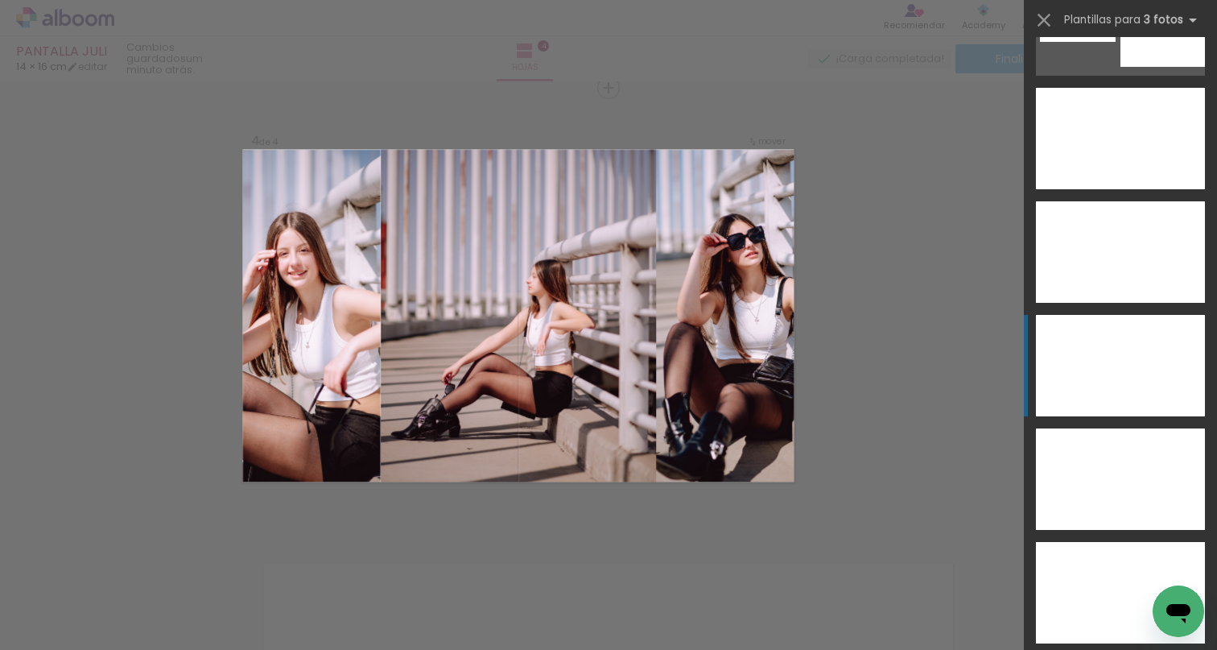
click at [1131, 354] on div at bounding box center [1120, 365] width 85 height 101
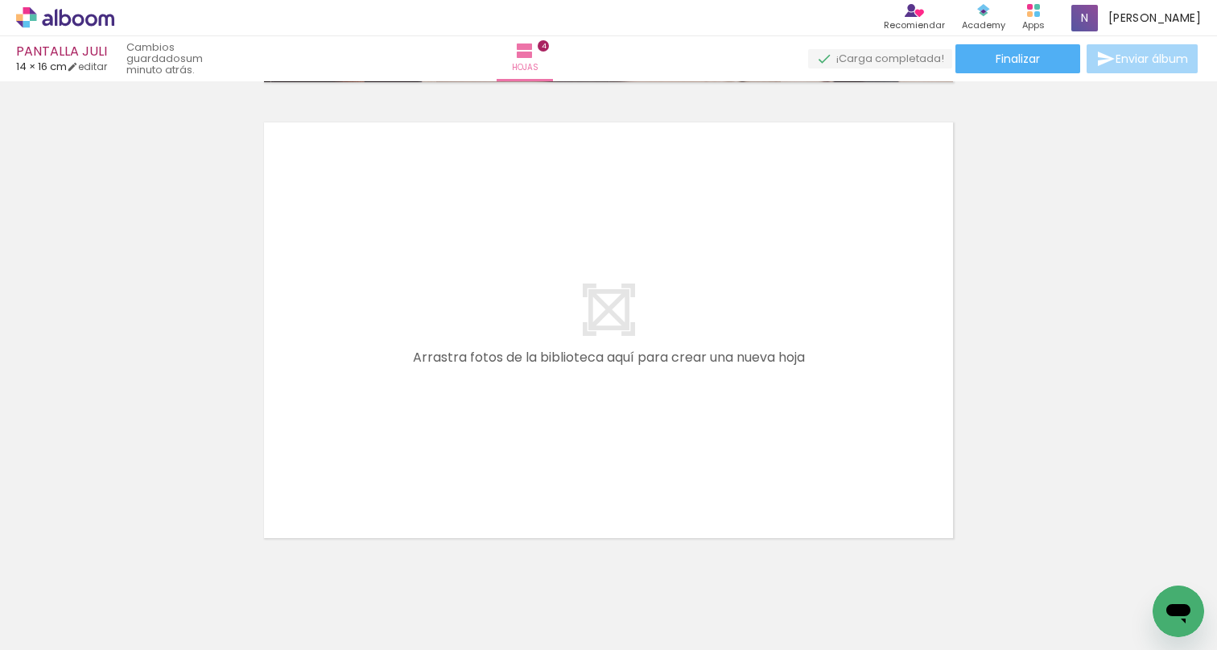
scroll to position [0, 0]
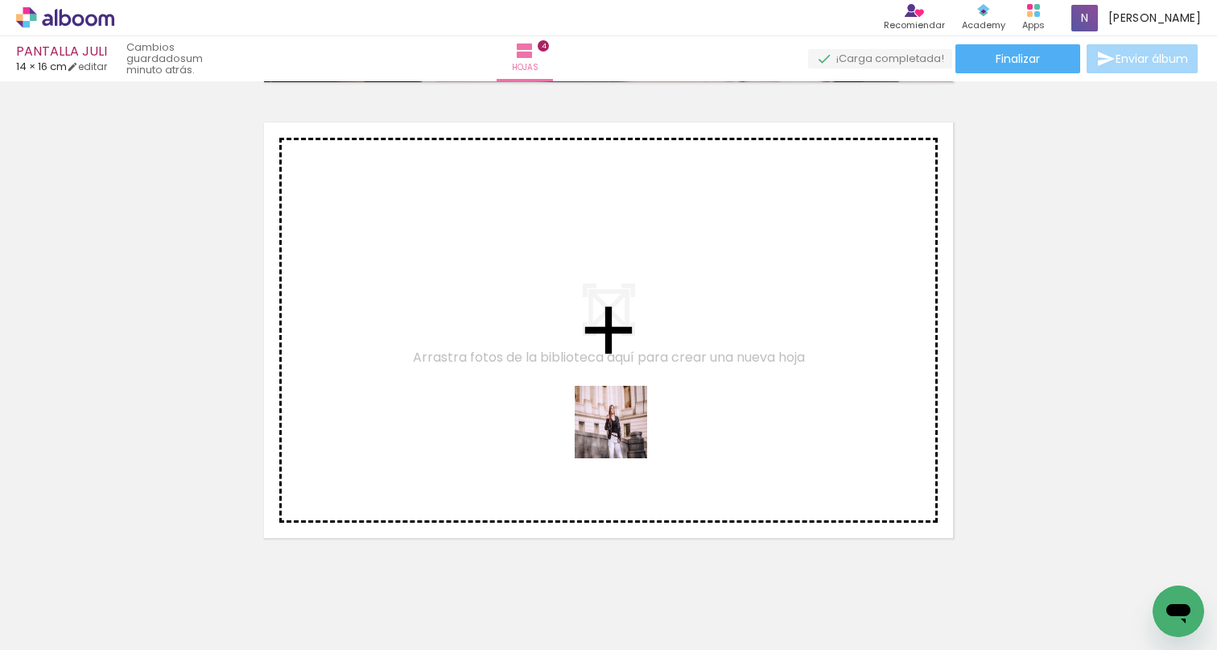
drag, startPoint x: 535, startPoint y: 600, endPoint x: 634, endPoint y: 411, distance: 213.5
click at [634, 411] on quentale-workspace at bounding box center [608, 325] width 1217 height 650
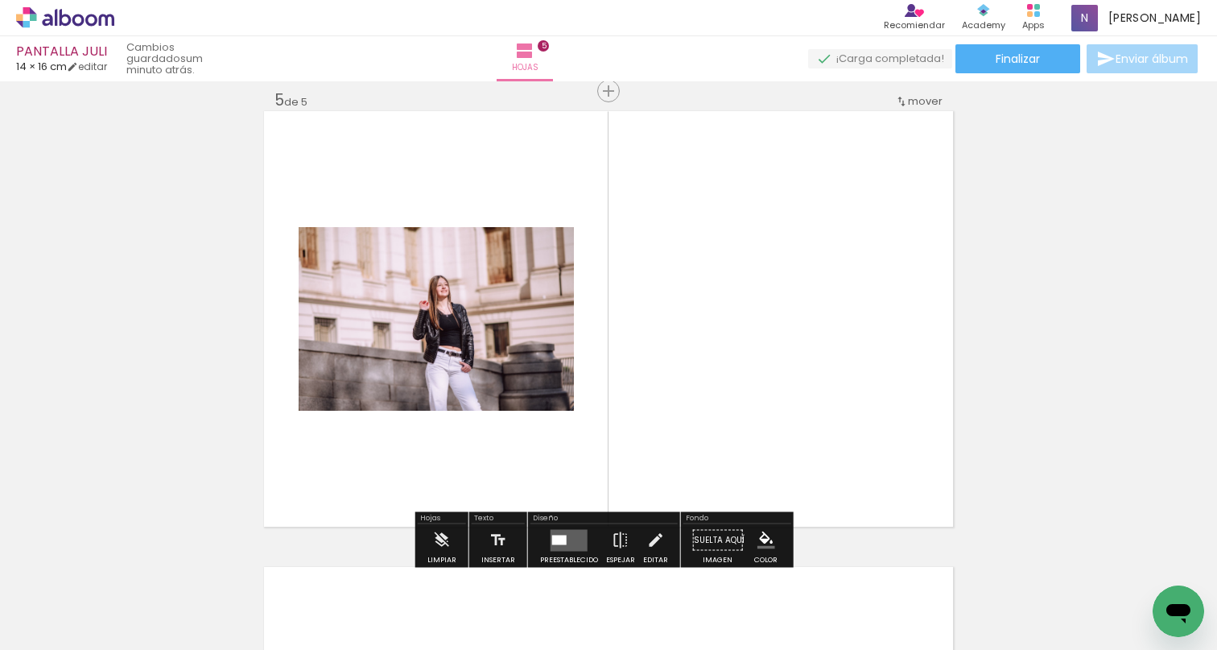
scroll to position [1843, 0]
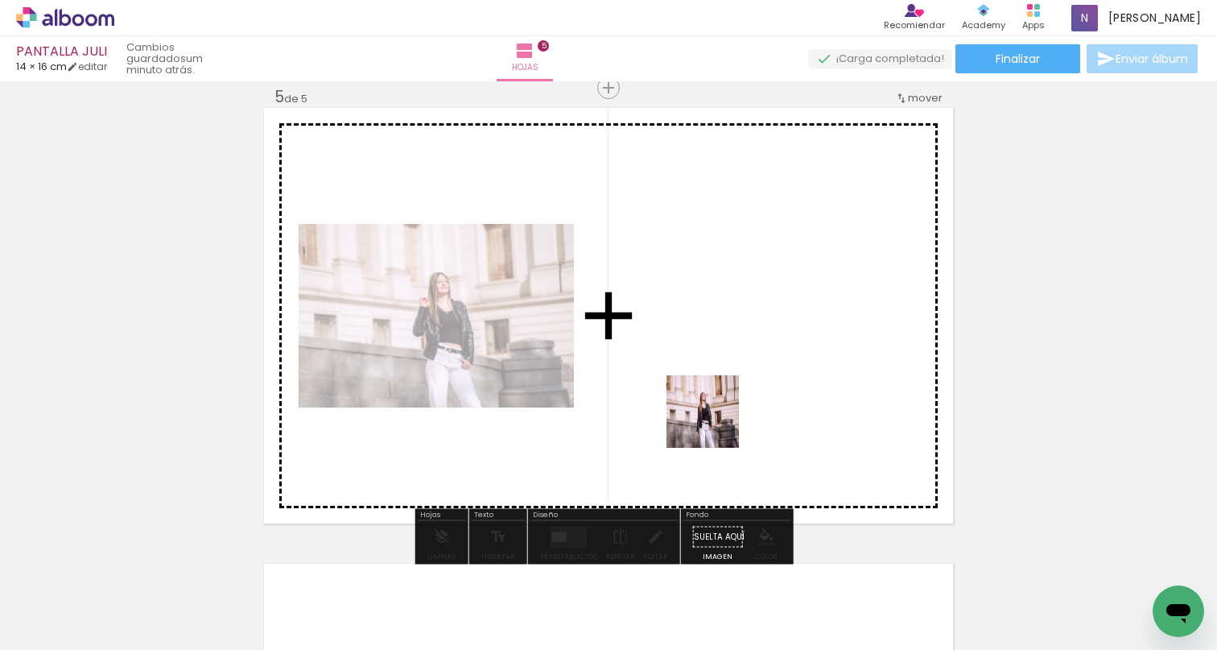
drag, startPoint x: 621, startPoint y: 609, endPoint x: 728, endPoint y: 378, distance: 254.6
click at [728, 378] on quentale-workspace at bounding box center [608, 325] width 1217 height 650
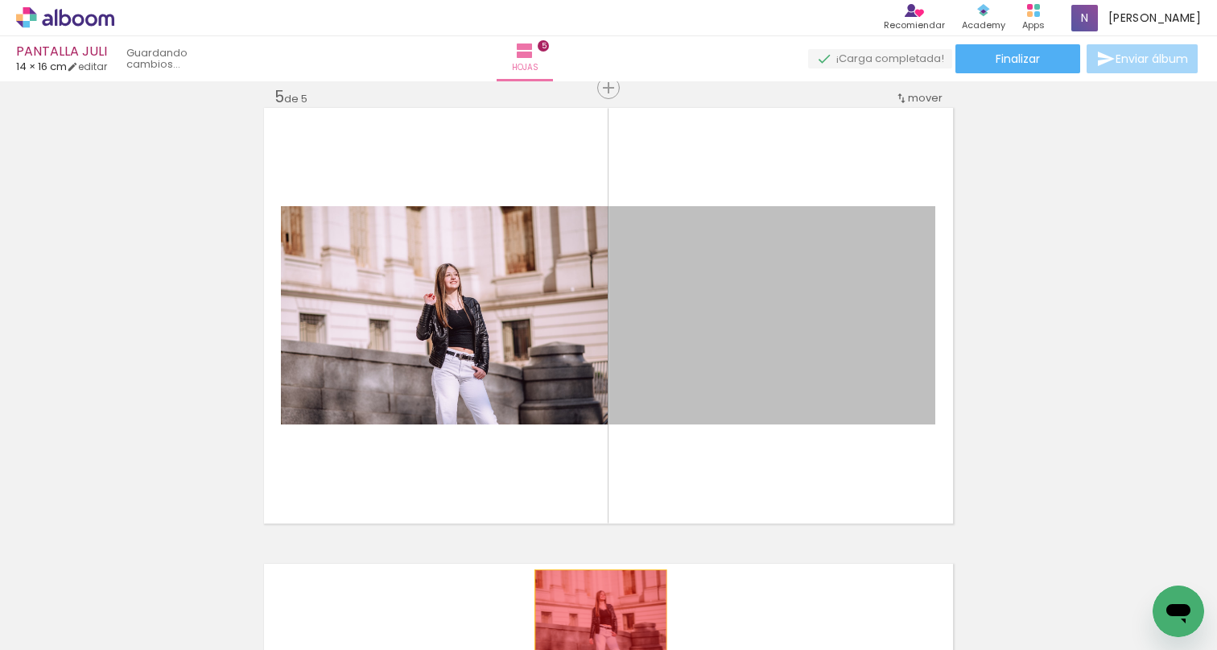
drag, startPoint x: 794, startPoint y: 354, endPoint x: 670, endPoint y: 599, distance: 274.3
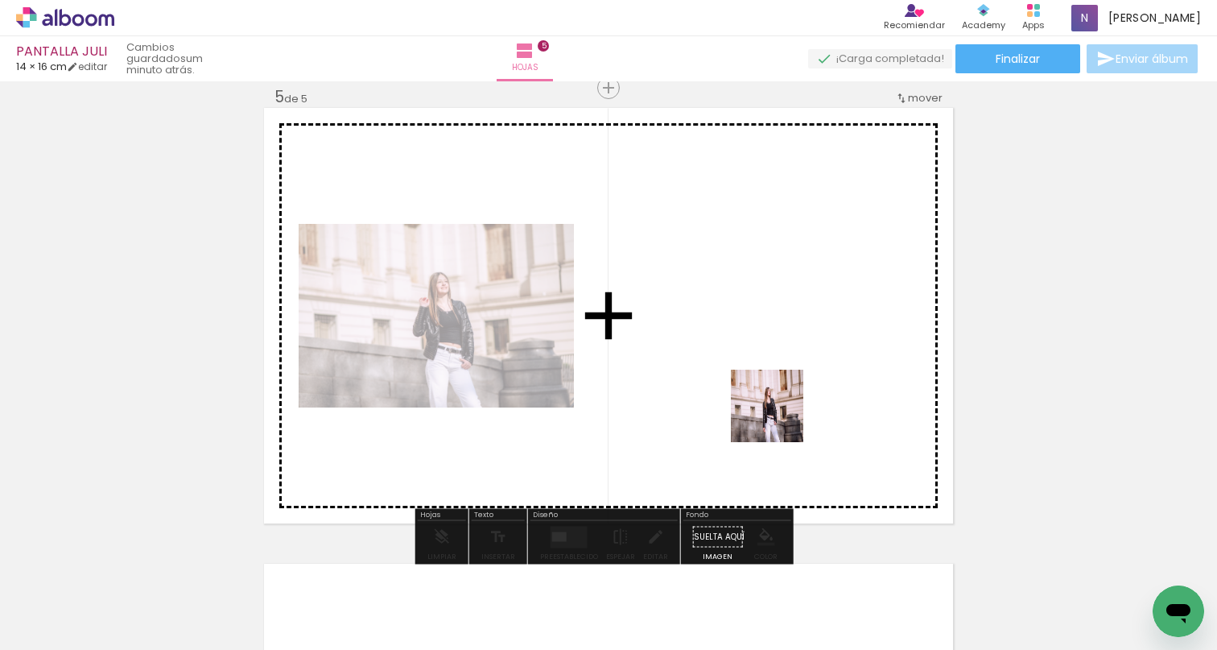
drag, startPoint x: 704, startPoint y: 604, endPoint x: 794, endPoint y: 340, distance: 278.5
click at [794, 340] on quentale-workspace at bounding box center [608, 325] width 1217 height 650
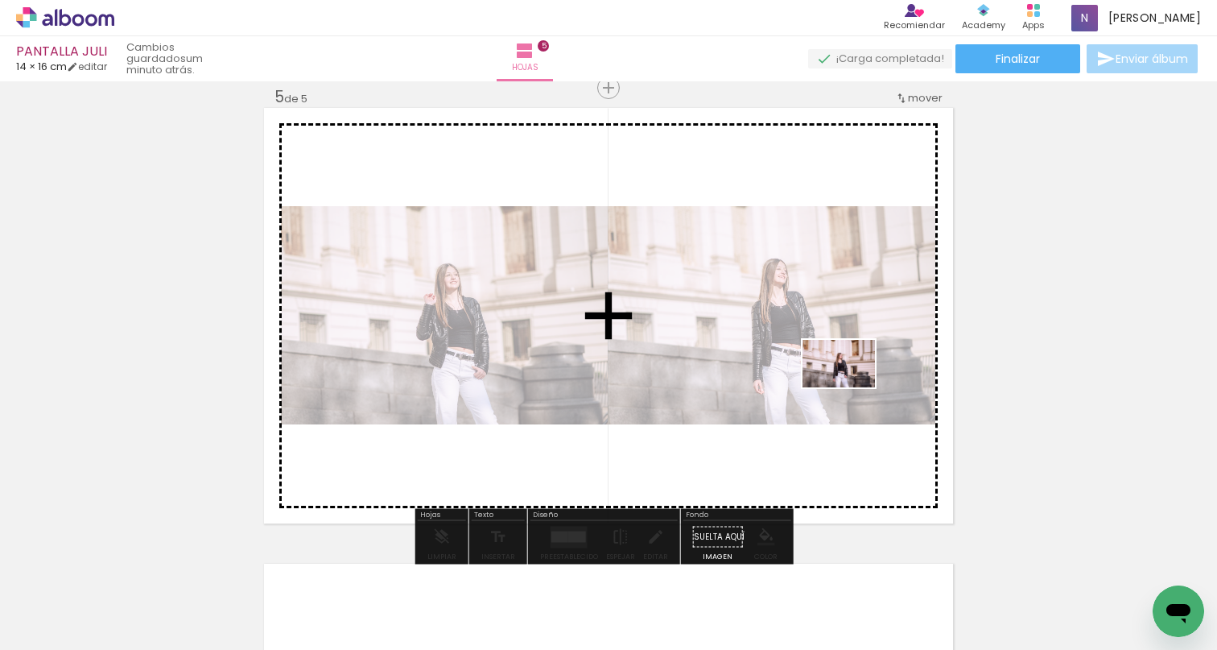
drag, startPoint x: 806, startPoint y: 597, endPoint x: 851, endPoint y: 383, distance: 218.8
click at [851, 383] on quentale-workspace at bounding box center [608, 325] width 1217 height 650
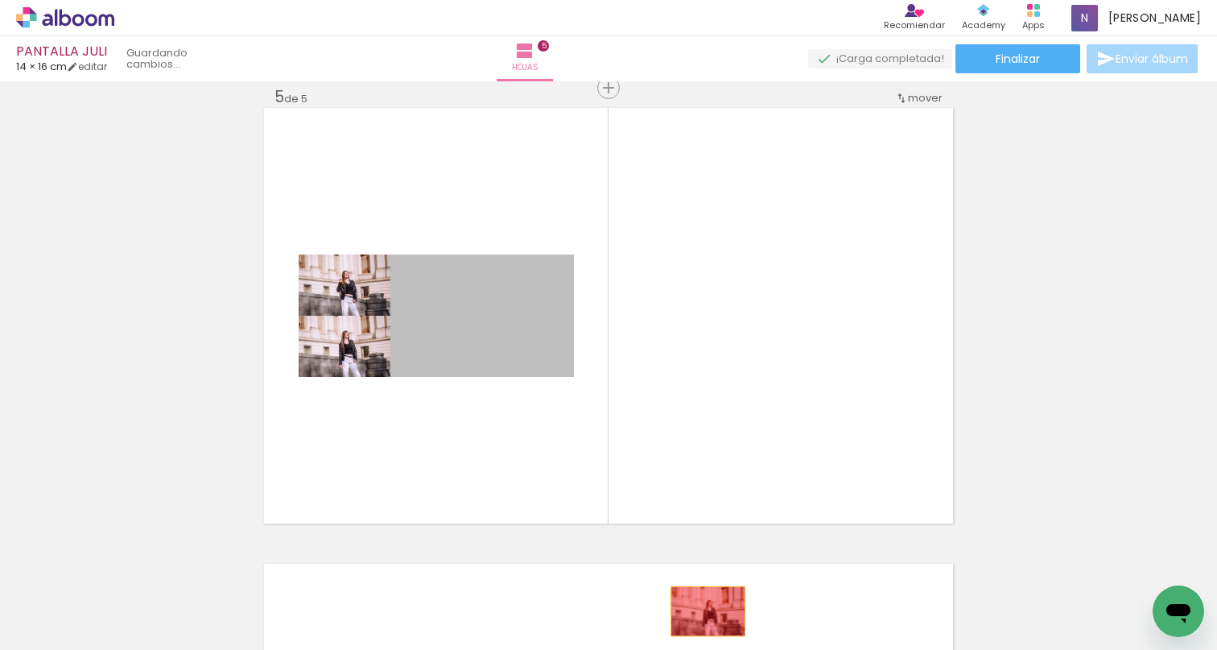
drag, startPoint x: 534, startPoint y: 355, endPoint x: 706, endPoint y: 607, distance: 305.2
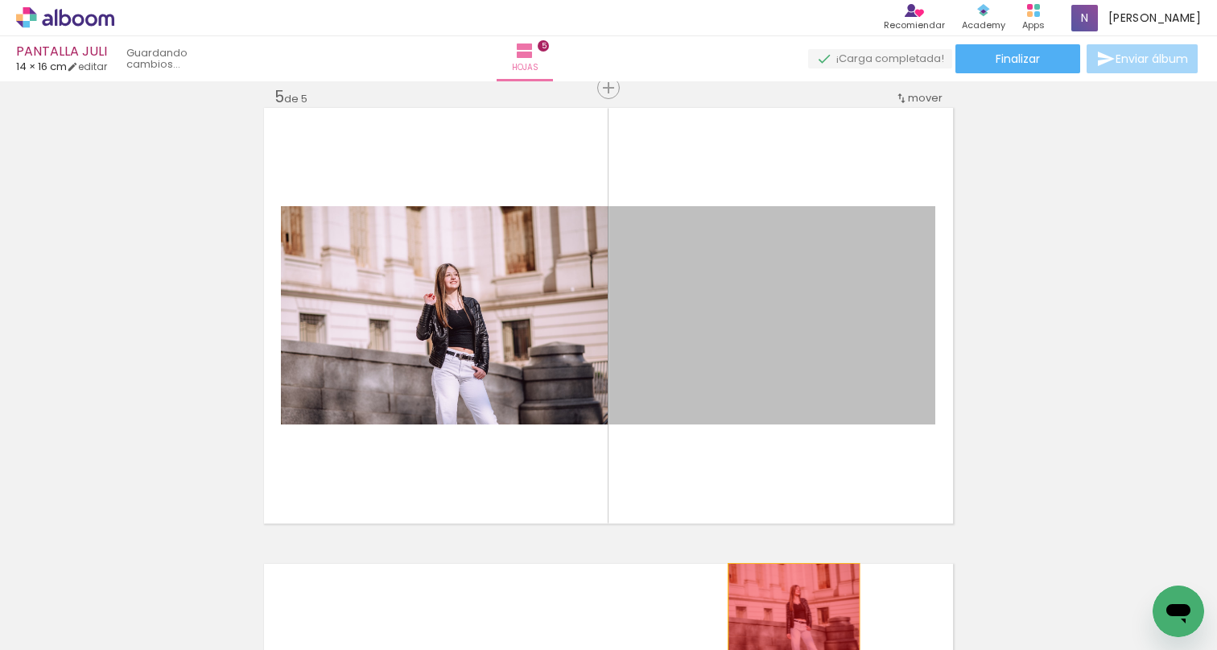
drag, startPoint x: 840, startPoint y: 369, endPoint x: 788, endPoint y: 608, distance: 244.7
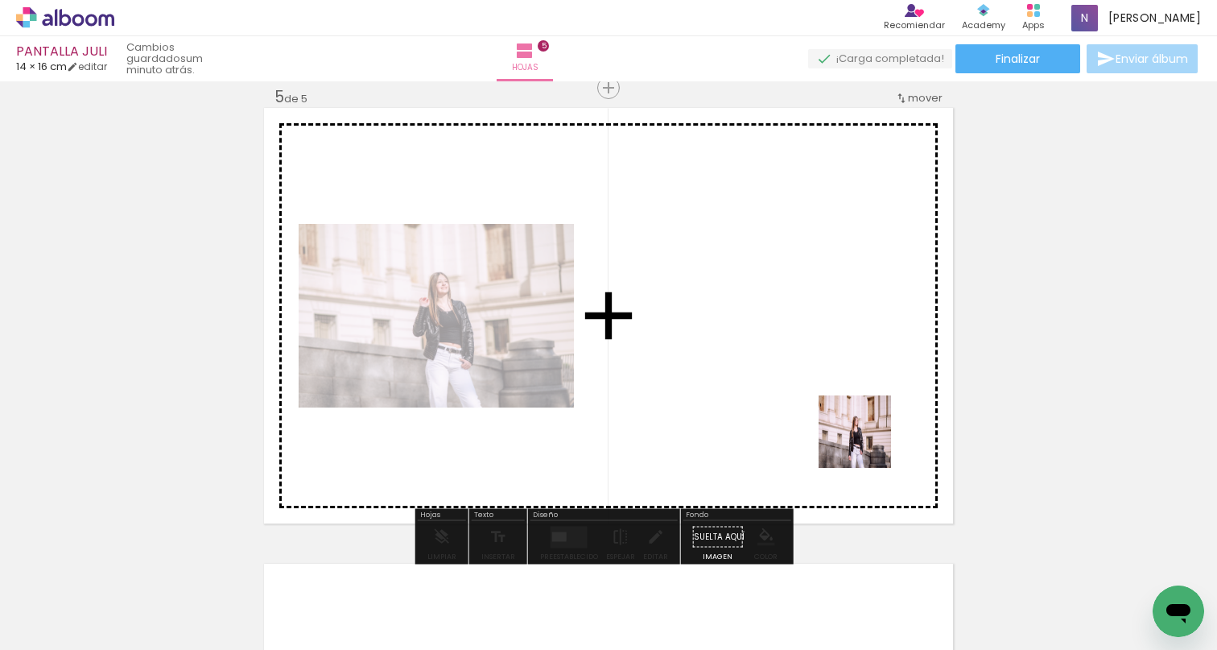
drag, startPoint x: 889, startPoint y: 610, endPoint x: 850, endPoint y: 374, distance: 239.1
click at [850, 374] on quentale-workspace at bounding box center [608, 325] width 1217 height 650
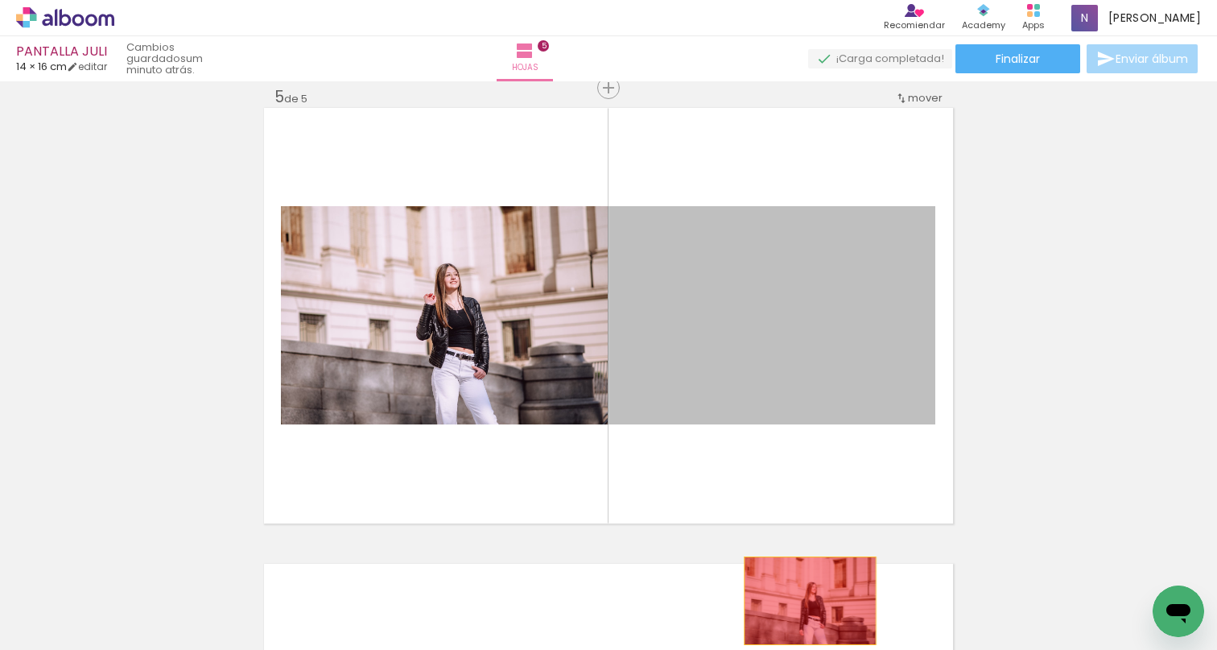
drag, startPoint x: 764, startPoint y: 324, endPoint x: 797, endPoint y: 609, distance: 286.9
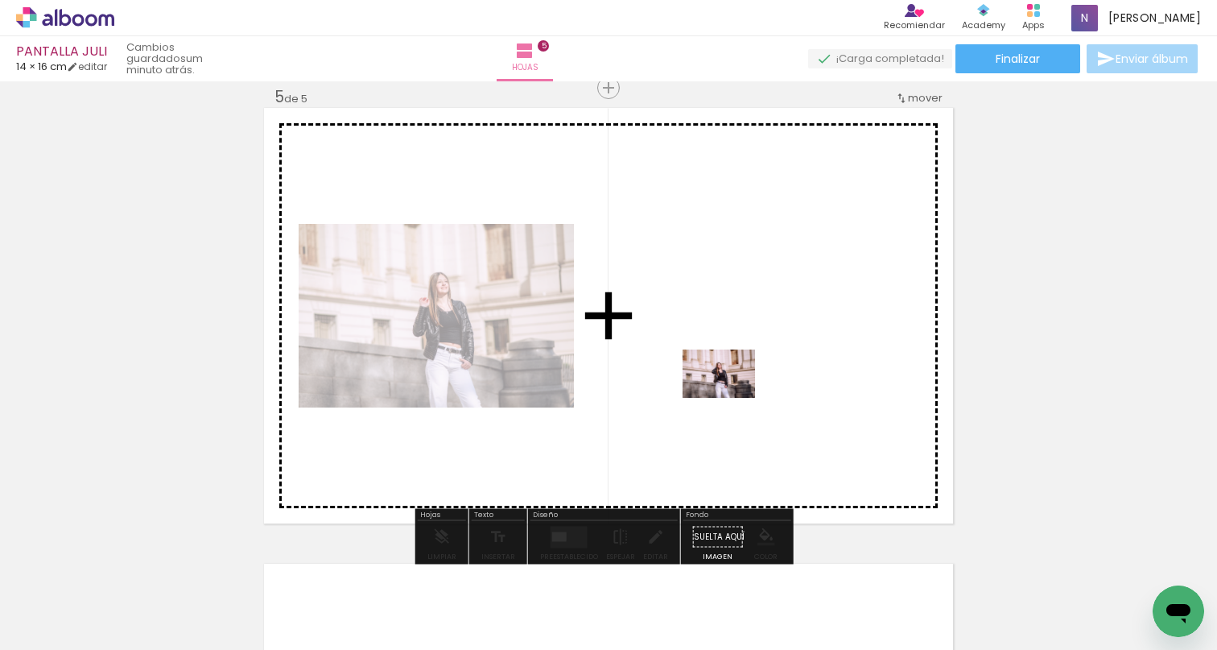
drag, startPoint x: 438, startPoint y: 602, endPoint x: 732, endPoint y: 396, distance: 358.9
click at [732, 396] on quentale-workspace at bounding box center [608, 325] width 1217 height 650
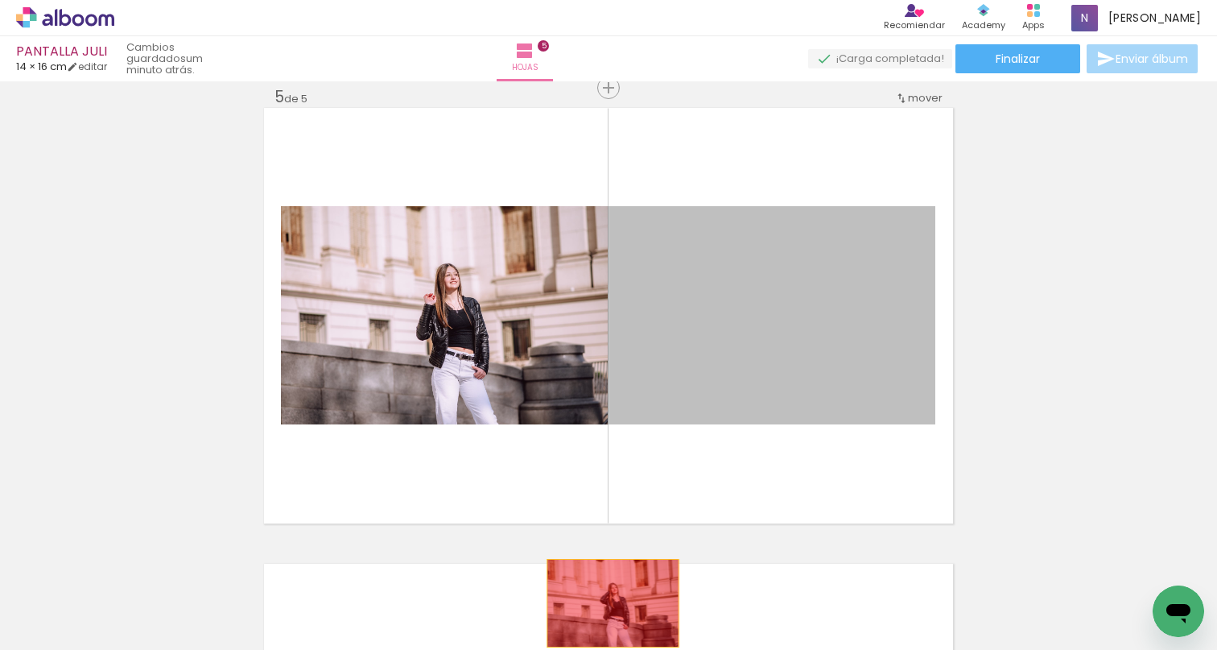
drag, startPoint x: 756, startPoint y: 367, endPoint x: 605, endPoint y: 620, distance: 294.6
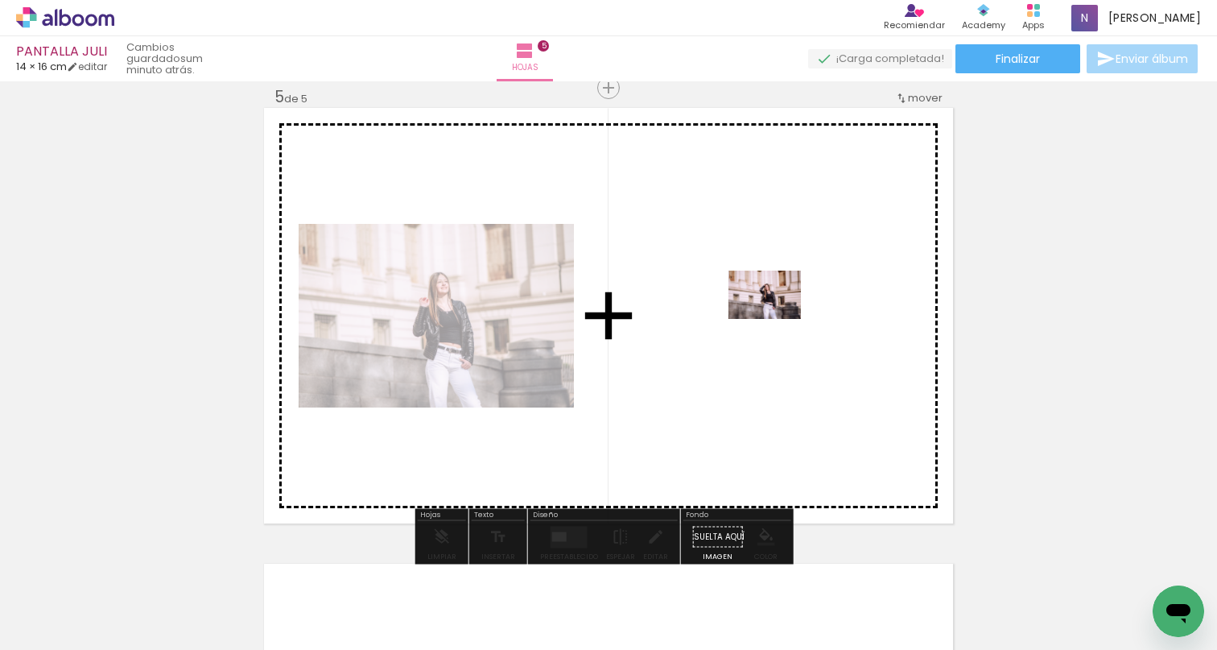
drag, startPoint x: 358, startPoint y: 606, endPoint x: 777, endPoint y: 318, distance: 508.2
click at [777, 318] on quentale-workspace at bounding box center [608, 325] width 1217 height 650
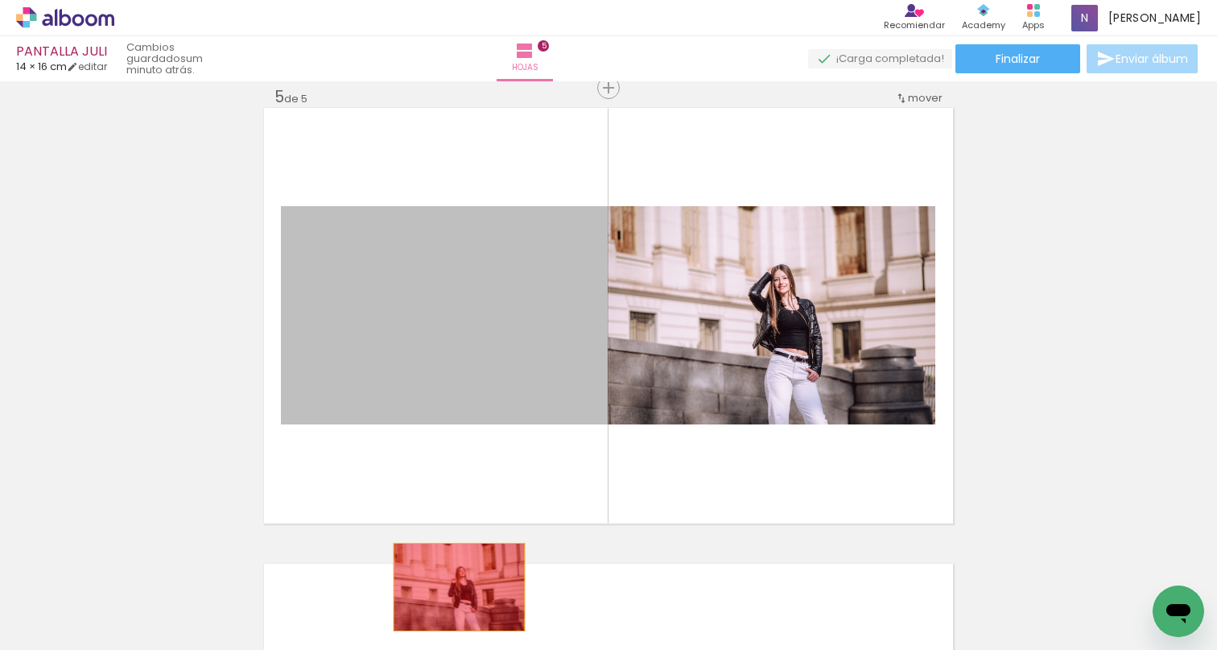
drag, startPoint x: 471, startPoint y: 370, endPoint x: 451, endPoint y: 597, distance: 227.9
click at [451, 597] on quentale-workspace at bounding box center [608, 325] width 1217 height 650
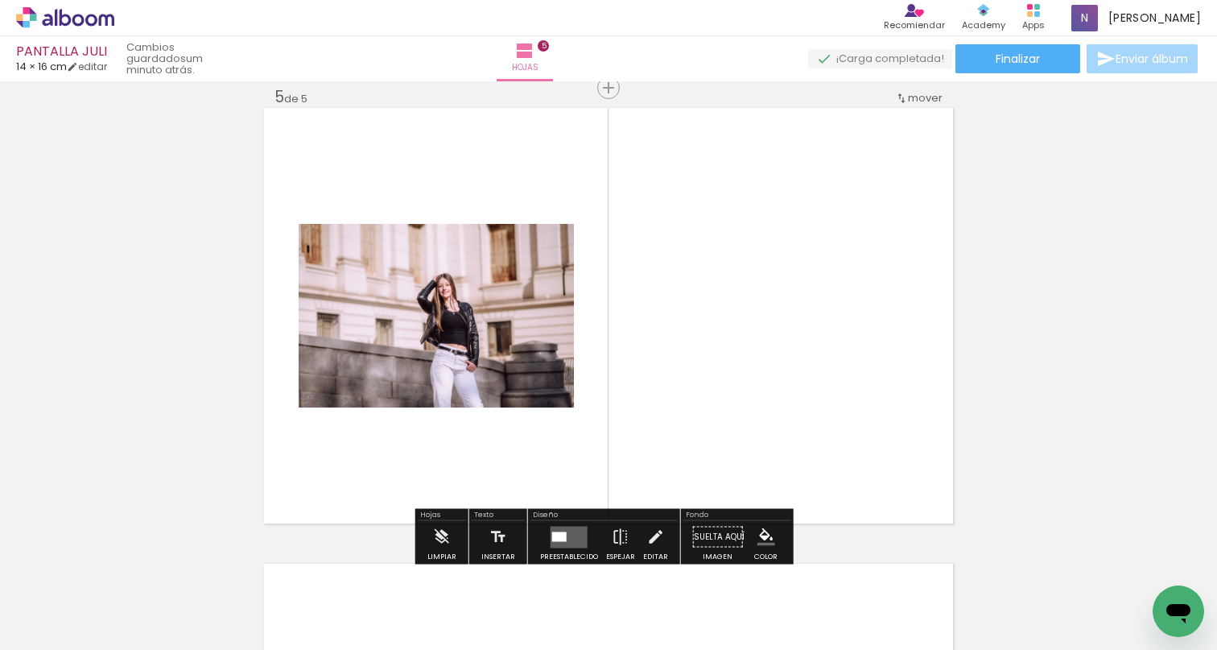
click at [555, 539] on div at bounding box center [559, 536] width 14 height 10
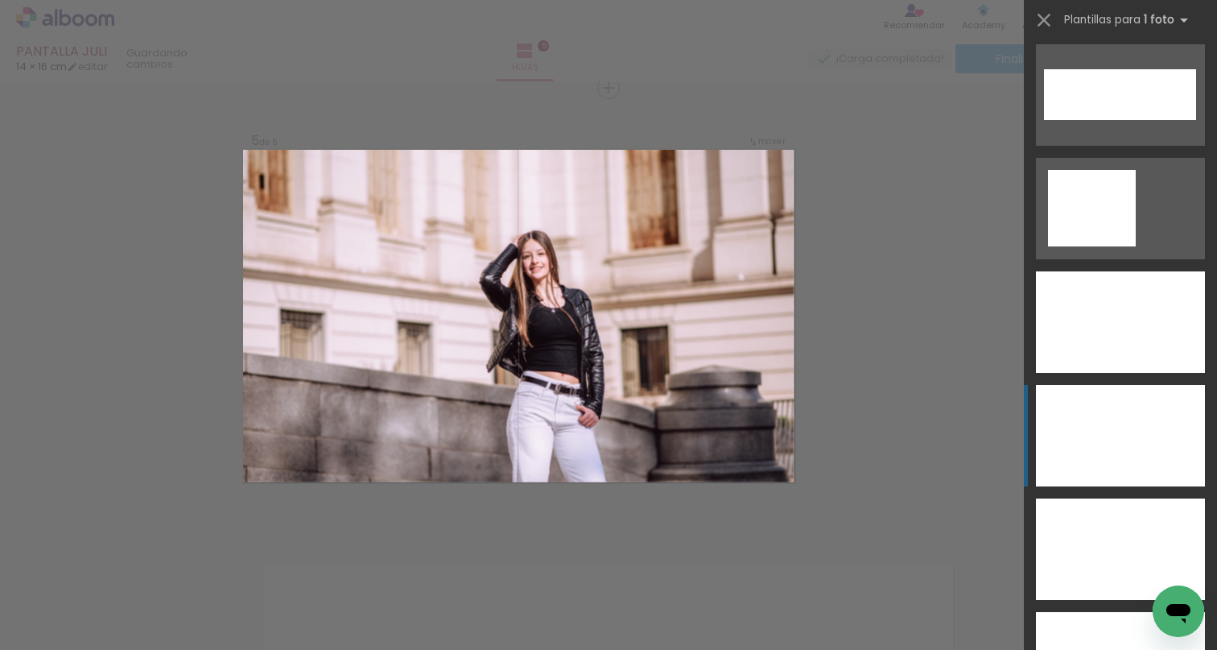
scroll to position [5879, 0]
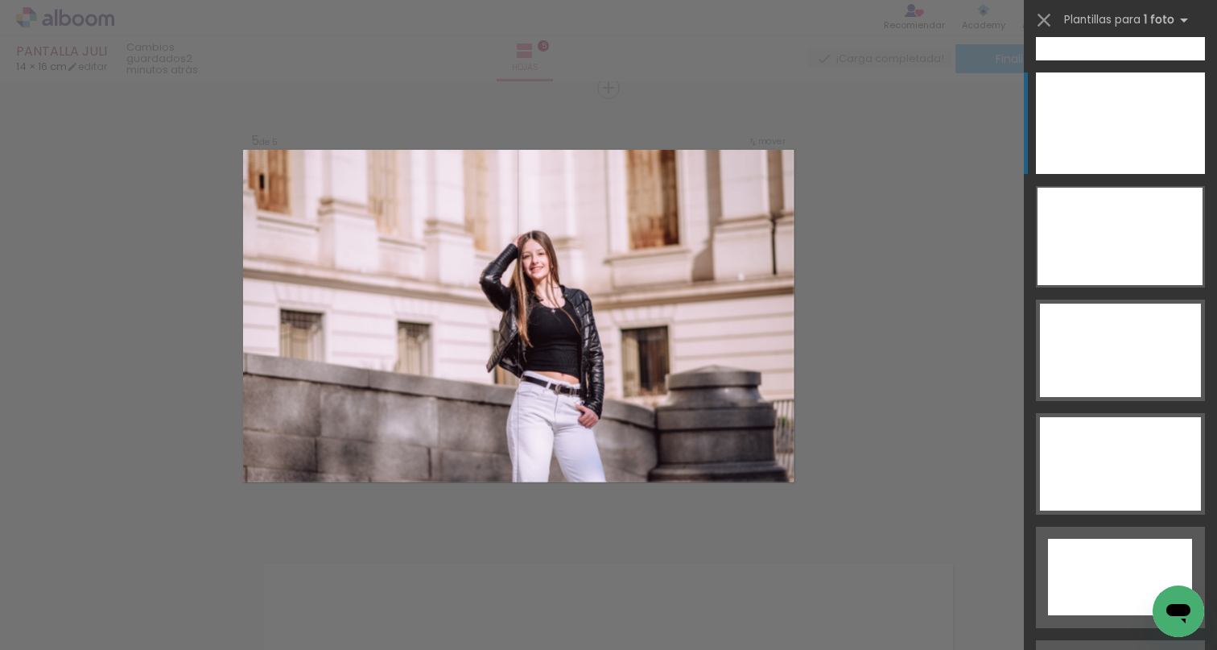
click at [1133, 135] on div at bounding box center [1120, 122] width 169 height 101
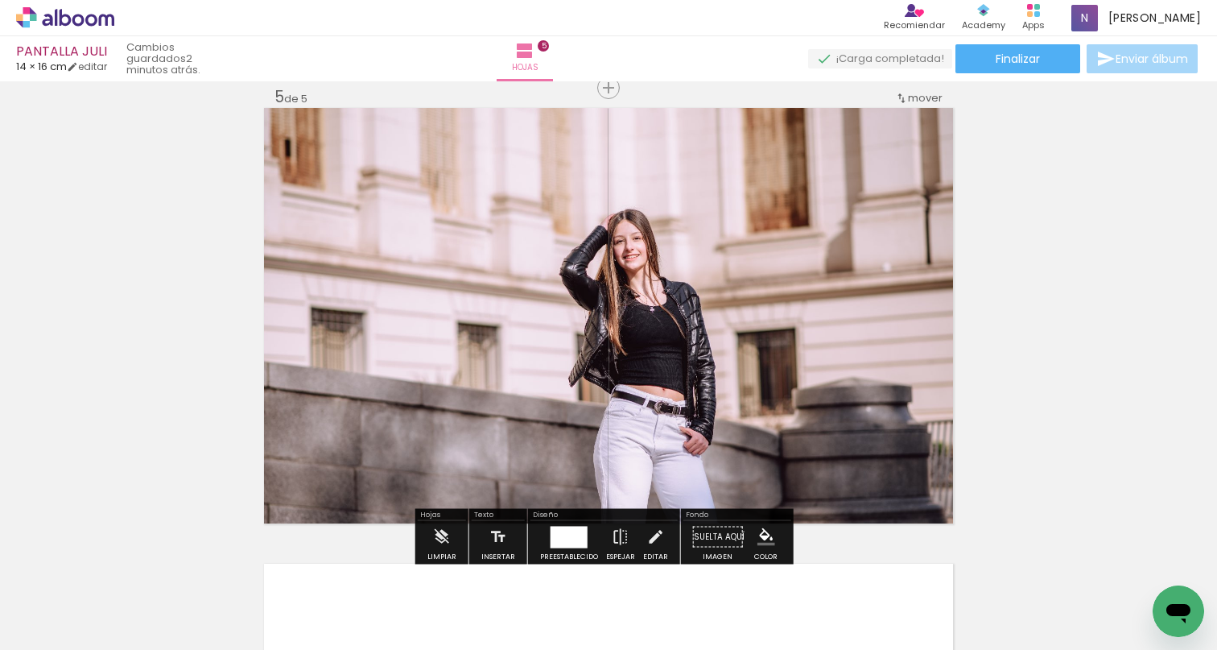
click at [33, 626] on iron-icon at bounding box center [23, 627] width 19 height 19
click at [0, 0] on input "file" at bounding box center [0, 0] width 0 height 0
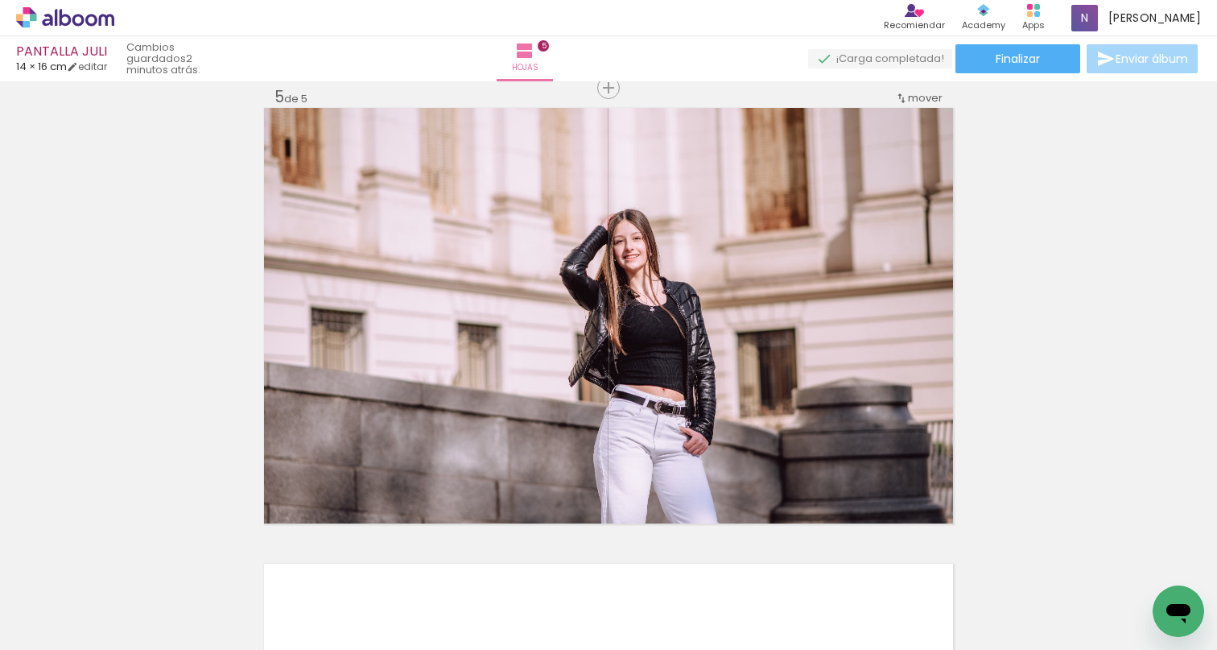
click at [72, 600] on iron-icon at bounding box center [65, 601] width 13 height 13
drag, startPoint x: 76, startPoint y: 597, endPoint x: 118, endPoint y: 595, distance: 41.9
click at [76, 597] on paper-item "No usadas" at bounding box center [51, 596] width 83 height 14
type input "No usadas"
click at [118, 563] on iron-icon at bounding box center [109, 563] width 17 height 17
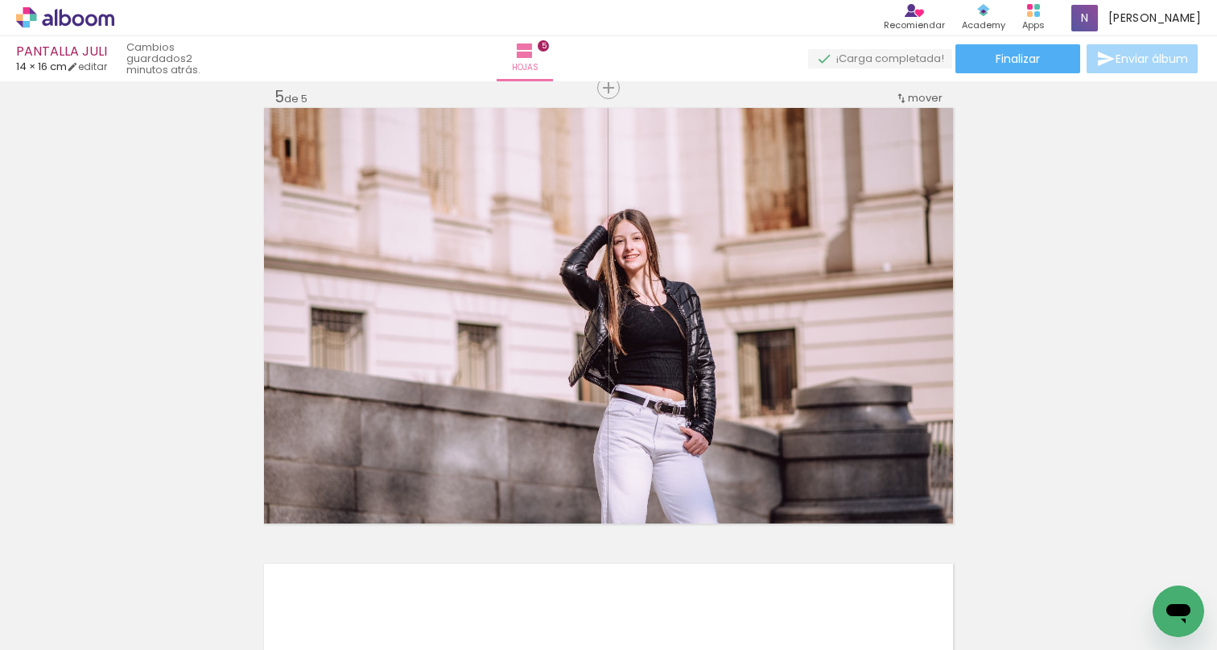
click at [118, 563] on iron-icon at bounding box center [109, 563] width 17 height 17
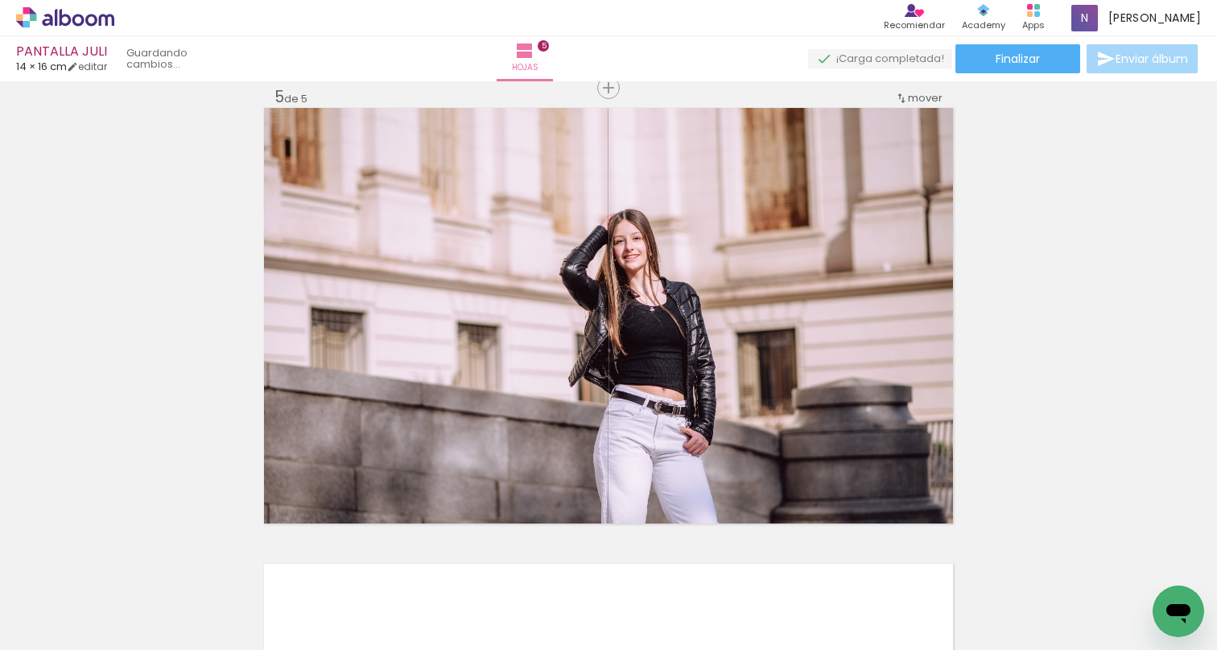
click at [118, 563] on iron-icon at bounding box center [109, 563] width 17 height 17
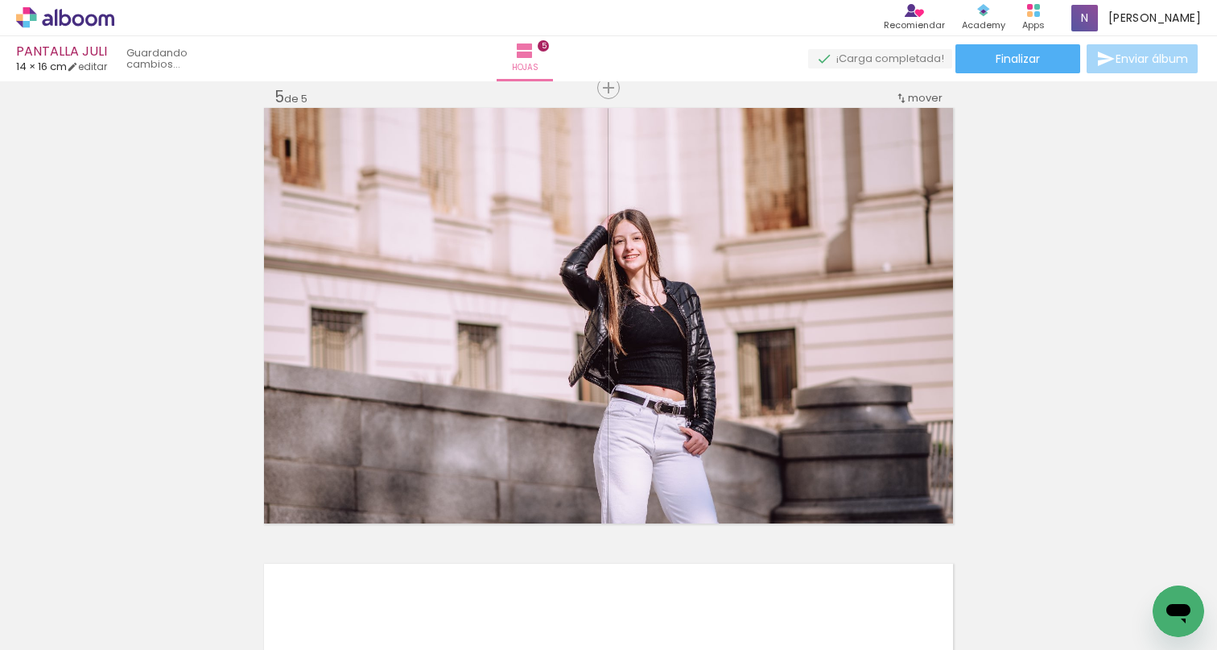
click at [118, 563] on iron-icon at bounding box center [109, 563] width 17 height 17
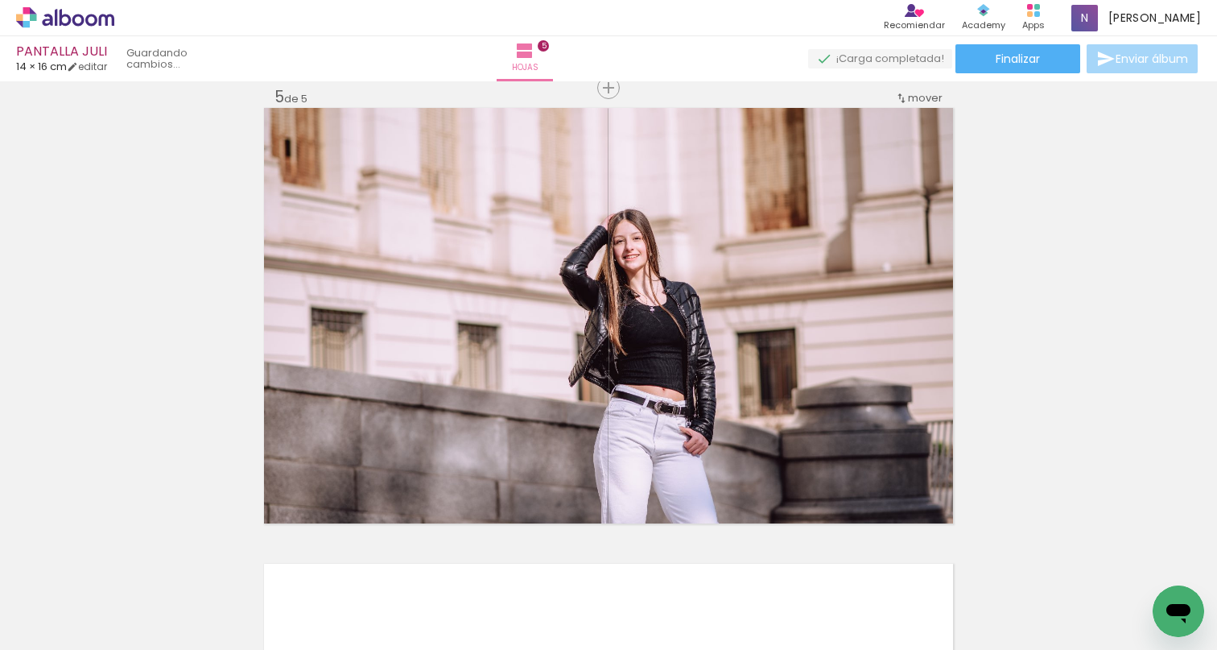
click at [118, 563] on iron-icon at bounding box center [109, 563] width 17 height 17
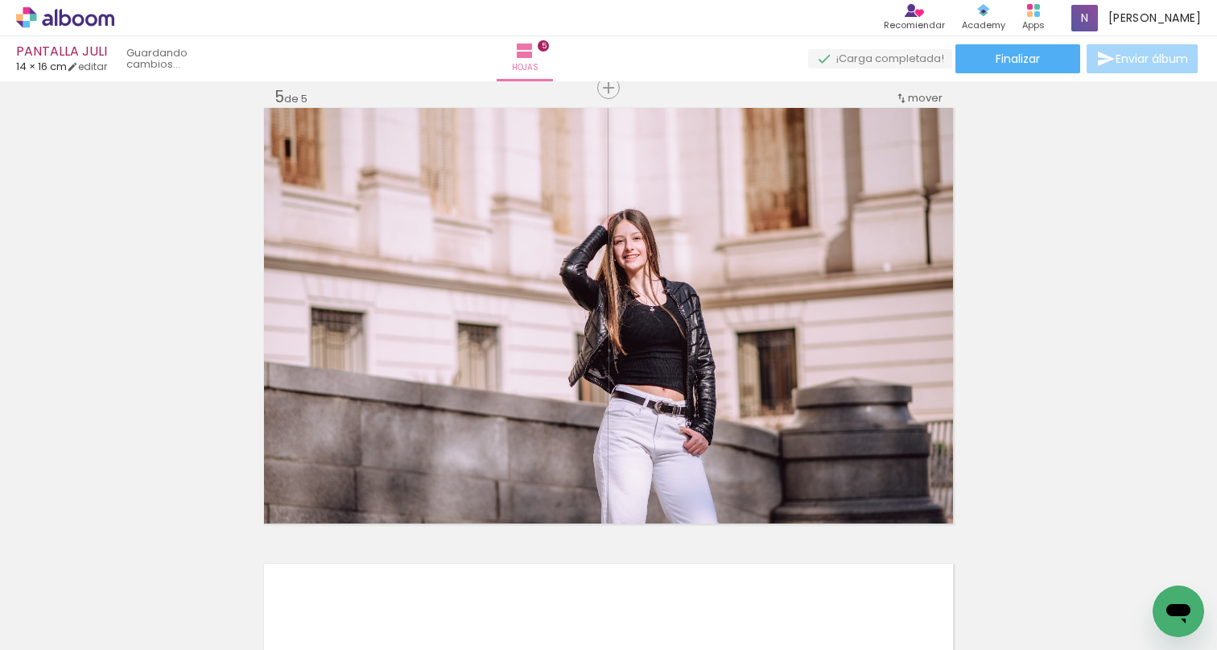
click at [0, 0] on iron-icon at bounding box center [0, 0] width 0 height 0
click at [118, 563] on iron-icon at bounding box center [109, 563] width 17 height 17
click at [129, 563] on quentale-thumb at bounding box center [144, 595] width 90 height 93
click at [118, 563] on iron-icon at bounding box center [109, 563] width 17 height 17
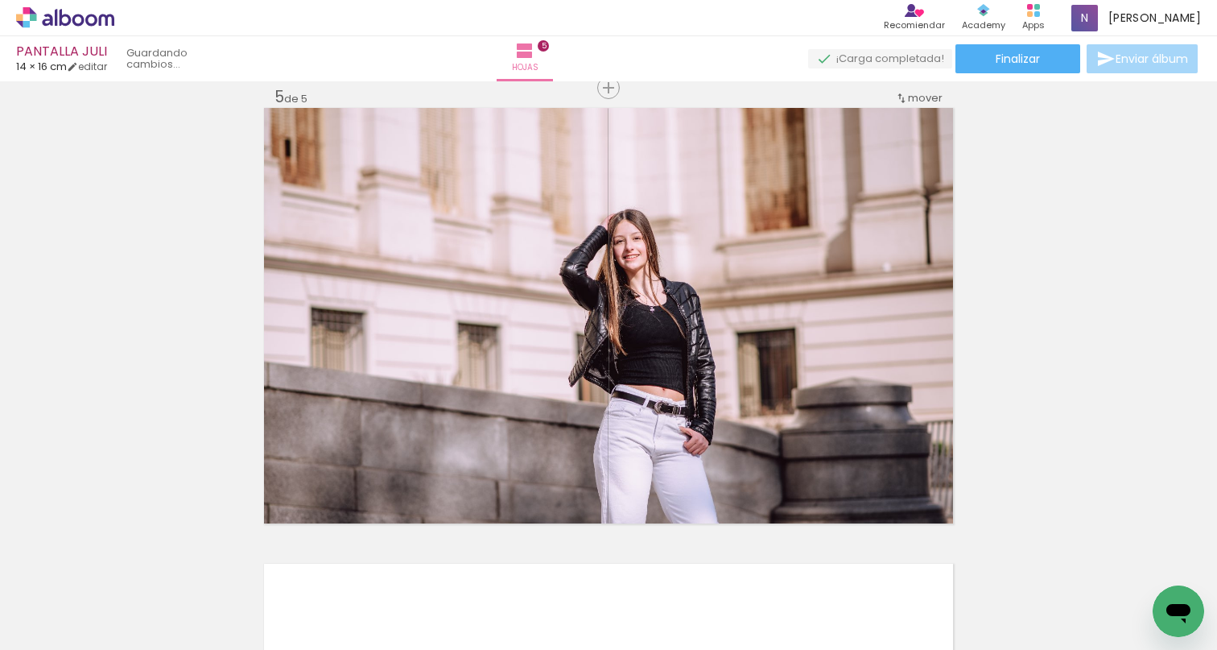
click at [118, 563] on iron-icon at bounding box center [109, 563] width 17 height 17
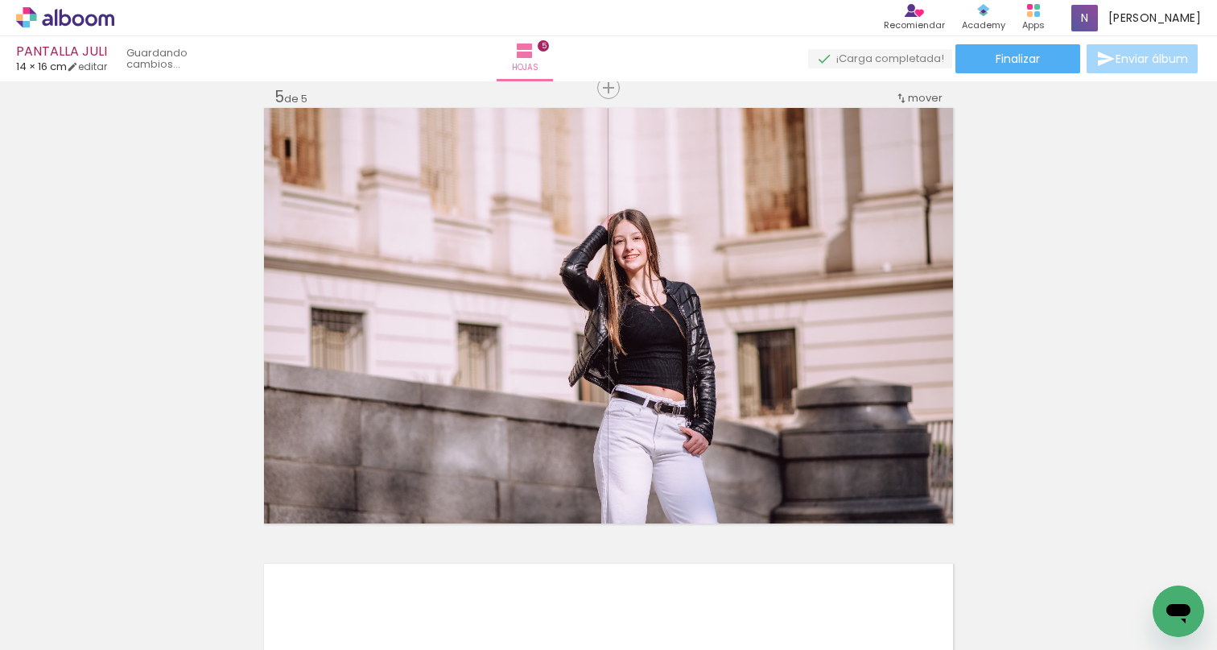
click at [118, 563] on iron-icon at bounding box center [109, 563] width 17 height 17
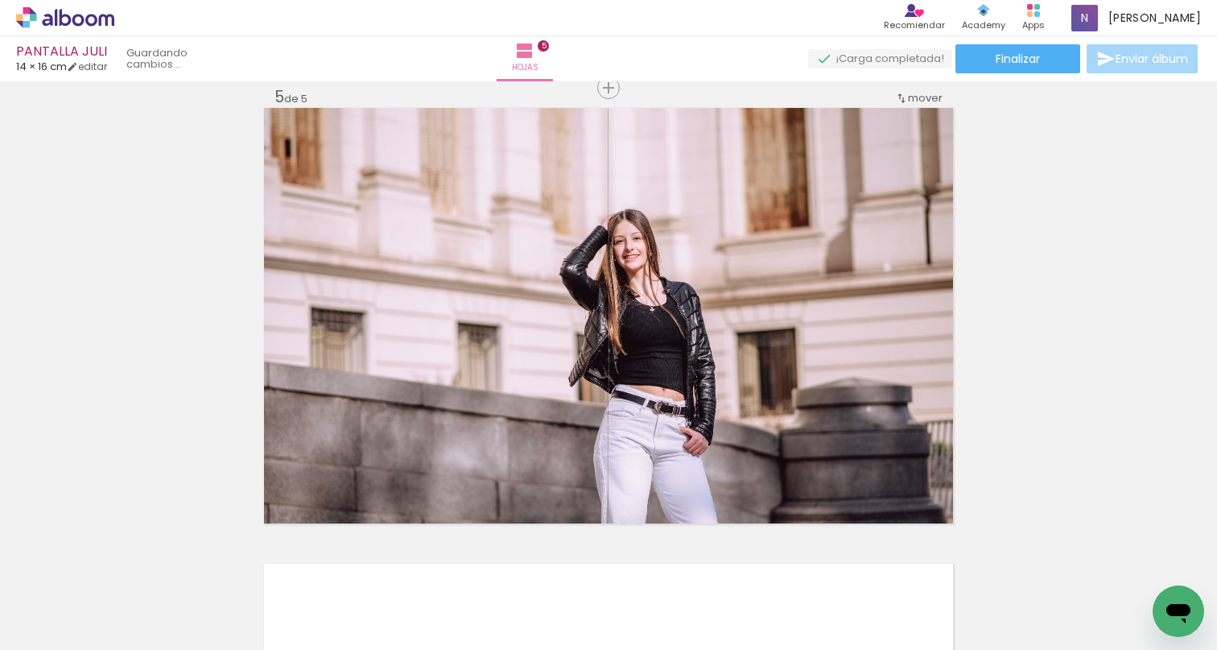
click at [118, 563] on iron-icon at bounding box center [109, 563] width 17 height 17
click at [118, 564] on iron-icon at bounding box center [109, 563] width 17 height 17
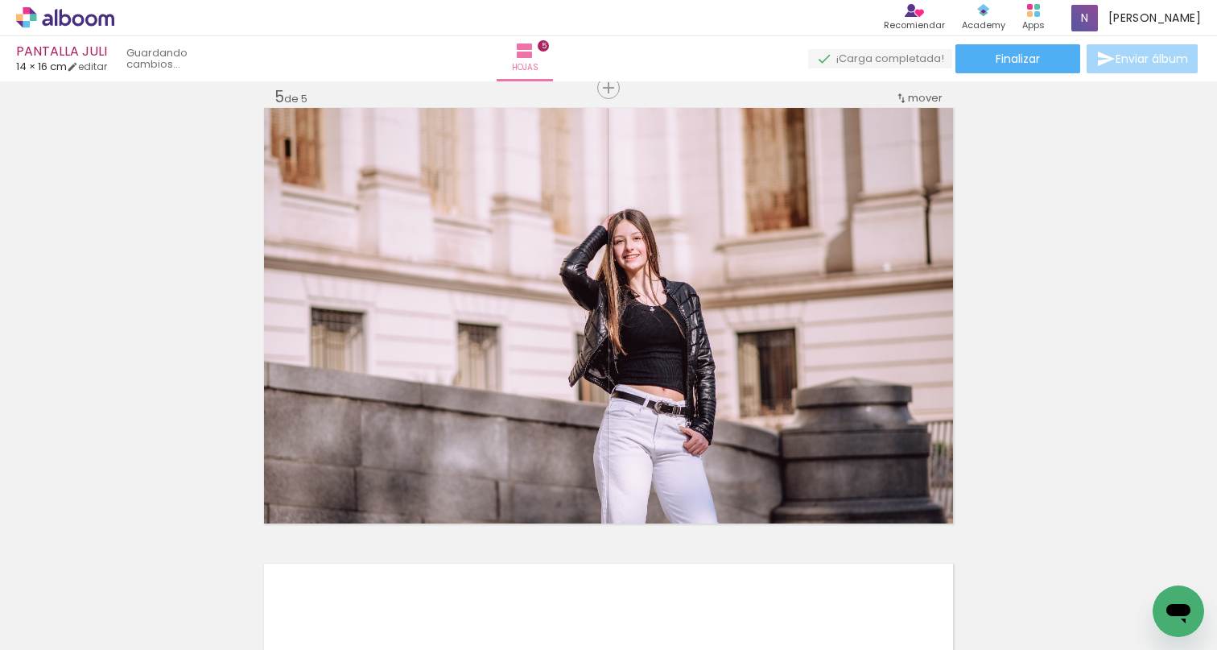
click at [118, 564] on iron-icon at bounding box center [109, 563] width 17 height 17
click at [0, 0] on iron-icon at bounding box center [0, 0] width 0 height 0
click at [118, 564] on iron-icon at bounding box center [109, 563] width 17 height 17
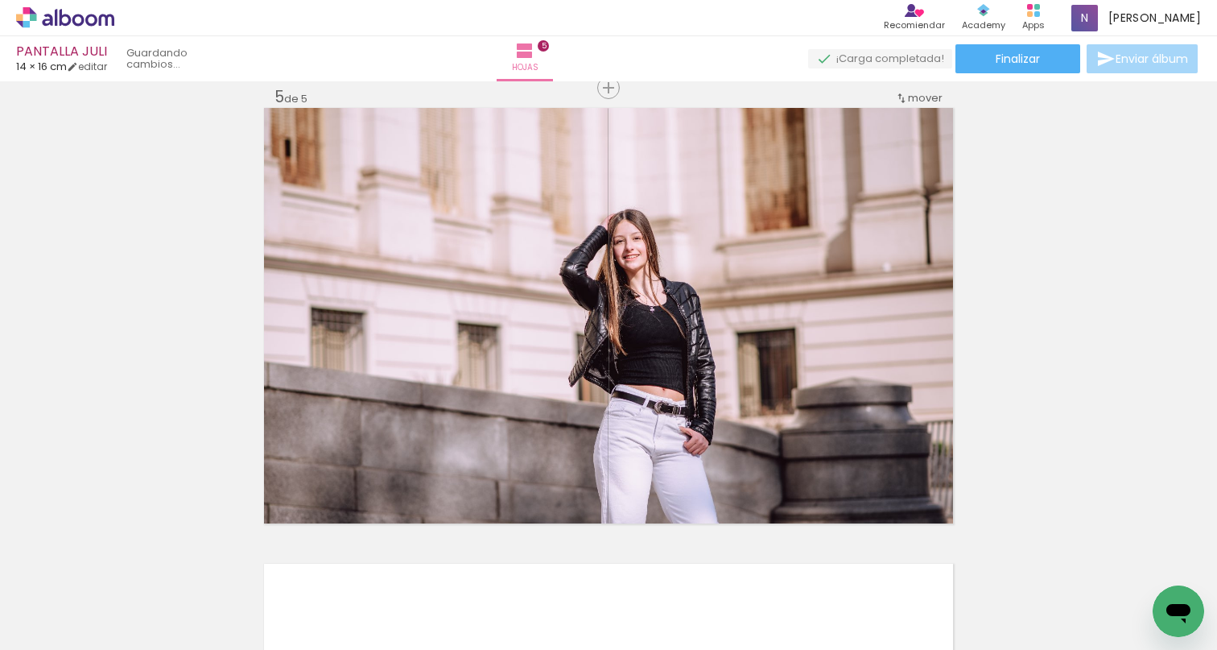
click at [118, 564] on iron-icon at bounding box center [109, 563] width 17 height 17
click at [0, 0] on iron-icon at bounding box center [0, 0] width 0 height 0
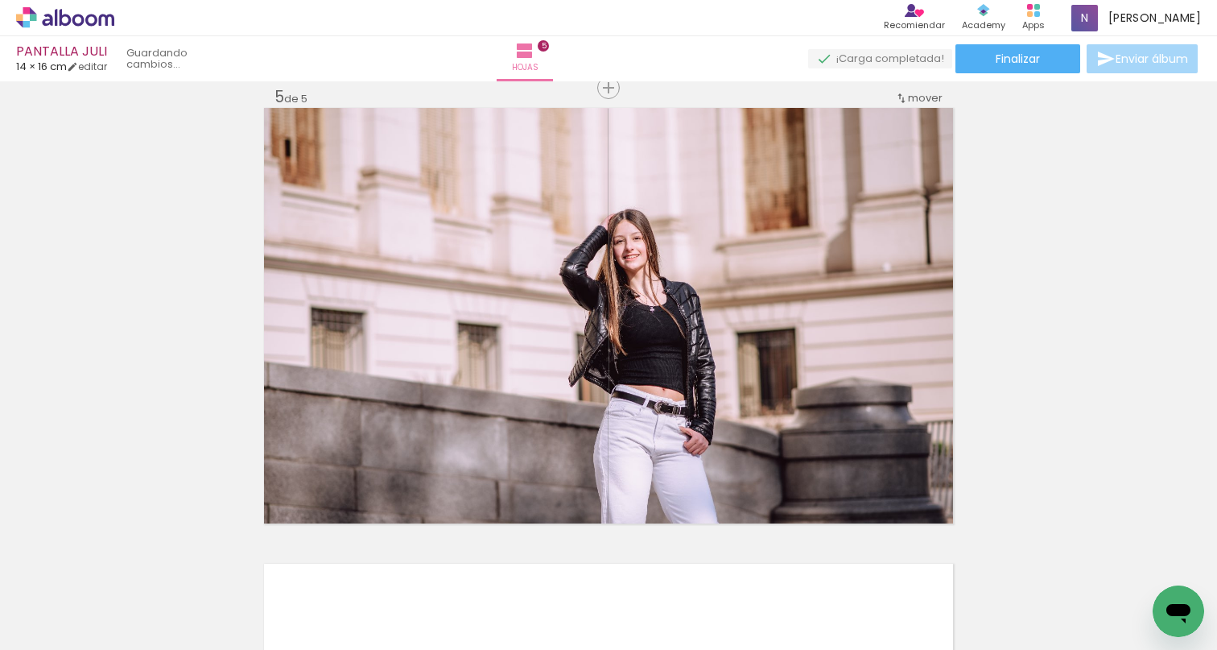
click at [118, 564] on iron-icon at bounding box center [109, 563] width 17 height 17
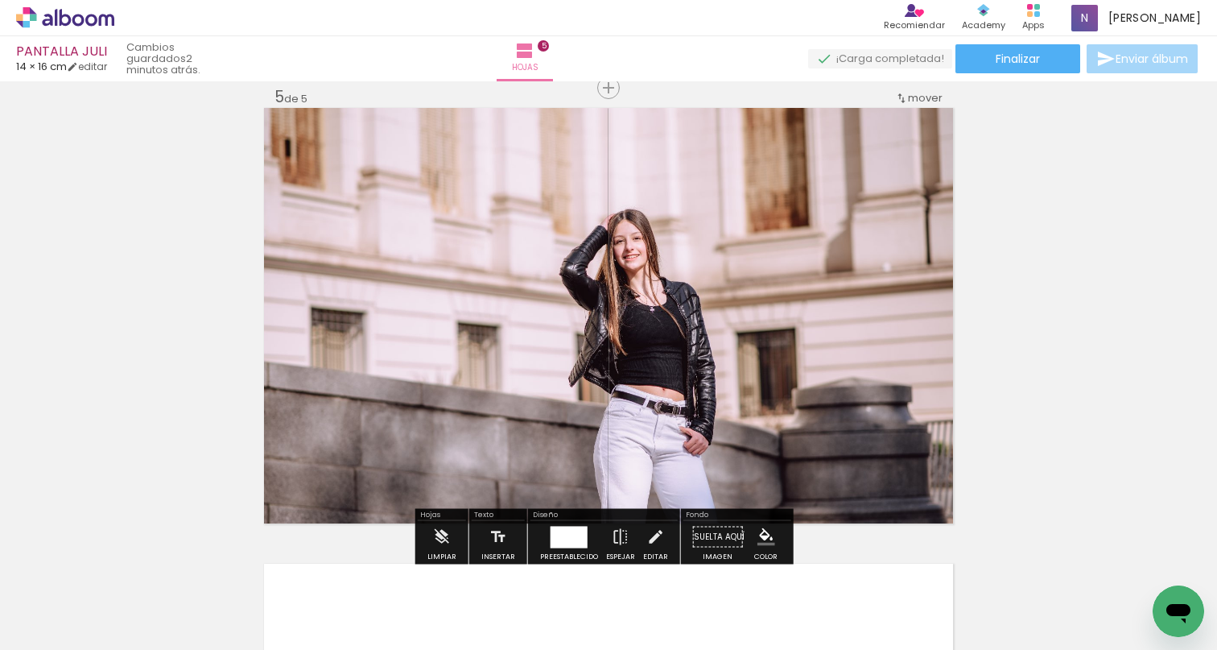
click at [839, 563] on iron-icon at bounding box center [830, 563] width 17 height 17
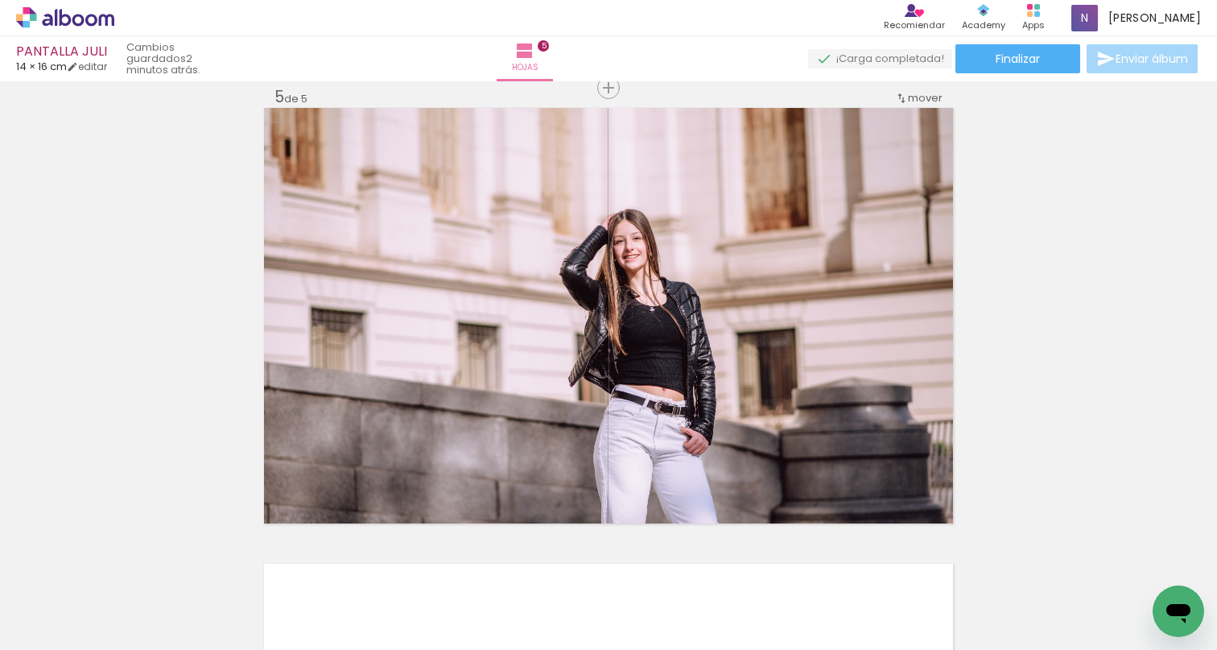
click at [658, 567] on iron-icon at bounding box center [650, 563] width 17 height 17
click at [568, 560] on iron-icon at bounding box center [559, 563] width 17 height 17
click at [478, 565] on iron-icon at bounding box center [469, 563] width 17 height 17
click at [749, 560] on iron-icon at bounding box center [740, 563] width 17 height 17
click at [1021, 572] on paper-icon-button at bounding box center [1011, 563] width 20 height 20
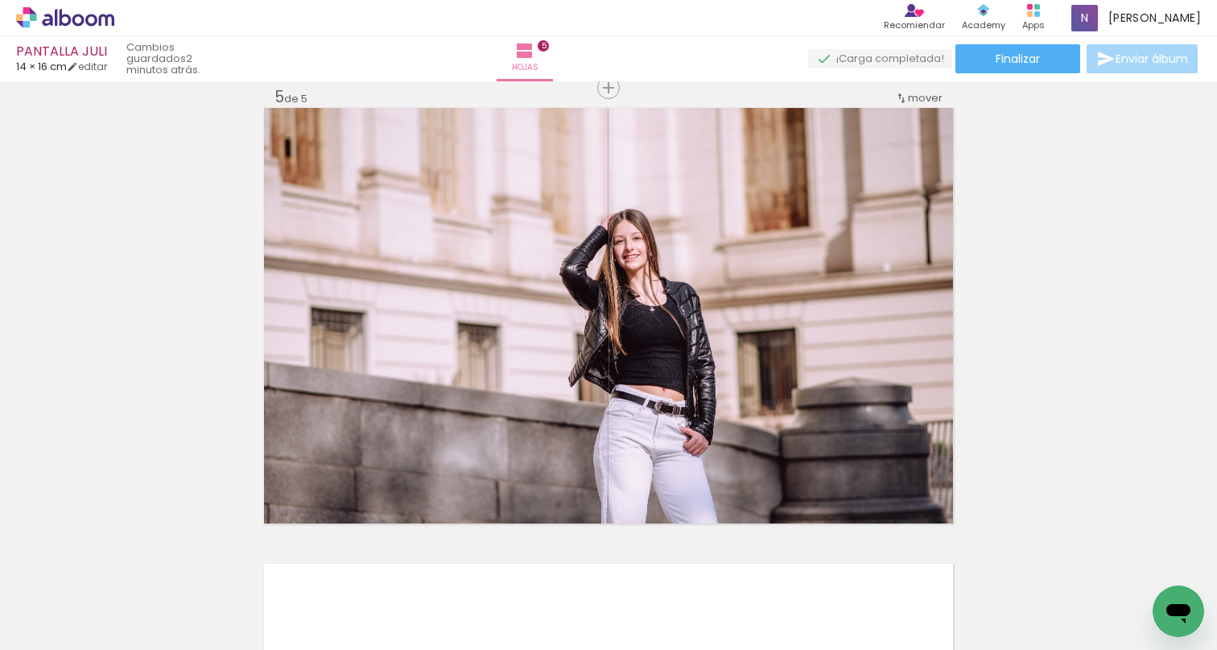
click at [1019, 562] on iron-icon at bounding box center [1010, 563] width 17 height 17
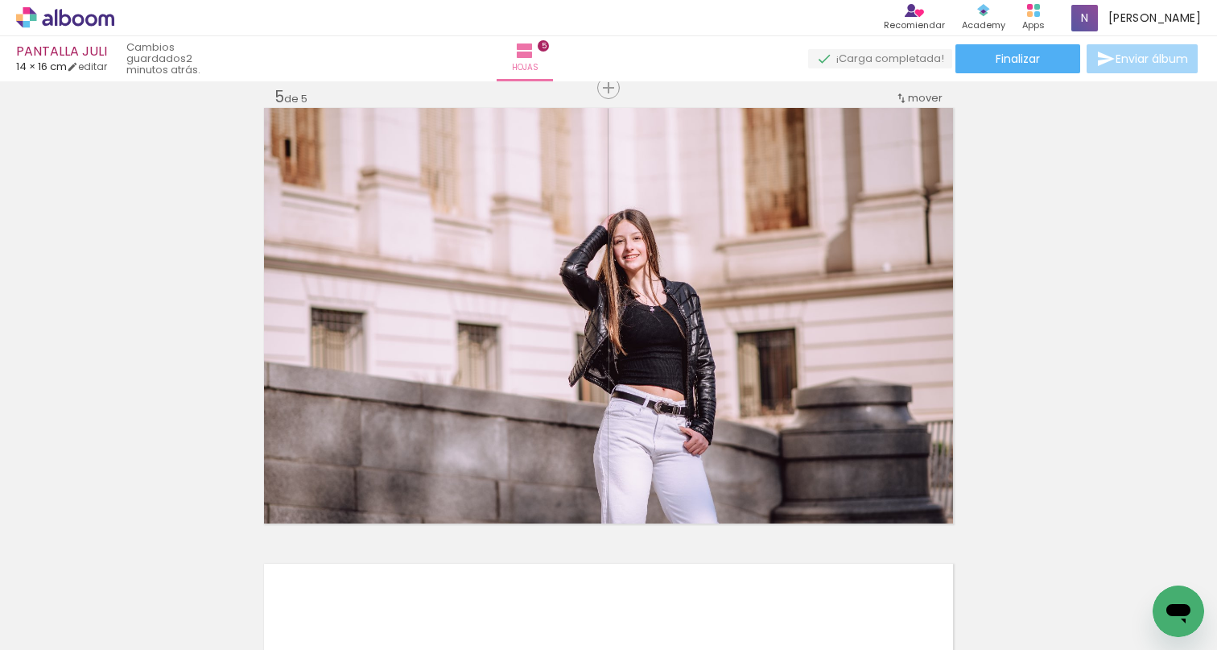
click at [1109, 565] on iron-icon at bounding box center [1100, 563] width 17 height 17
click at [1109, 564] on iron-icon at bounding box center [1100, 563] width 17 height 17
drag, startPoint x: 957, startPoint y: 565, endPoint x: 1007, endPoint y: 567, distance: 49.9
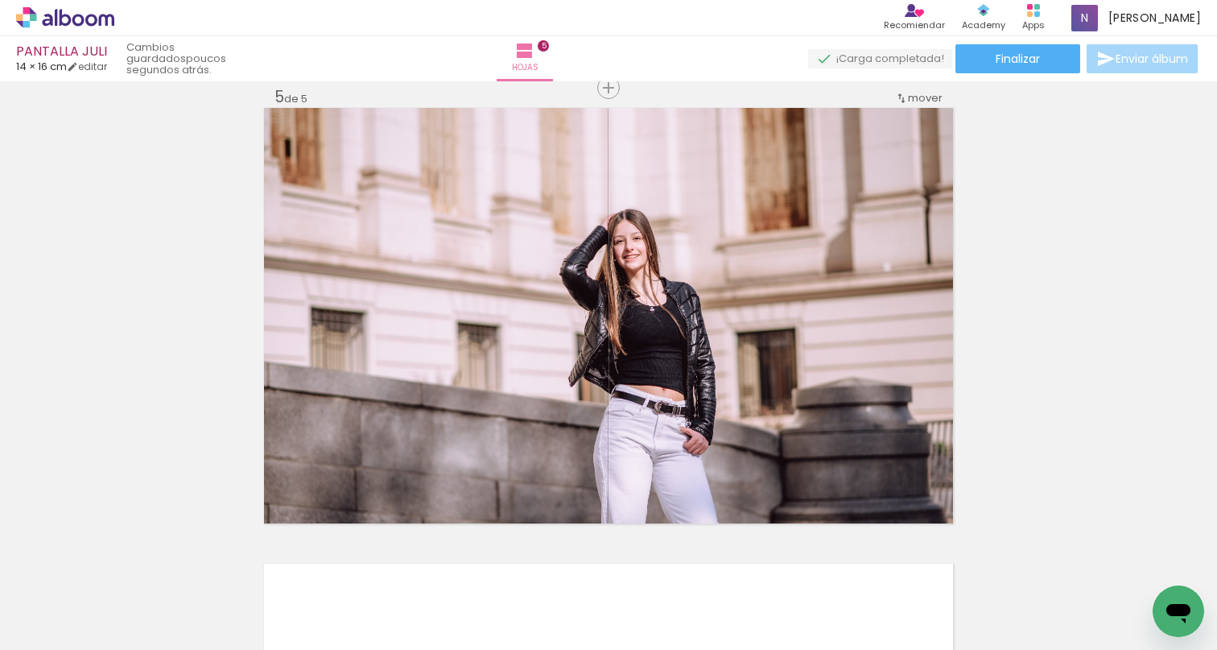
click at [943, 565] on iron-icon at bounding box center [935, 563] width 17 height 17
click at [1087, 587] on div at bounding box center [1060, 595] width 53 height 80
click at [1034, 564] on iron-icon at bounding box center [1025, 563] width 17 height 17
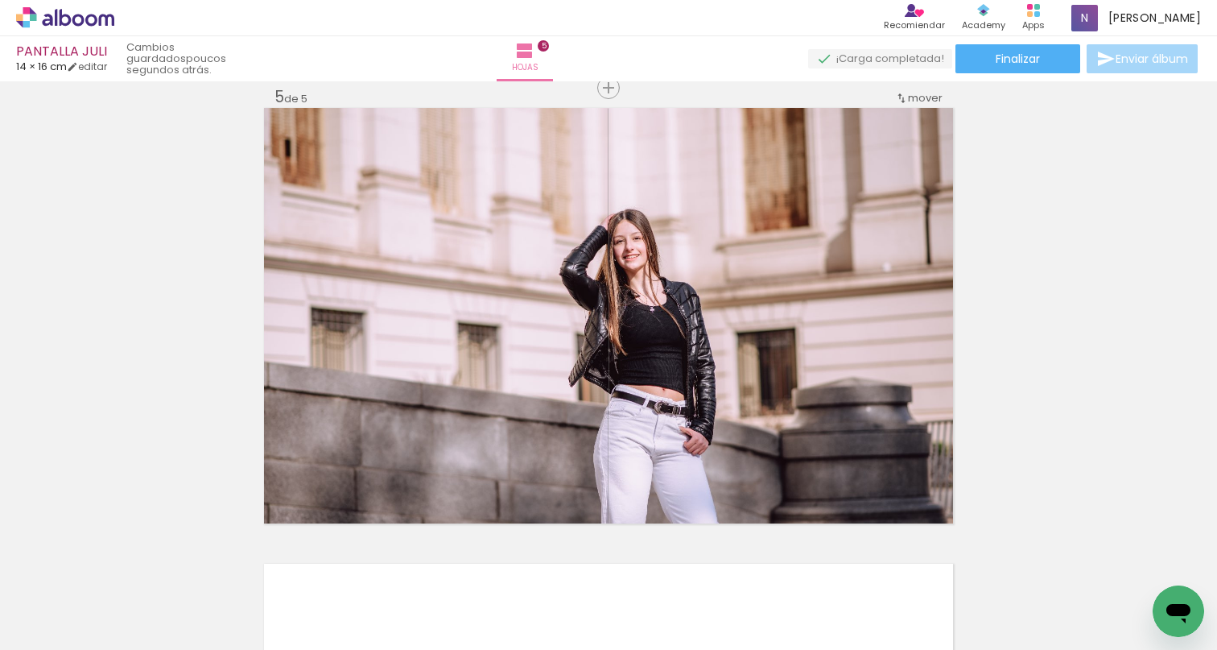
click at [1124, 564] on iron-icon at bounding box center [1115, 563] width 17 height 17
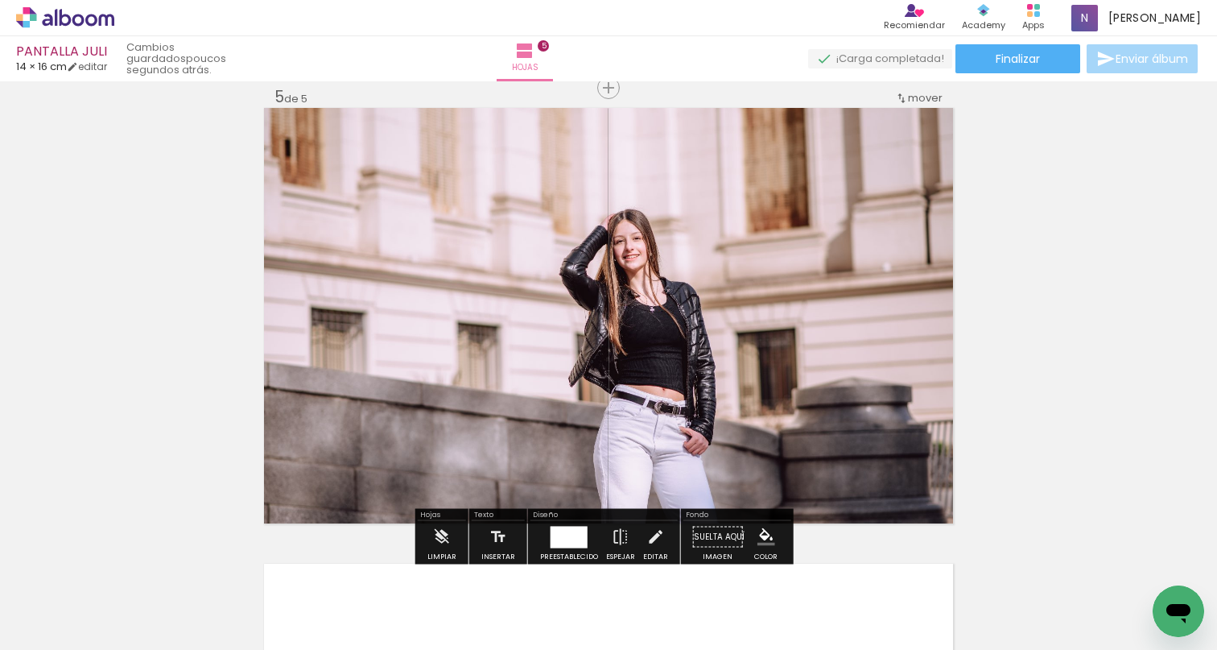
click at [64, 626] on span "Añadir Fotos" at bounding box center [48, 641] width 31 height 18
click at [0, 0] on input "file" at bounding box center [0, 0] width 0 height 0
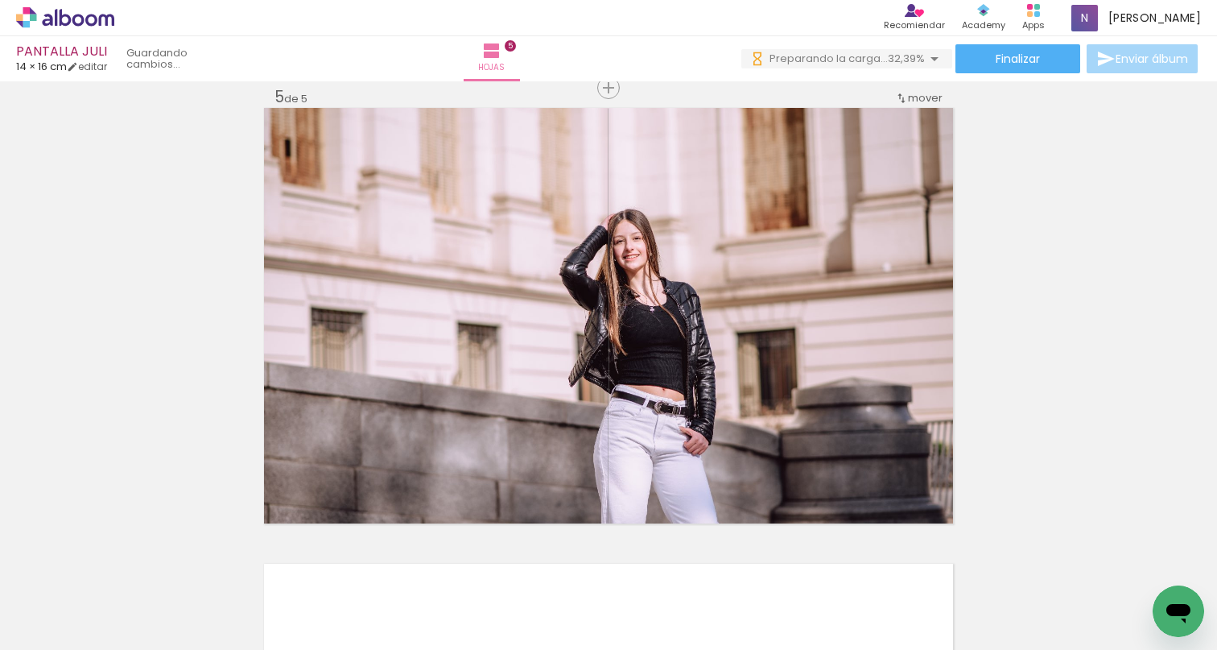
scroll to position [0, 2942]
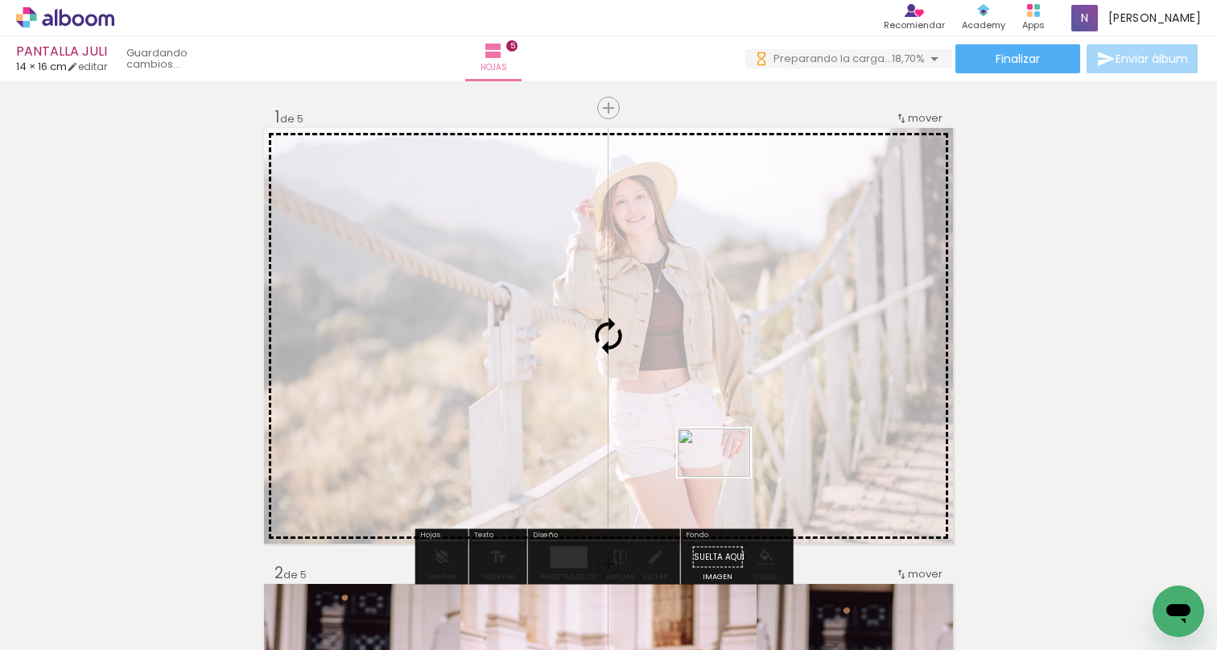
drag, startPoint x: 658, startPoint y: 596, endPoint x: 726, endPoint y: 477, distance: 137.4
click at [726, 477] on quentale-workspace at bounding box center [608, 325] width 1217 height 650
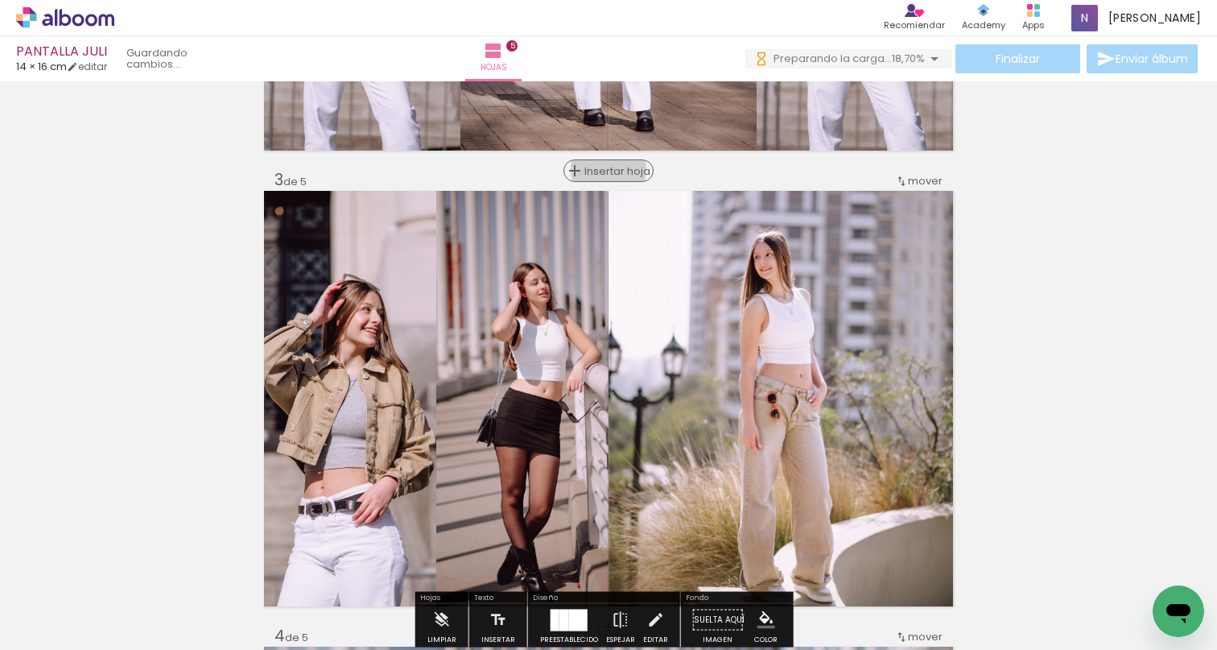
click at [605, 170] on span "Insertar hoja" at bounding box center [615, 171] width 63 height 10
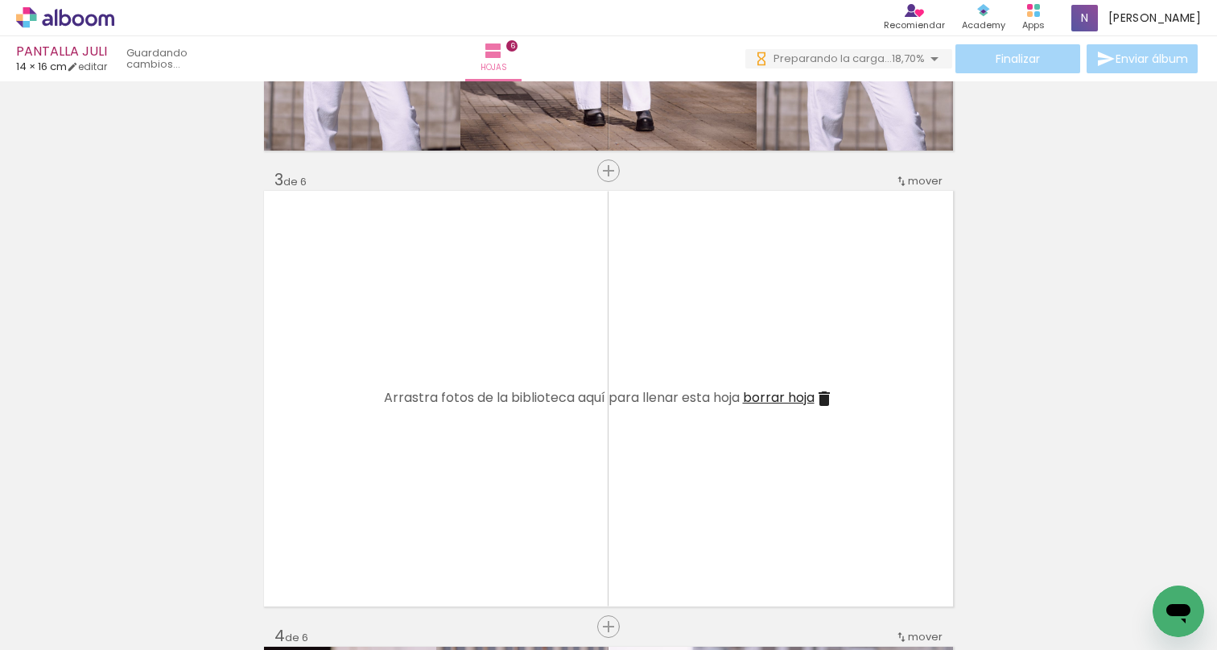
drag, startPoint x: 963, startPoint y: 644, endPoint x: 686, endPoint y: 702, distance: 282.9
click at [686, 649] on html "link( href="../../bower_components/polymer/polymer.html" rel="import" ) picture…" at bounding box center [608, 325] width 1217 height 650
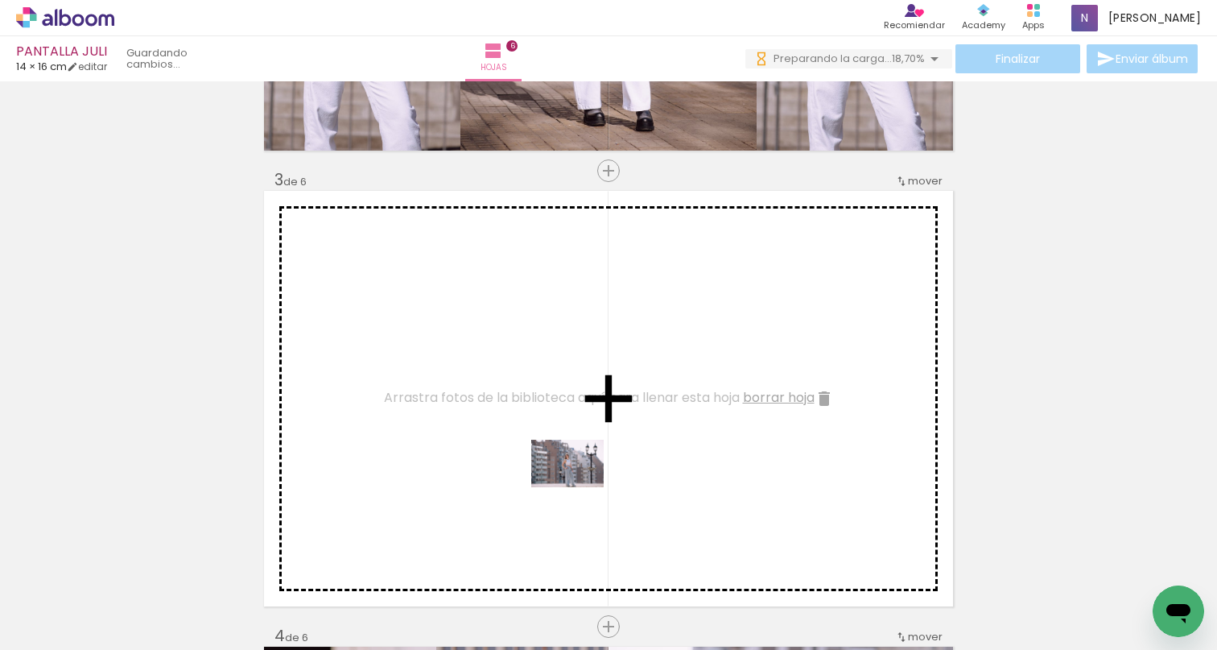
drag, startPoint x: 460, startPoint y: 599, endPoint x: 580, endPoint y: 488, distance: 162.9
click at [580, 488] on quentale-workspace at bounding box center [608, 325] width 1217 height 650
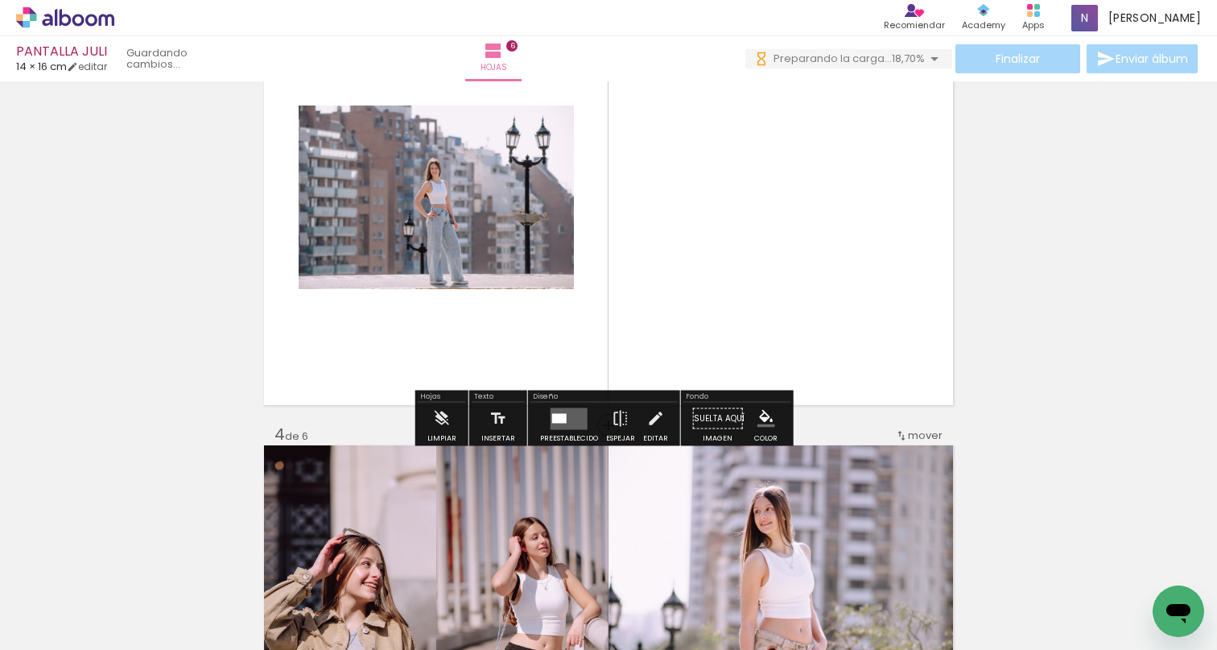
click at [569, 419] on quentale-layouter at bounding box center [569, 418] width 37 height 22
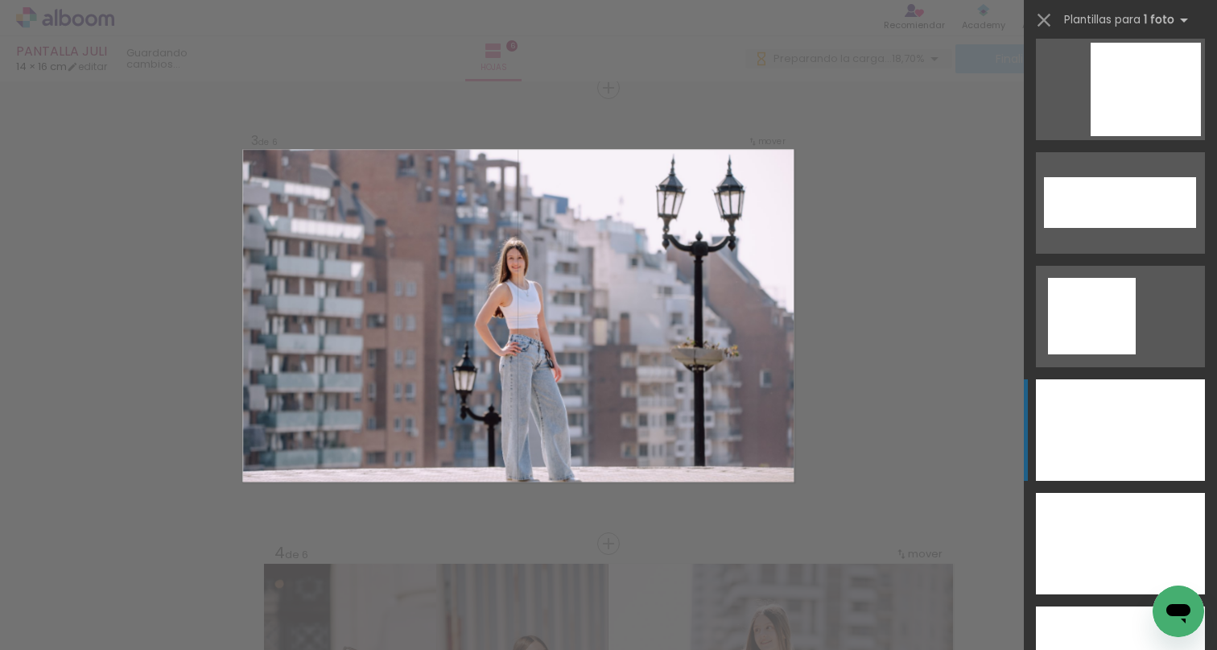
click at [1114, 449] on div at bounding box center [1120, 429] width 169 height 101
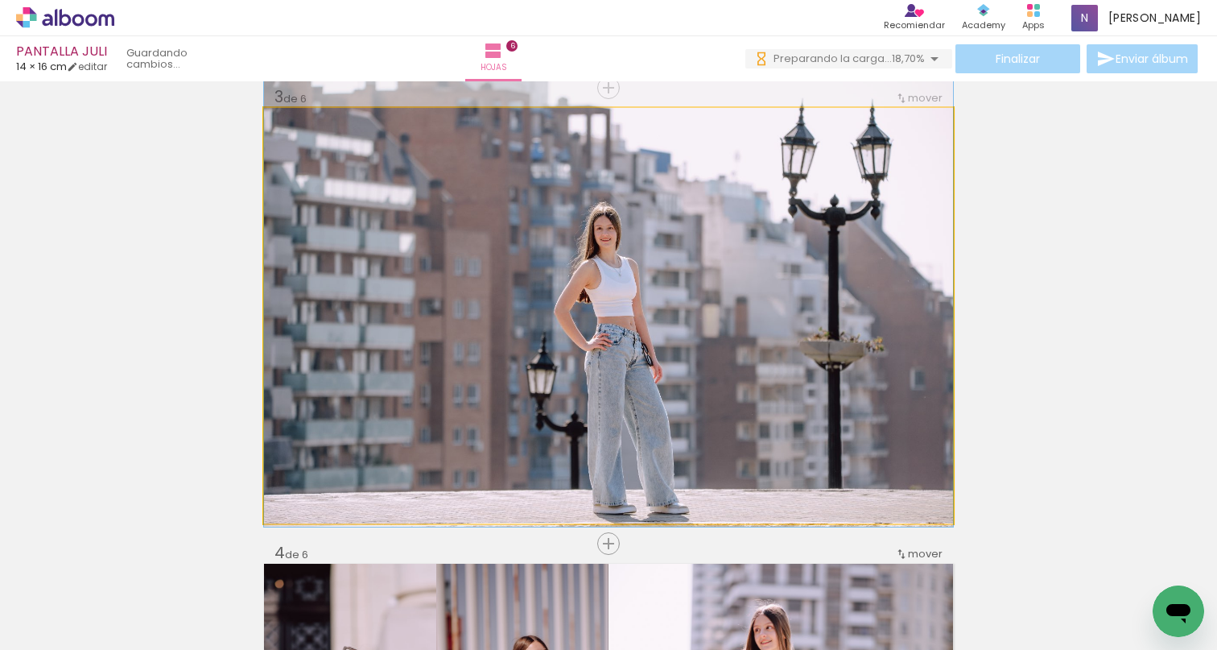
drag, startPoint x: 745, startPoint y: 409, endPoint x: 749, endPoint y: 394, distance: 15.6
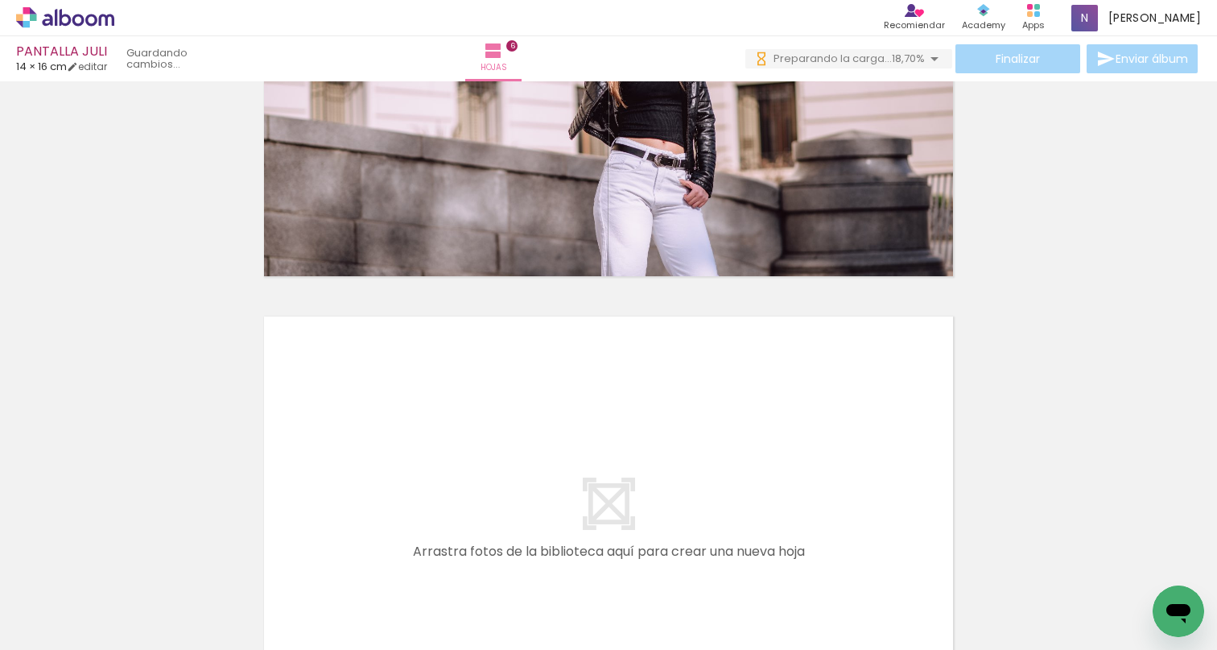
drag, startPoint x: 636, startPoint y: 646, endPoint x: 733, endPoint y: 642, distance: 96.7
click at [115, 642] on iron-horizontal-list at bounding box center [99, 599] width 32 height 101
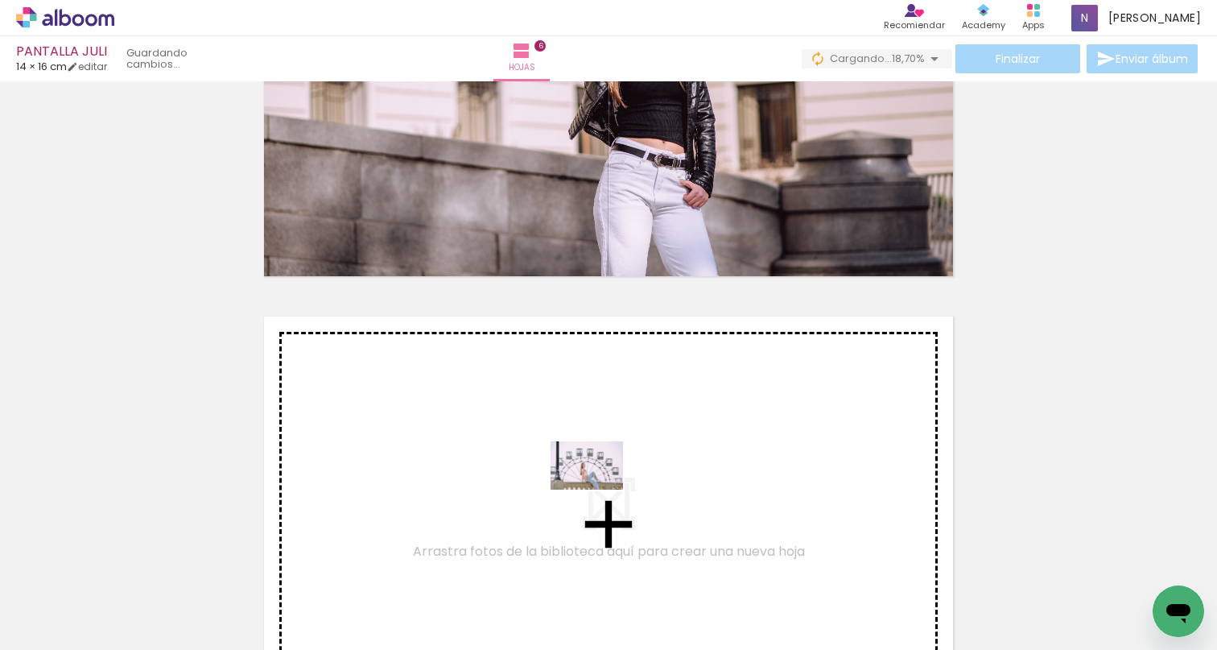
drag, startPoint x: 441, startPoint y: 605, endPoint x: 599, endPoint y: 489, distance: 195.8
click at [599, 489] on quentale-workspace at bounding box center [608, 325] width 1217 height 650
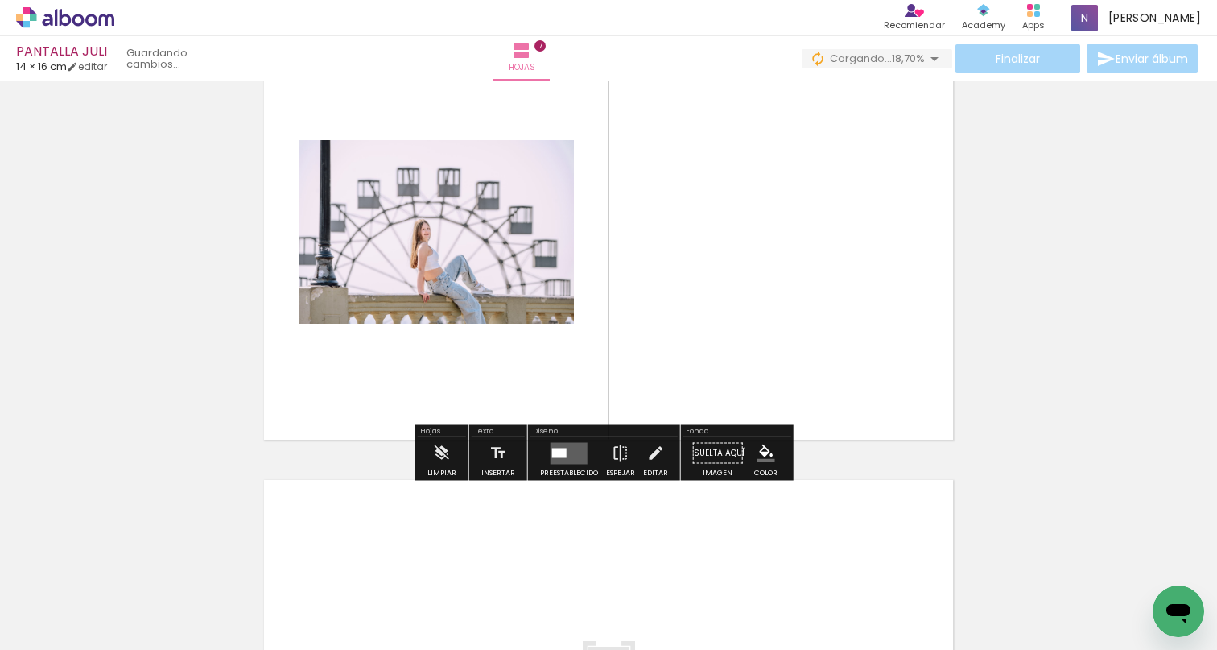
click at [559, 448] on div at bounding box center [559, 453] width 14 height 10
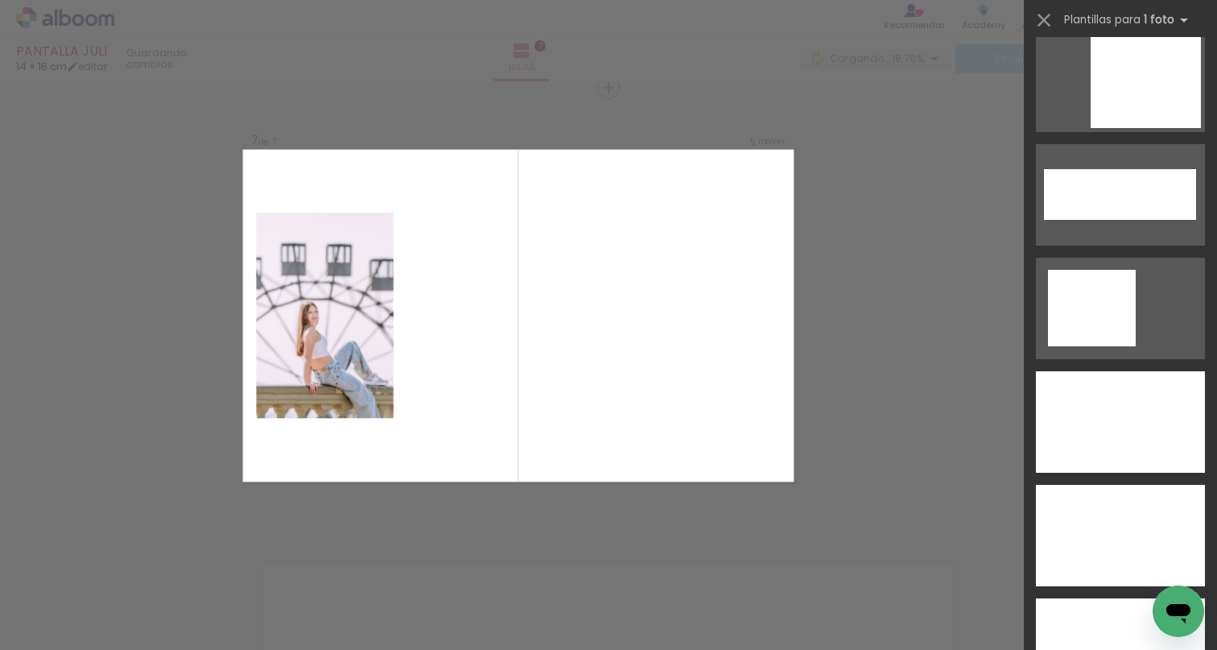
scroll to position [5259, 0]
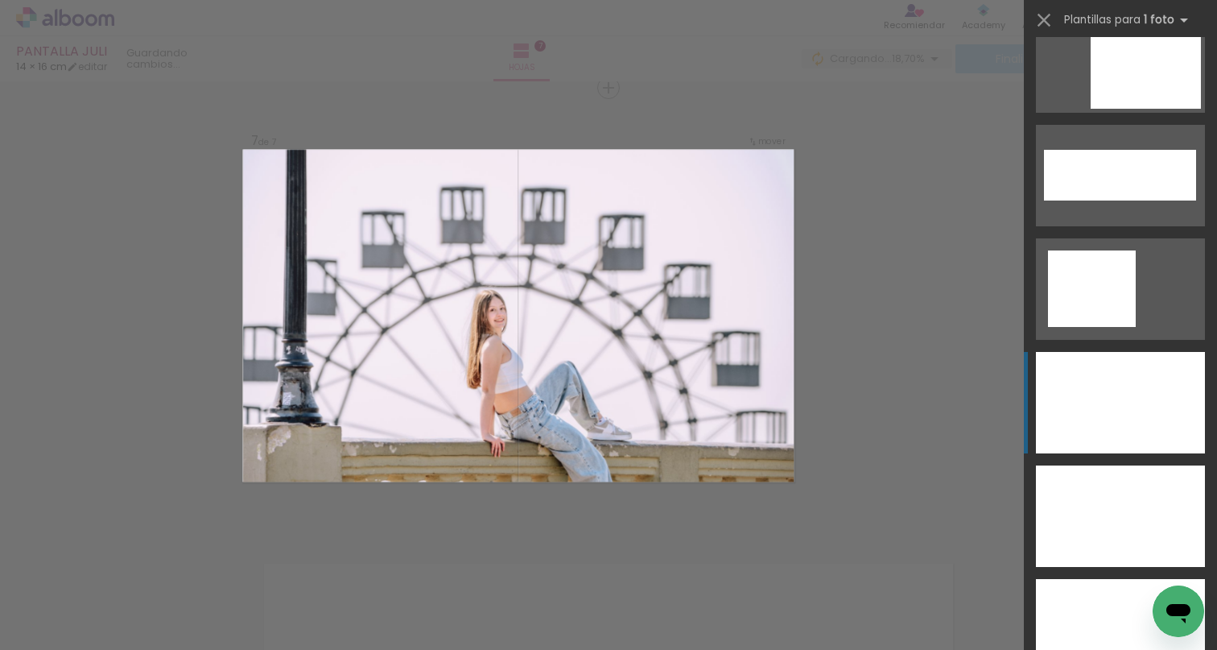
click at [1120, 402] on div at bounding box center [1120, 402] width 169 height 101
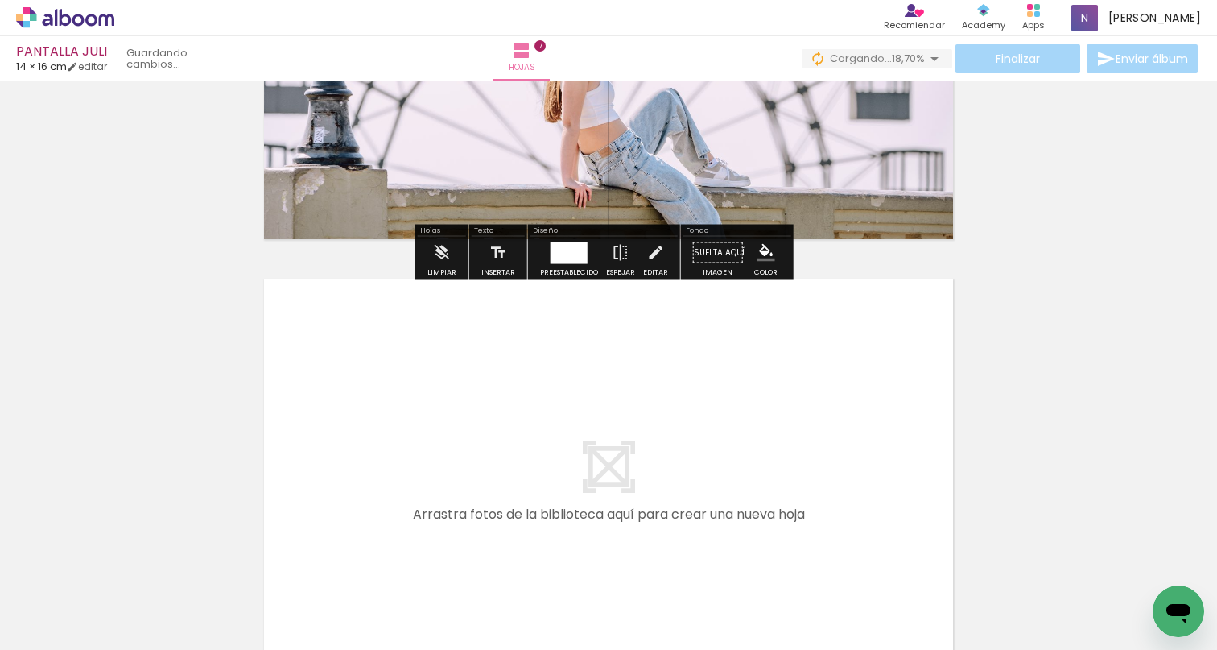
scroll to position [3240, 0]
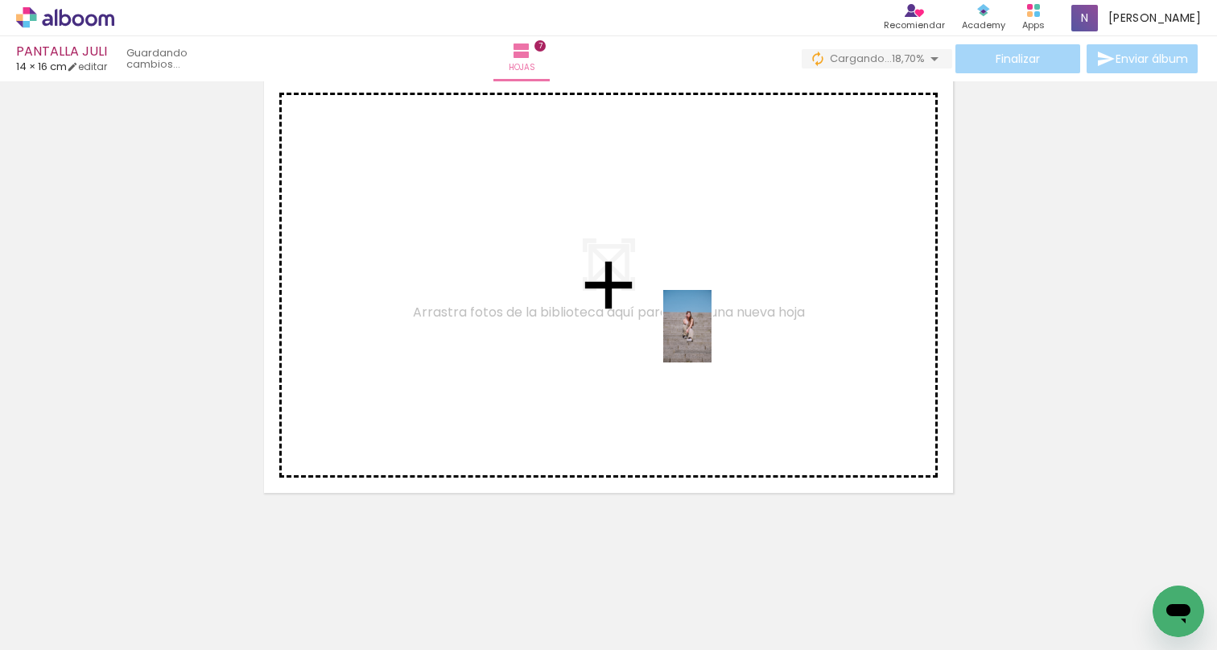
drag, startPoint x: 801, startPoint y: 609, endPoint x: 712, endPoint y: 338, distance: 285.6
click at [712, 338] on quentale-workspace at bounding box center [608, 325] width 1217 height 650
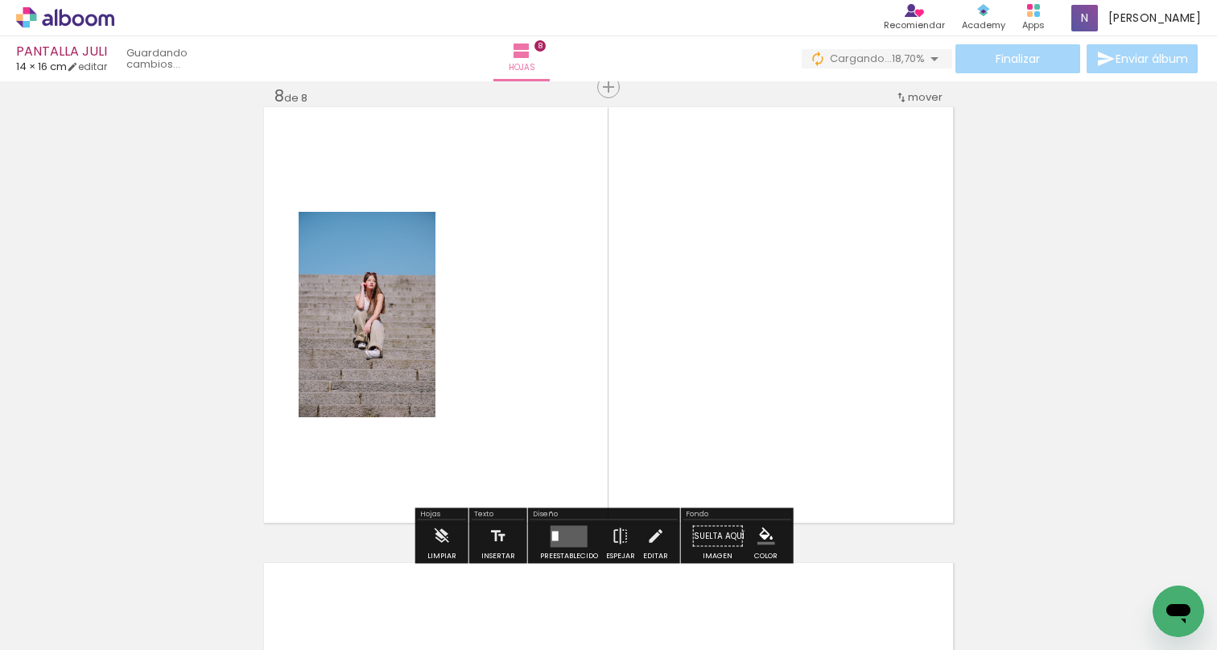
scroll to position [3209, 0]
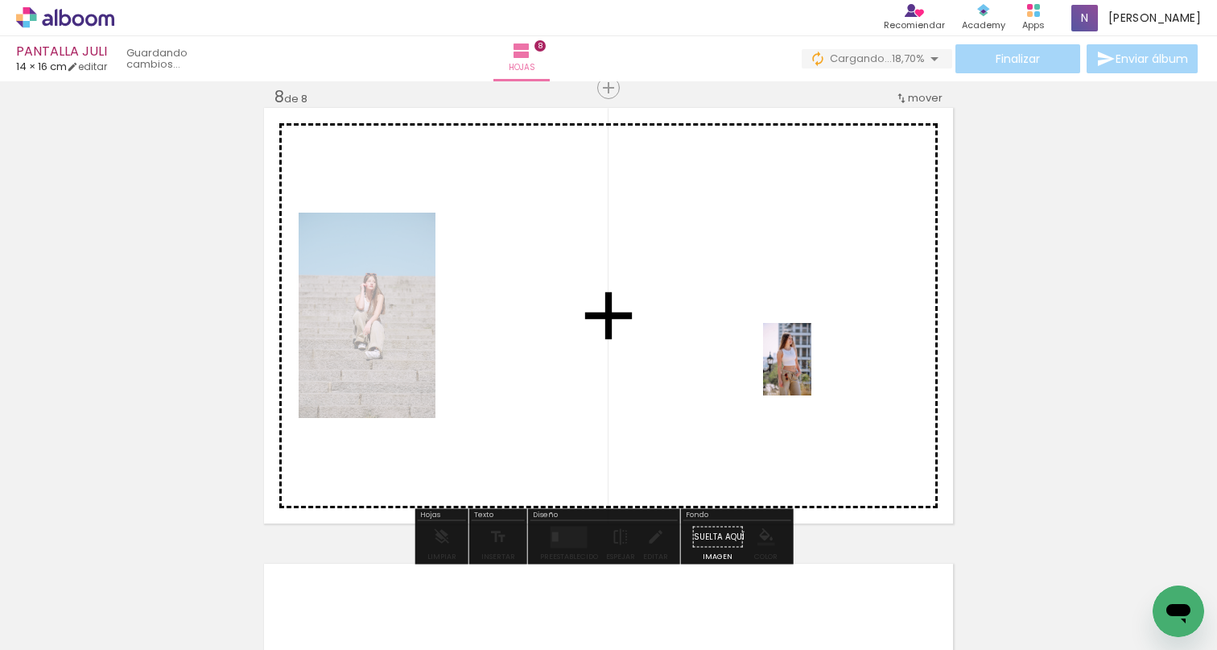
drag, startPoint x: 887, startPoint y: 597, endPoint x: 752, endPoint y: 336, distance: 294.5
click at [767, 332] on quentale-workspace at bounding box center [608, 325] width 1217 height 650
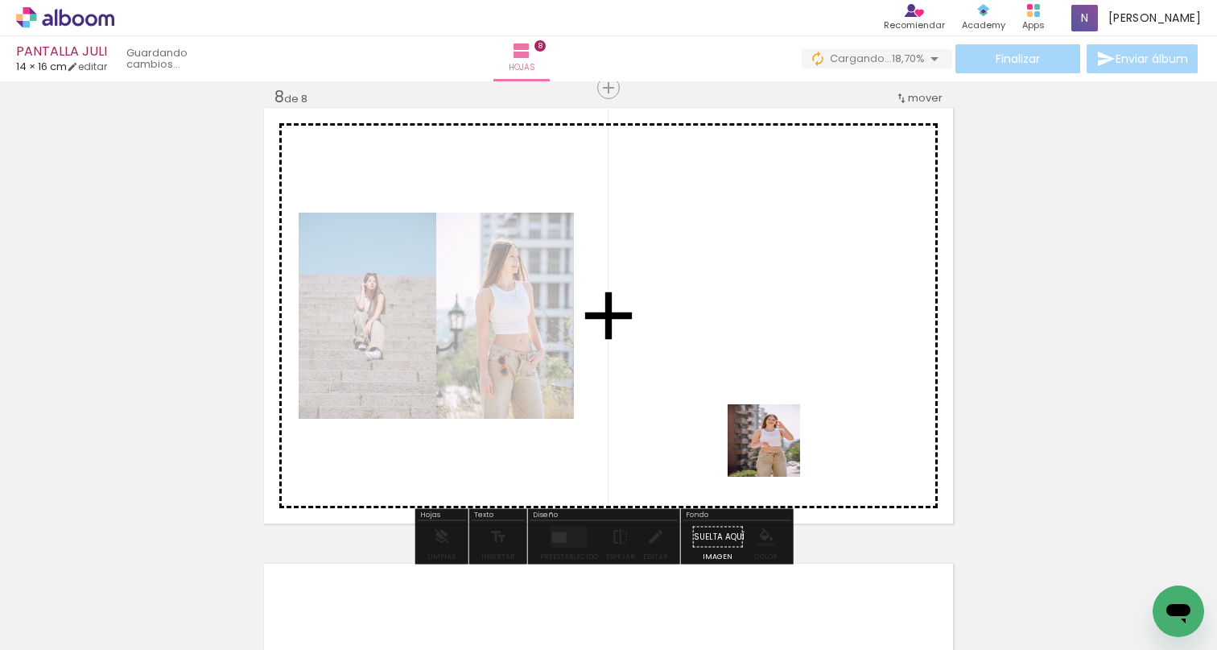
drag, startPoint x: 807, startPoint y: 589, endPoint x: 781, endPoint y: 328, distance: 262.2
click at [781, 328] on quentale-workspace at bounding box center [608, 325] width 1217 height 650
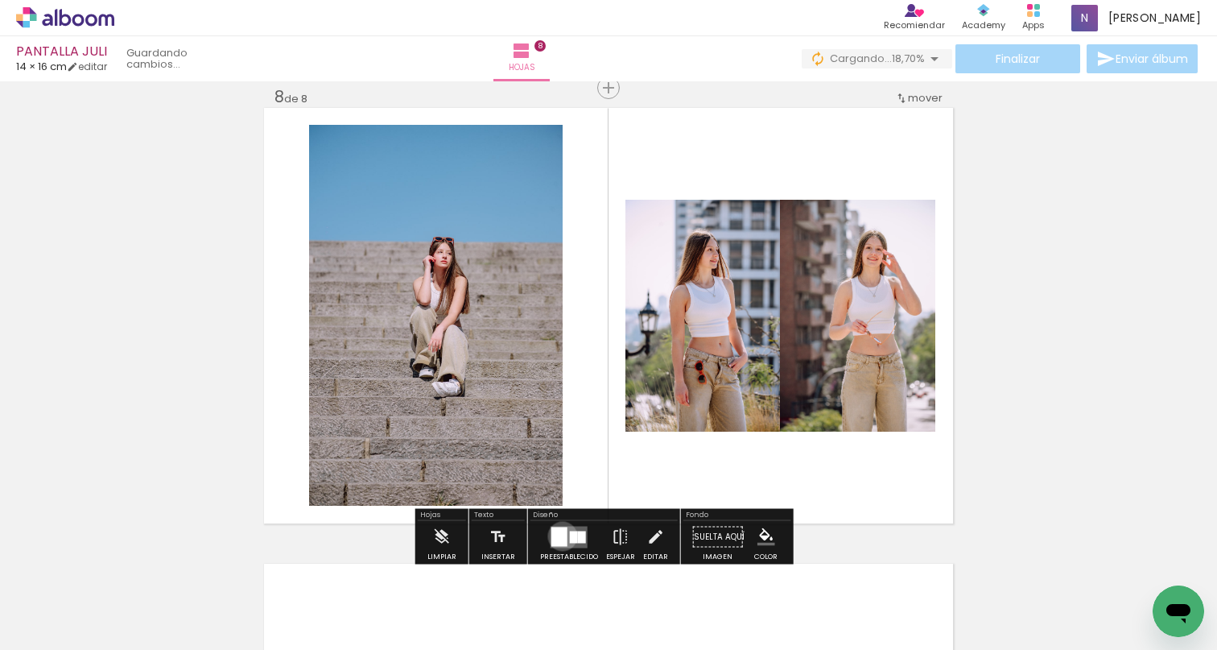
click at [559, 536] on div at bounding box center [559, 535] width 16 height 19
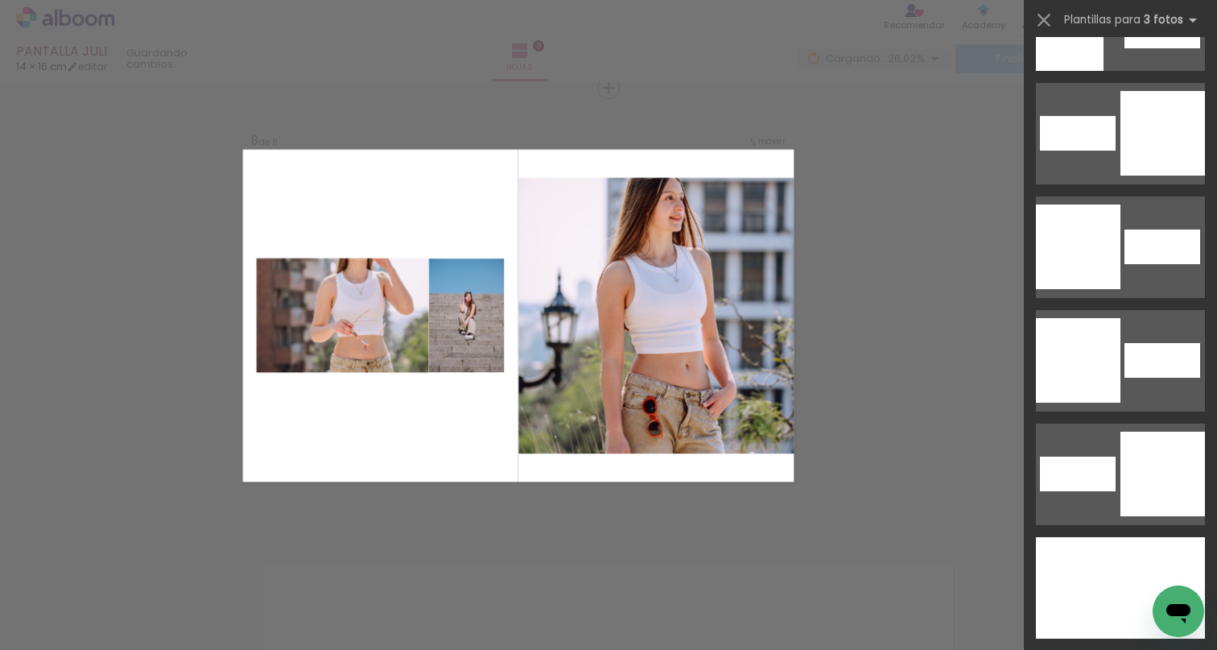
scroll to position [9156, 0]
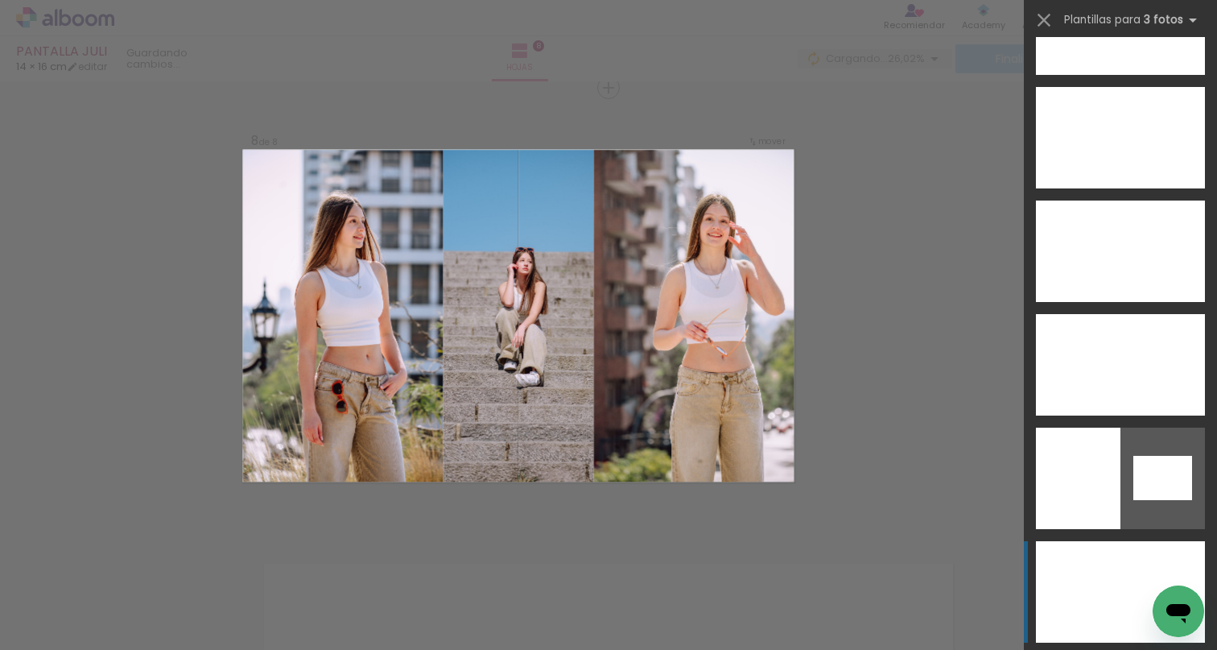
click at [1087, 572] on div at bounding box center [1066, 591] width 61 height 101
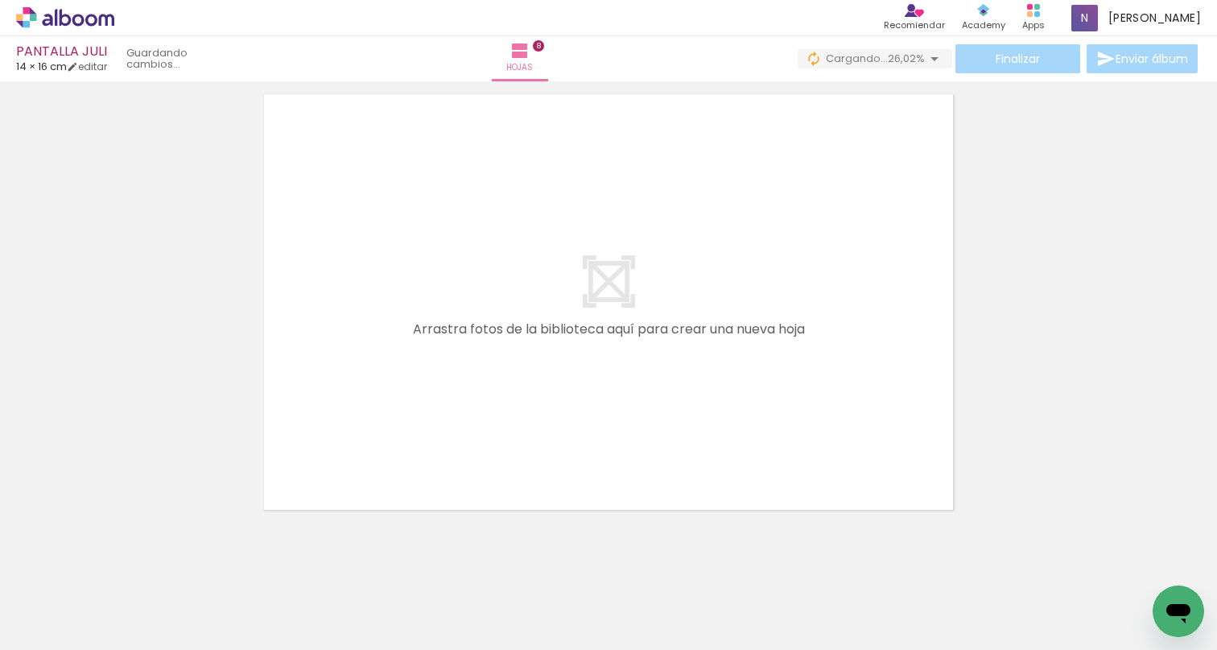
scroll to position [3696, 0]
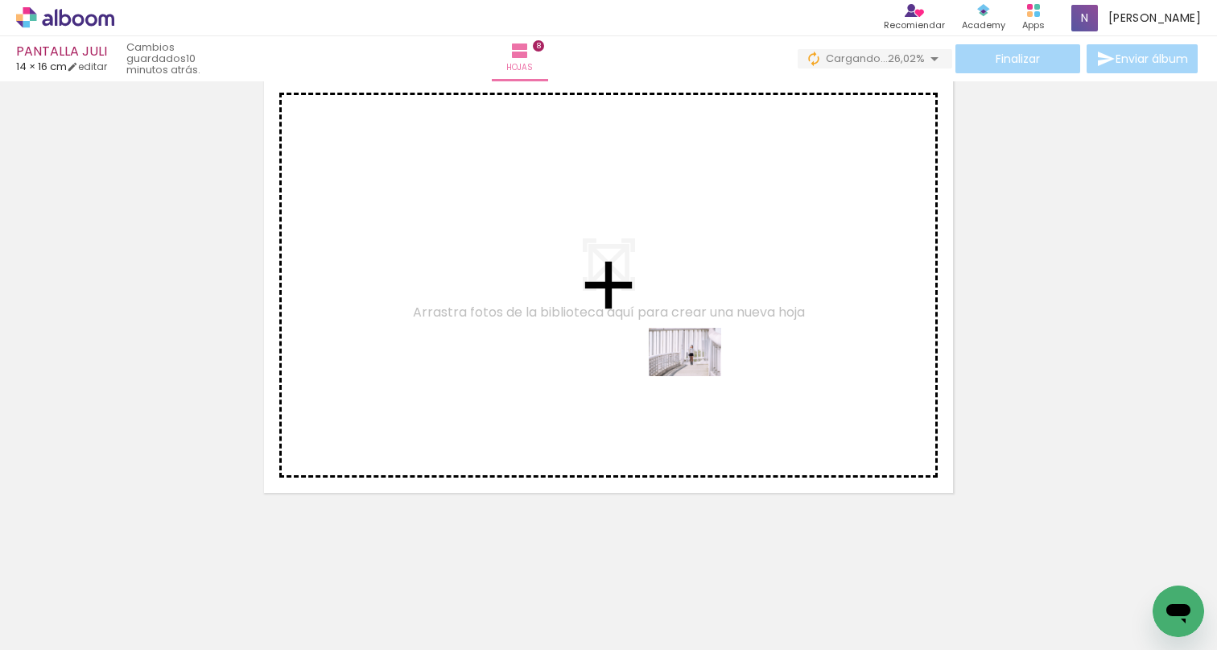
drag, startPoint x: 788, startPoint y: 605, endPoint x: 693, endPoint y: 373, distance: 251.3
click at [693, 373] on quentale-workspace at bounding box center [608, 325] width 1217 height 650
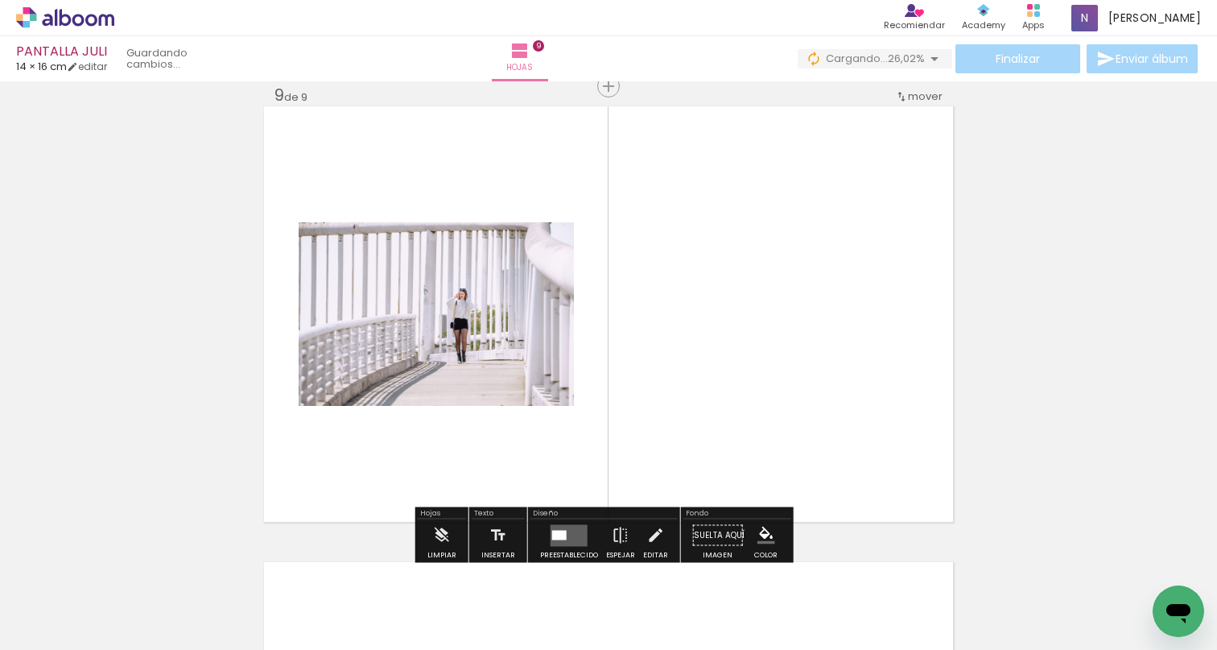
scroll to position [3665, 0]
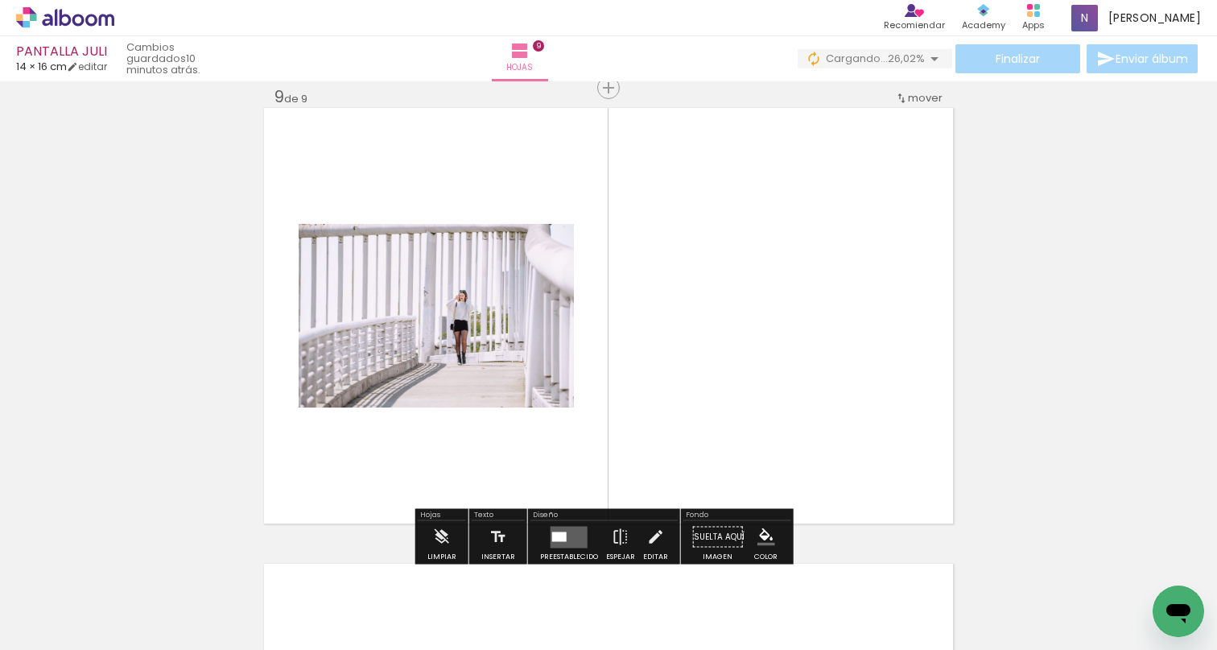
click at [558, 535] on div at bounding box center [559, 536] width 14 height 10
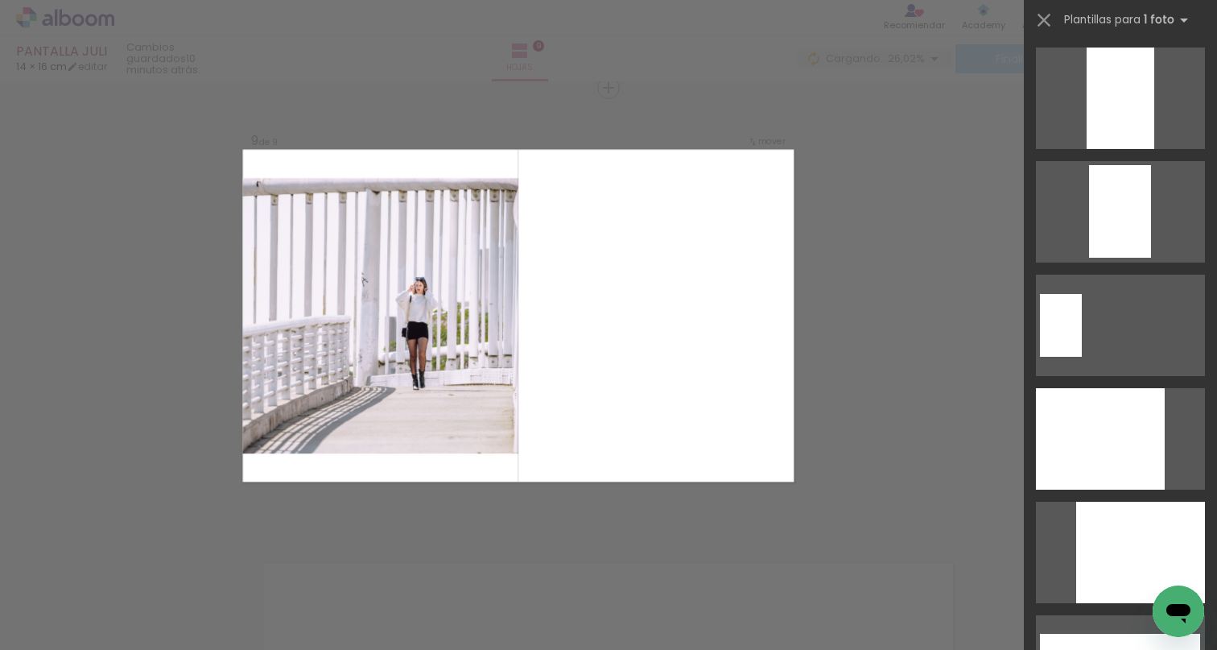
scroll to position [5314, 0]
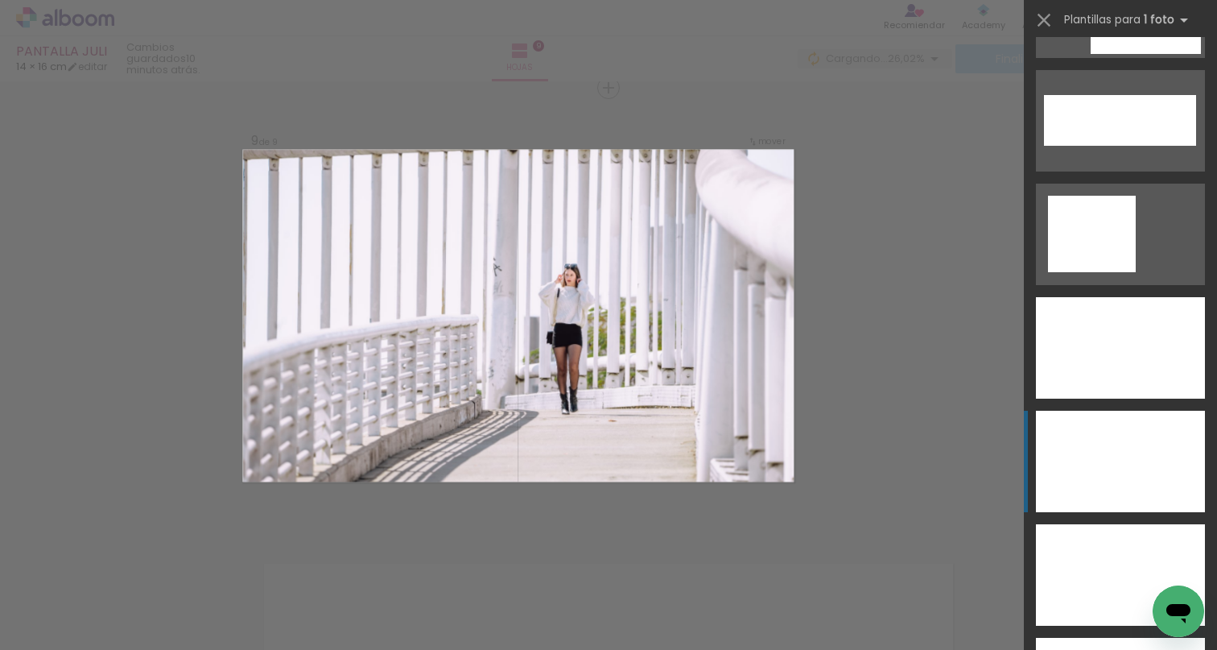
click at [1135, 471] on div at bounding box center [1120, 461] width 169 height 101
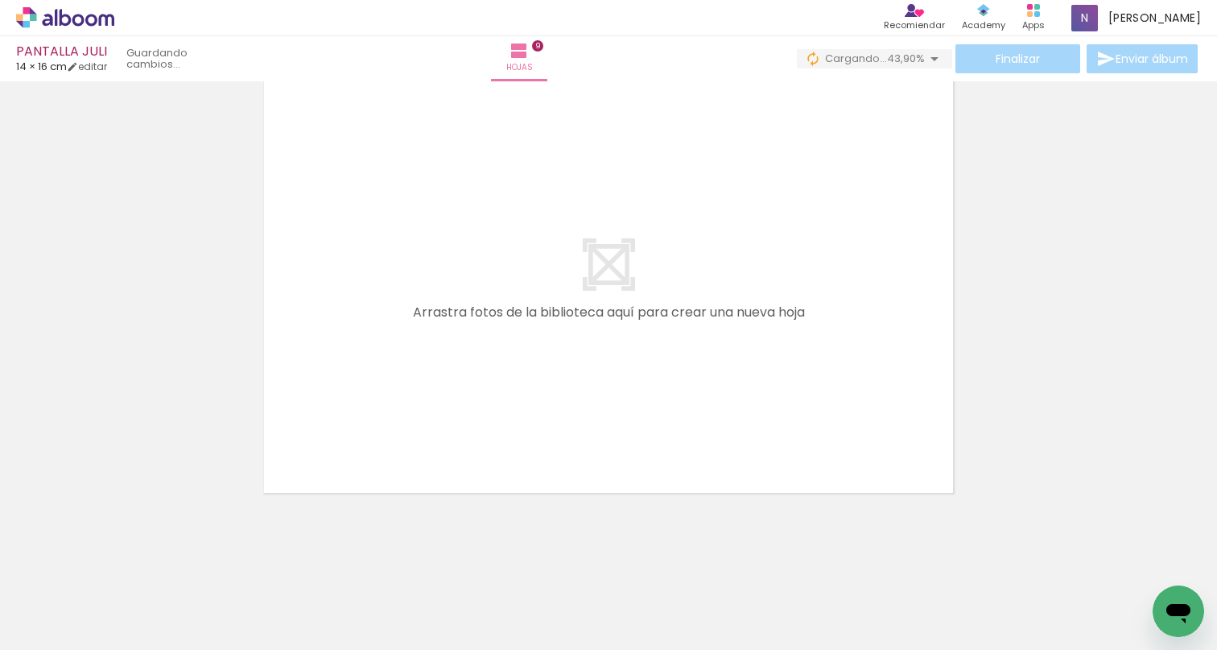
scroll to position [0, 8051]
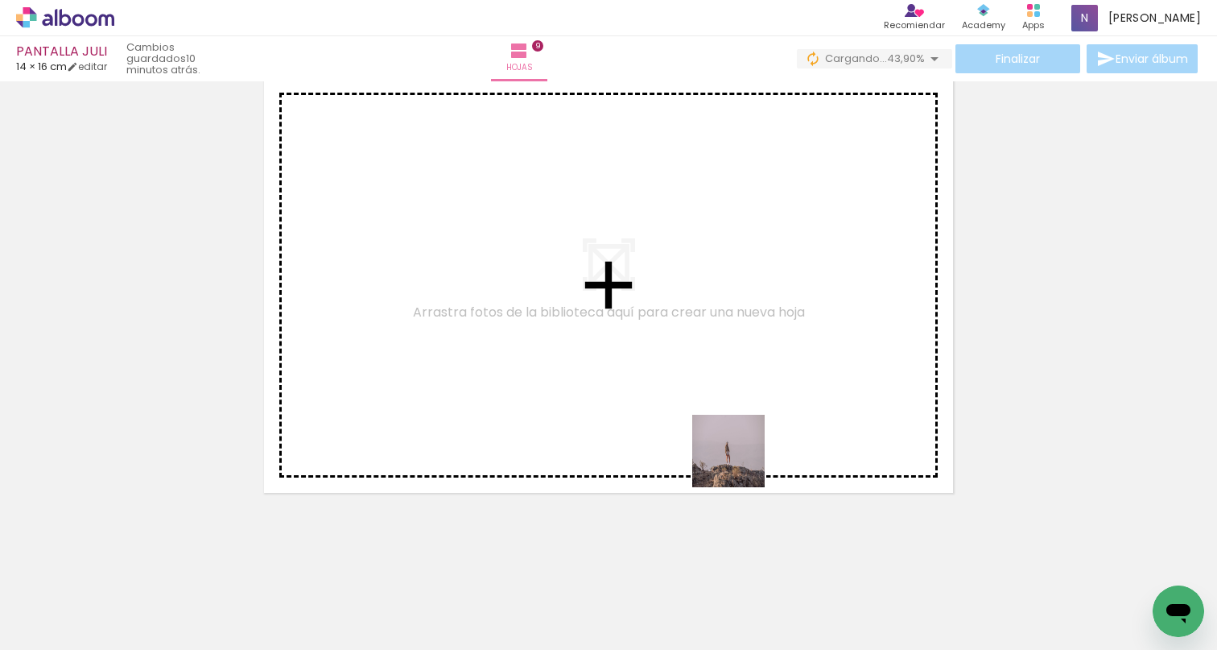
drag, startPoint x: 679, startPoint y: 597, endPoint x: 728, endPoint y: 369, distance: 233.2
click at [728, 369] on quentale-workspace at bounding box center [608, 325] width 1217 height 650
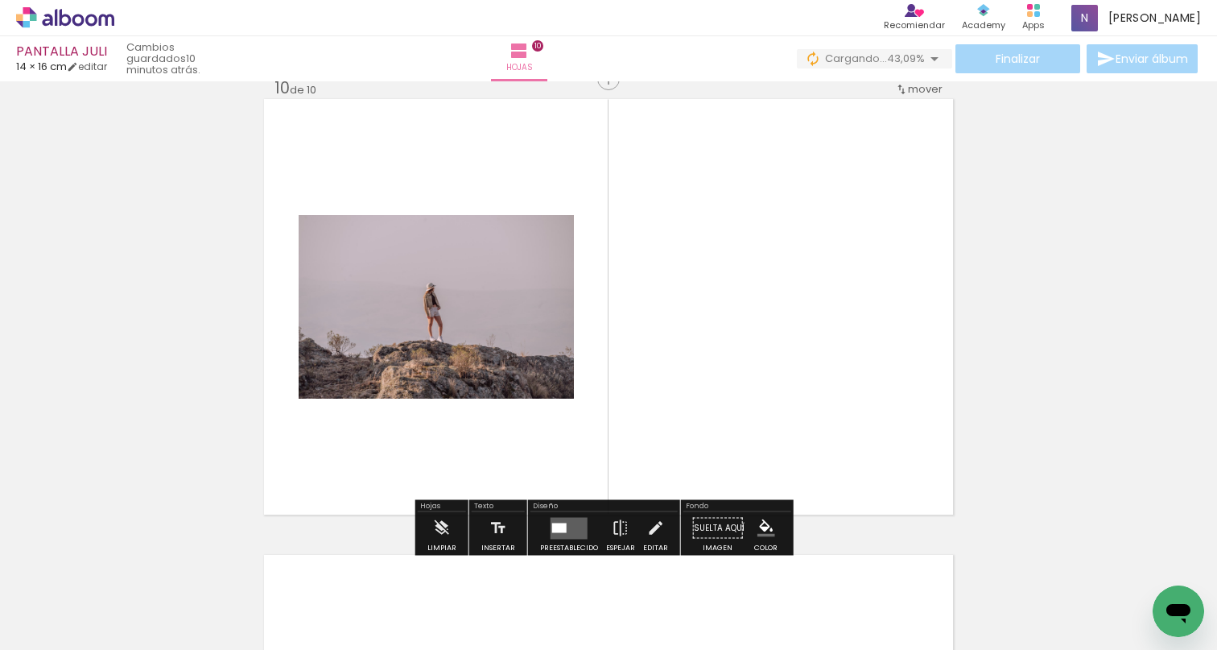
scroll to position [4121, 0]
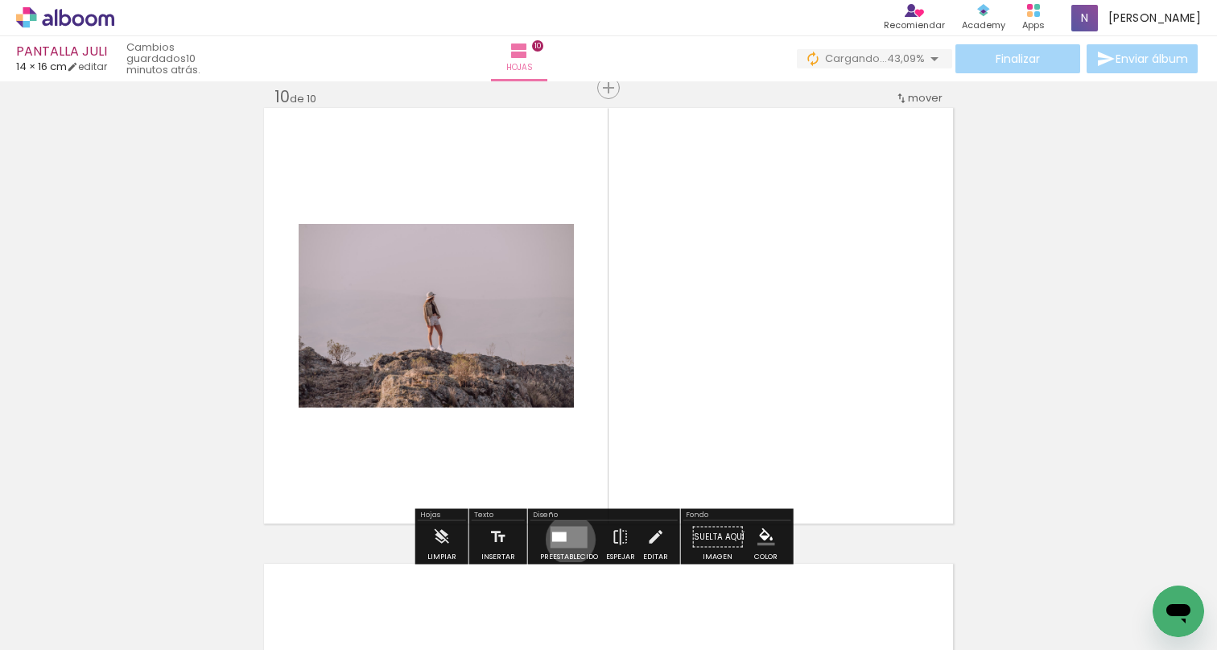
click at [567, 539] on quentale-layouter at bounding box center [569, 537] width 37 height 22
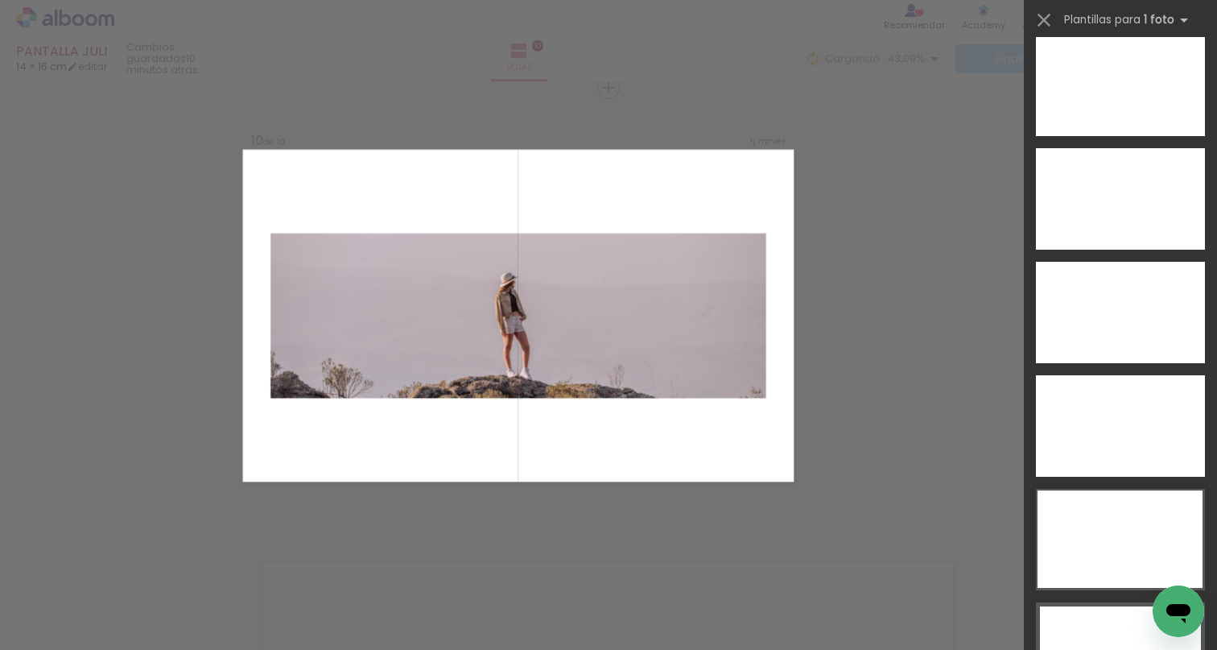
scroll to position [5790, 0]
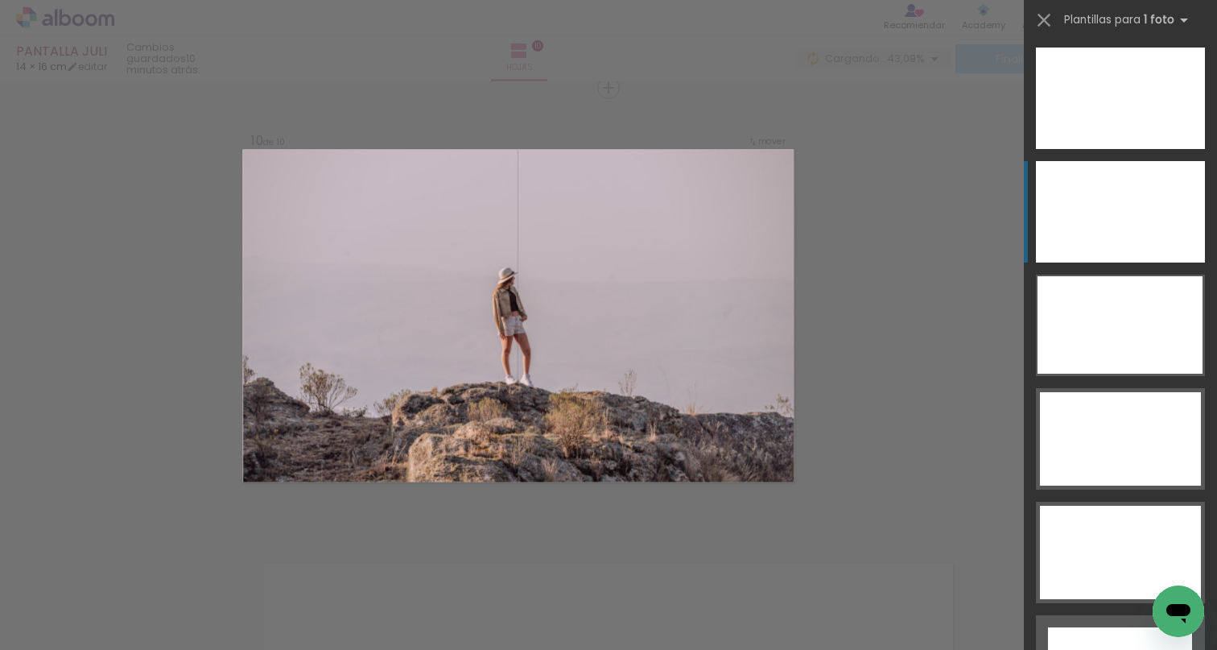
click at [1133, 218] on div at bounding box center [1120, 211] width 169 height 101
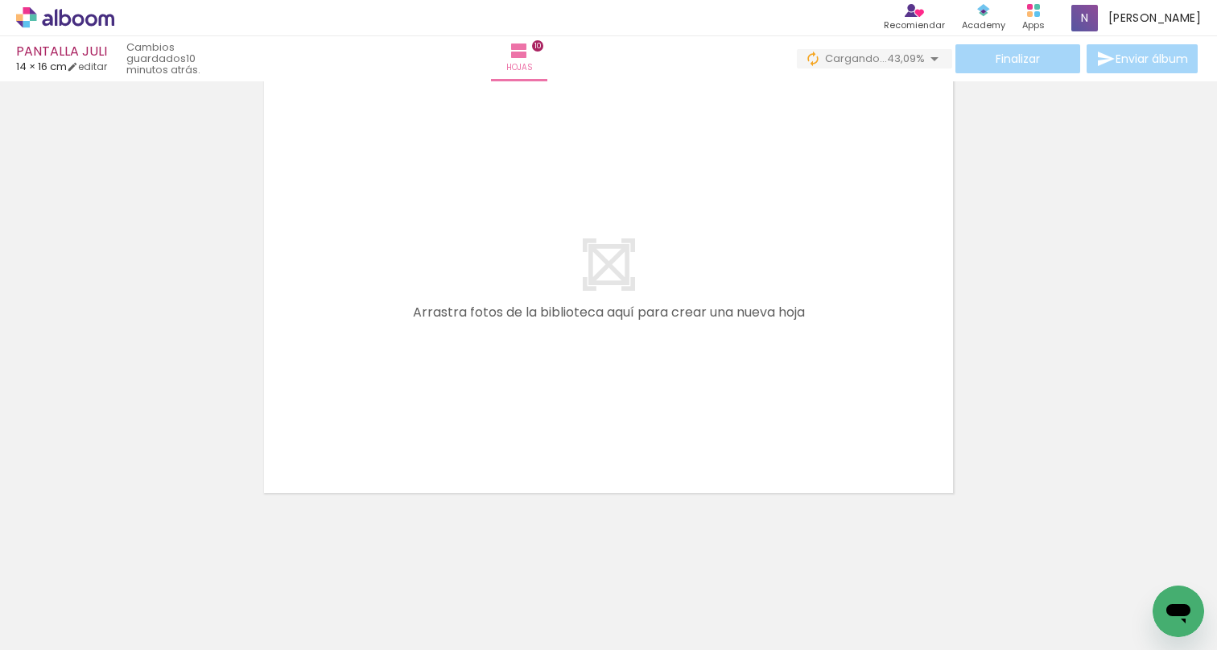
scroll to position [0, 8370]
